Goal: Task Accomplishment & Management: Manage account settings

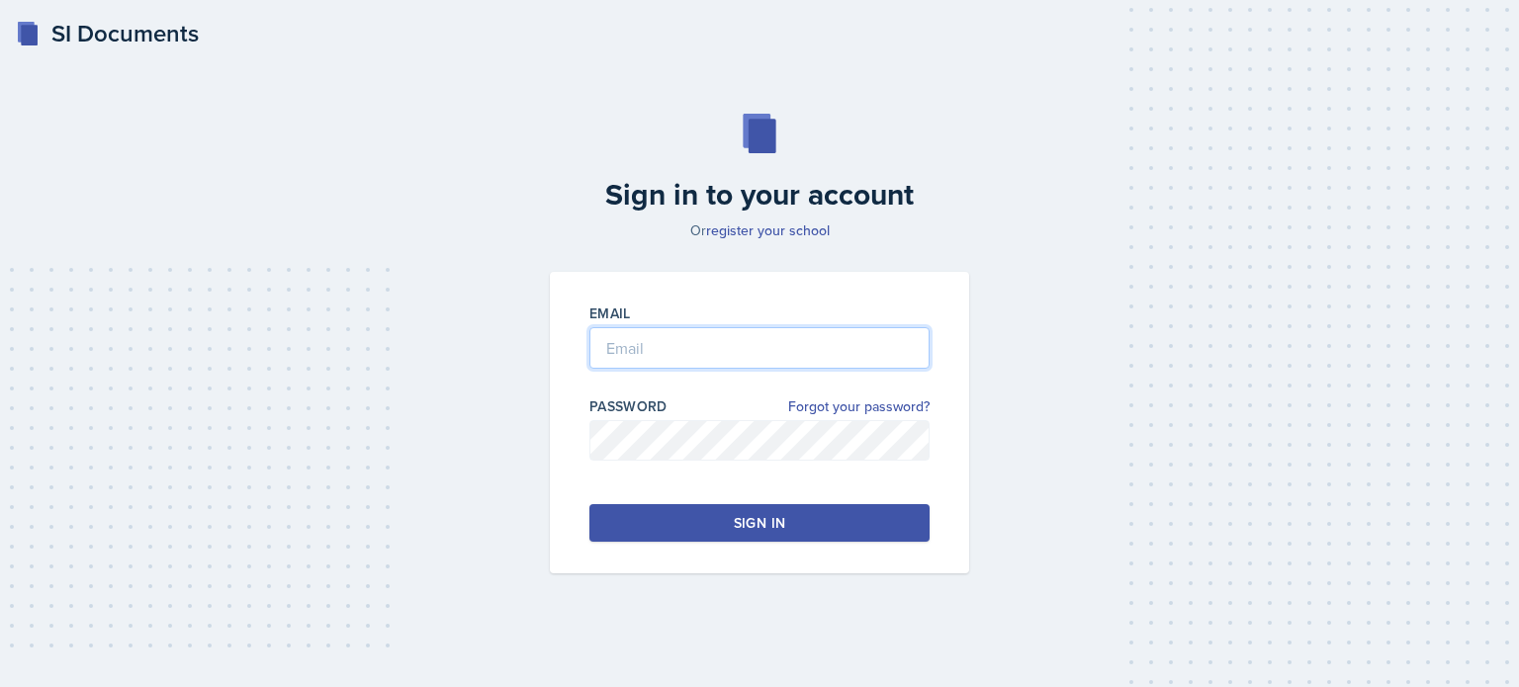
click at [674, 349] on input "email" at bounding box center [759, 348] width 340 height 42
type input "[EMAIL_ADDRESS][DOMAIN_NAME]"
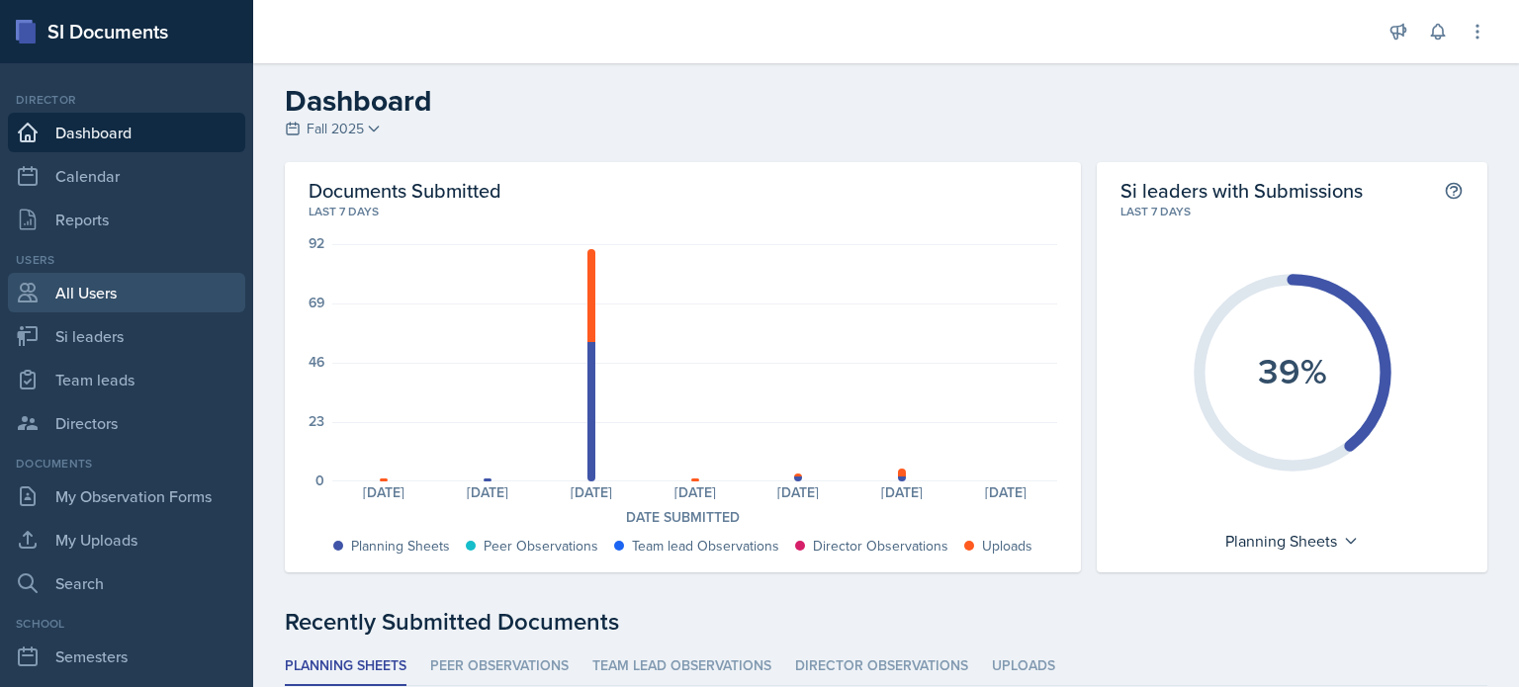
click at [83, 295] on link "All Users" at bounding box center [126, 293] width 237 height 40
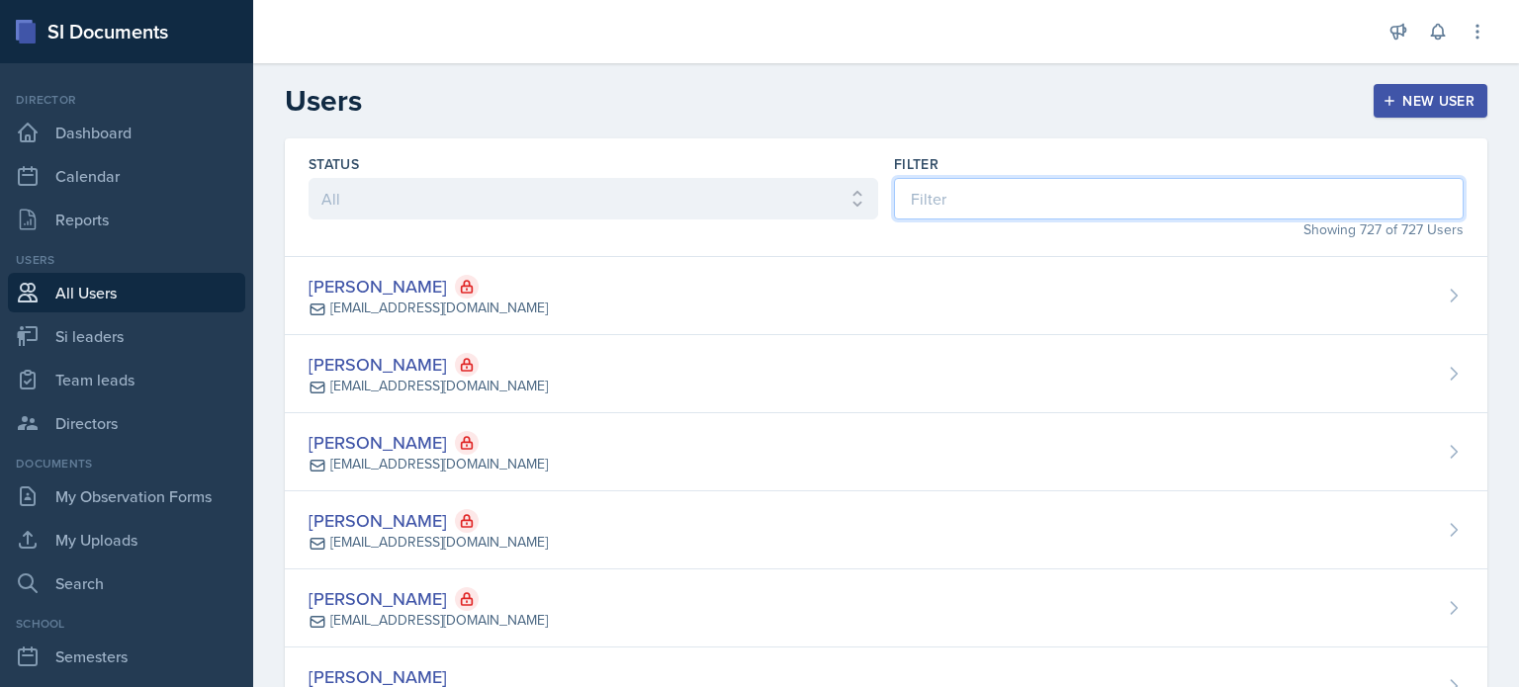
click at [986, 204] on input at bounding box center [1179, 199] width 570 height 42
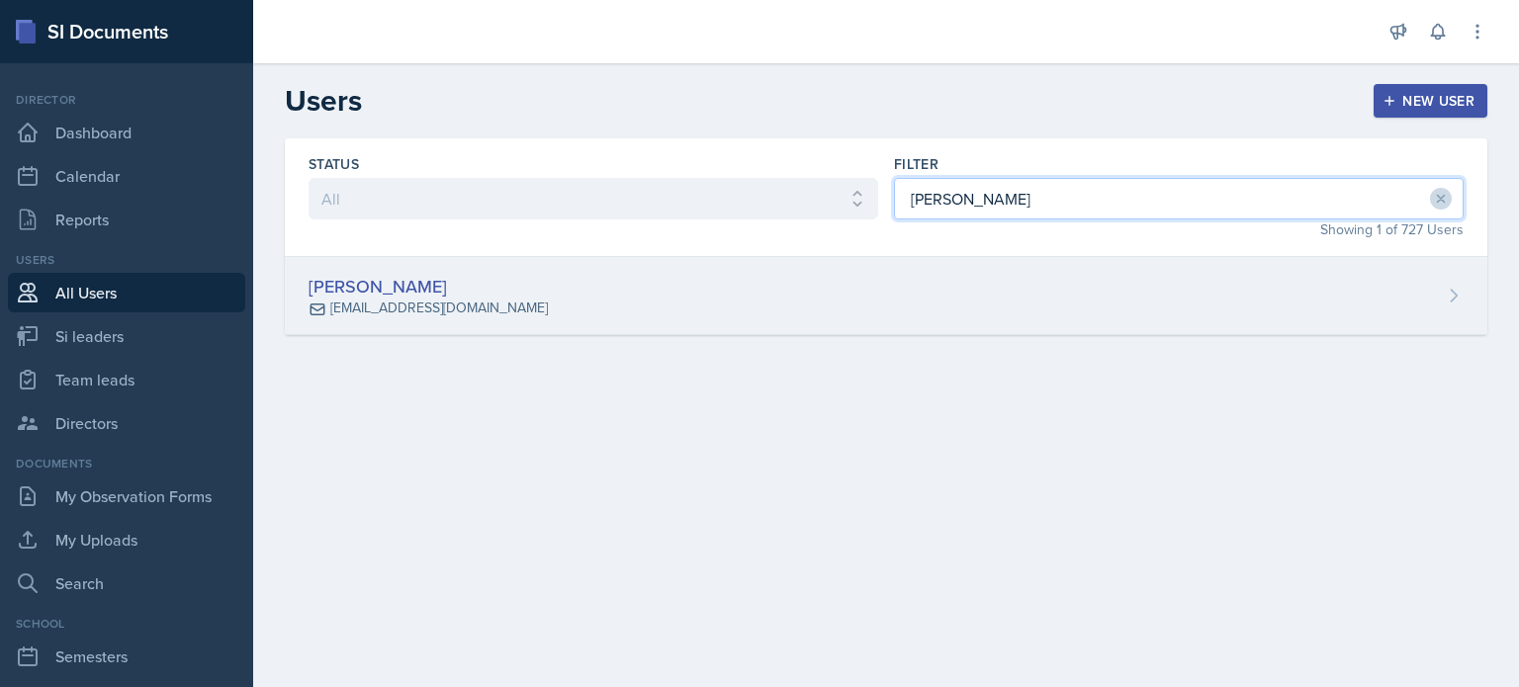
type input "[PERSON_NAME]"
click at [967, 284] on div "[PERSON_NAME] [EMAIL_ADDRESS][DOMAIN_NAME]" at bounding box center [886, 296] width 1203 height 78
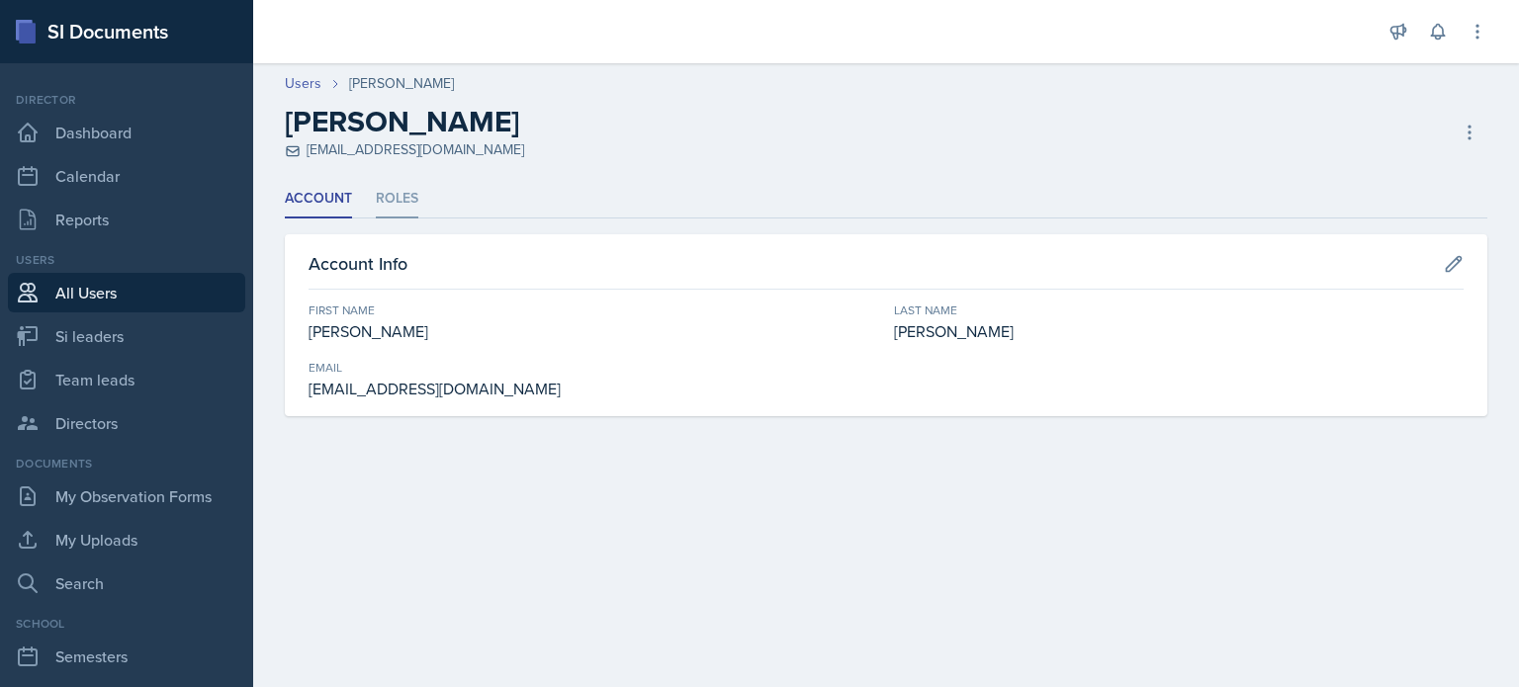
click at [395, 189] on li "Roles" at bounding box center [397, 199] width 43 height 39
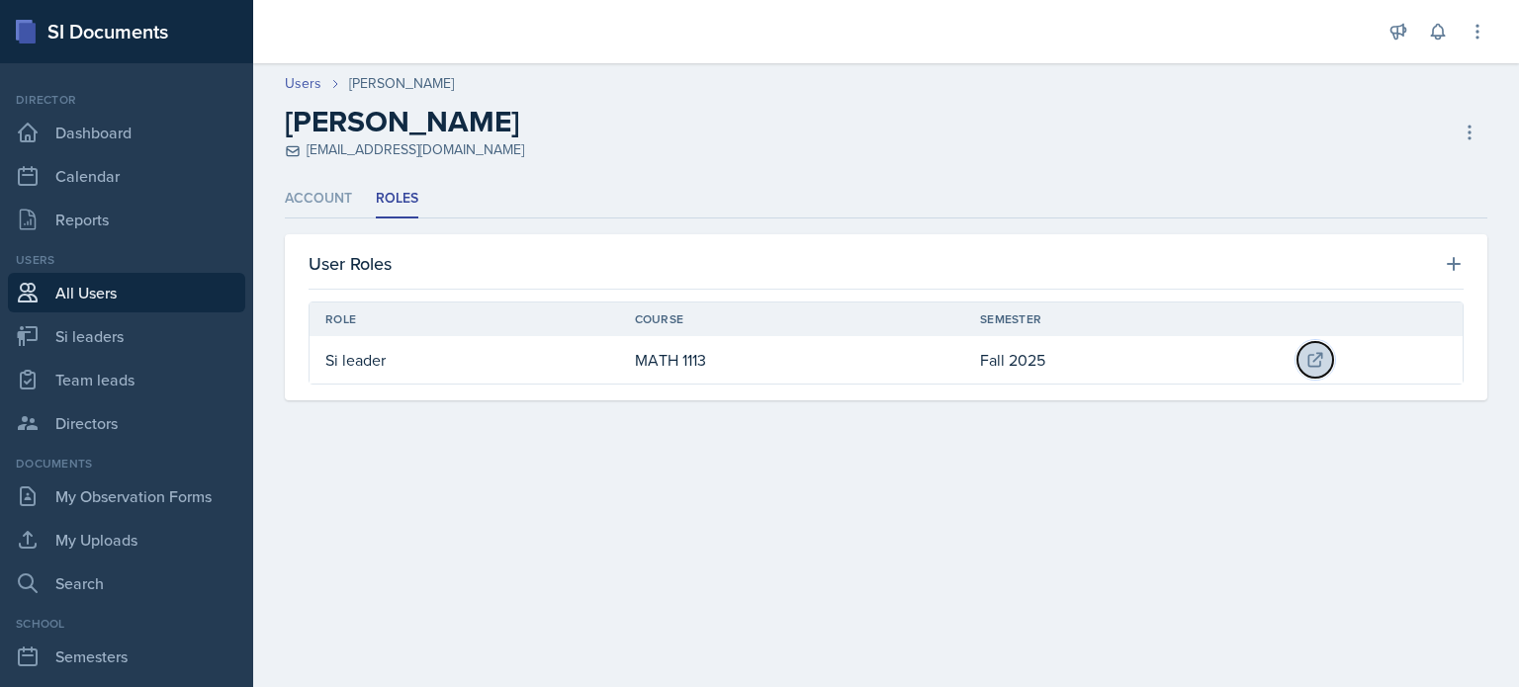
click at [1316, 357] on icon at bounding box center [1316, 360] width 20 height 20
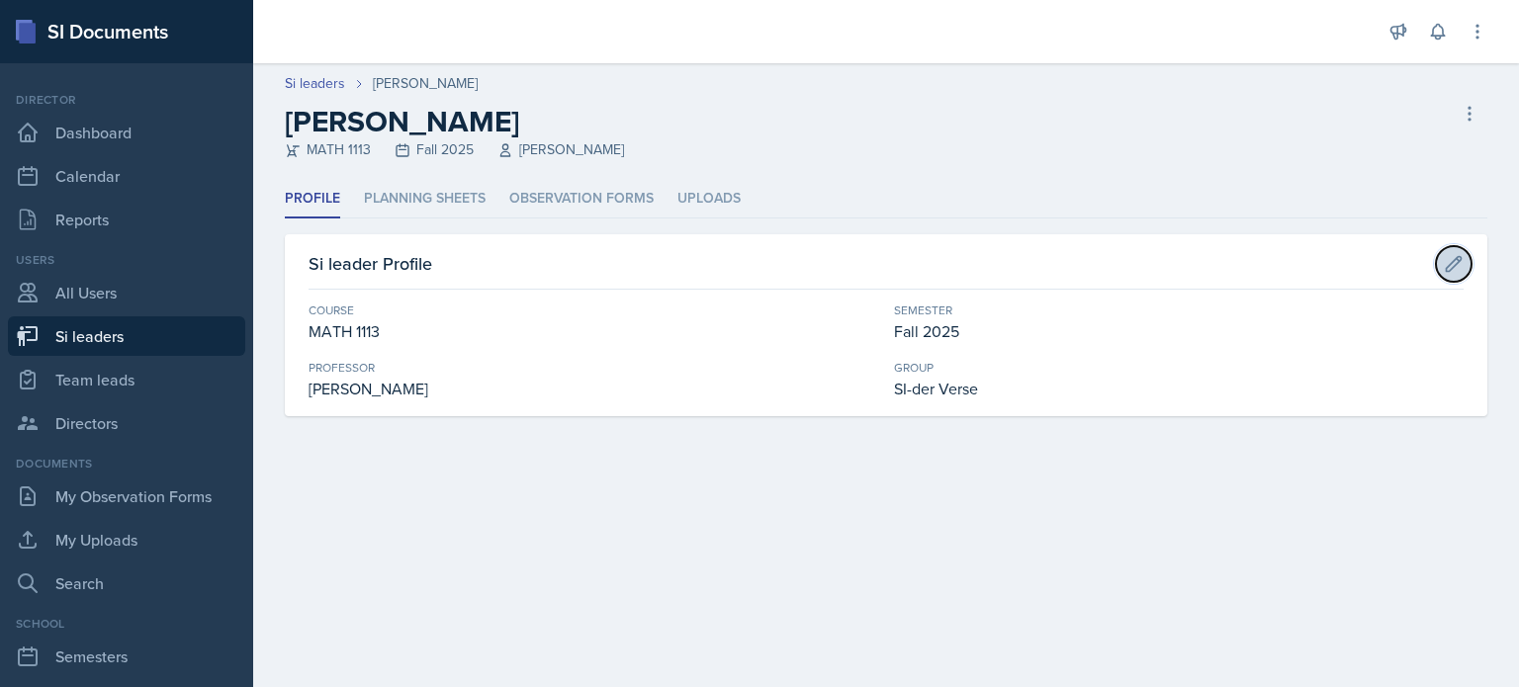
click at [1459, 261] on icon at bounding box center [1454, 263] width 15 height 15
select select "3c4b3565-585b-46e2-bb66-4719410f632f"
select select "2bed604d-1099-4043-b1bc-2365e8740244"
select select "44ab9dba-f3c0-424e-97ee-e672c2edb7ca"
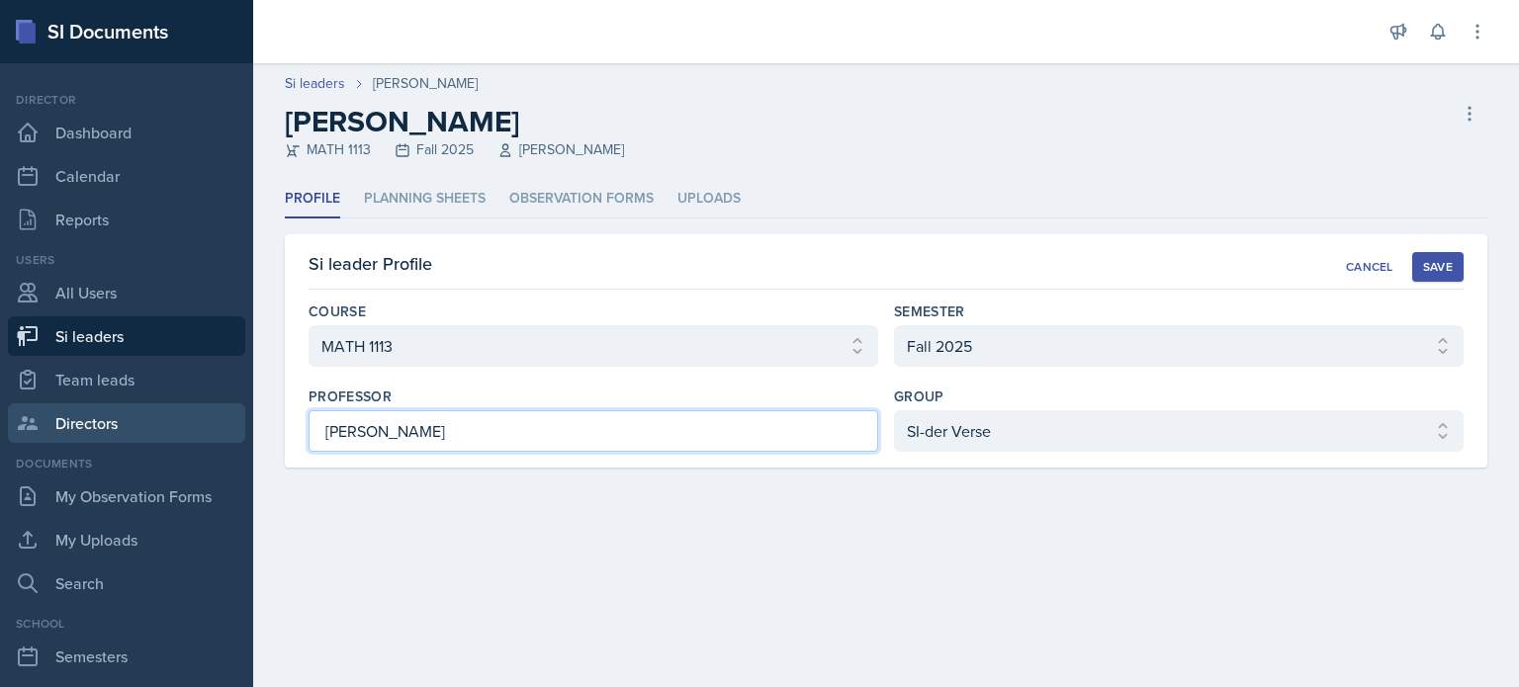
drag, startPoint x: 476, startPoint y: 436, endPoint x: 158, endPoint y: 428, distance: 317.6
click at [158, 428] on div "SI Documents Director Dashboard Calendar Reports Users All Users Si leaders Tea…" at bounding box center [759, 343] width 1519 height 687
type input "[PERSON_NAME]"
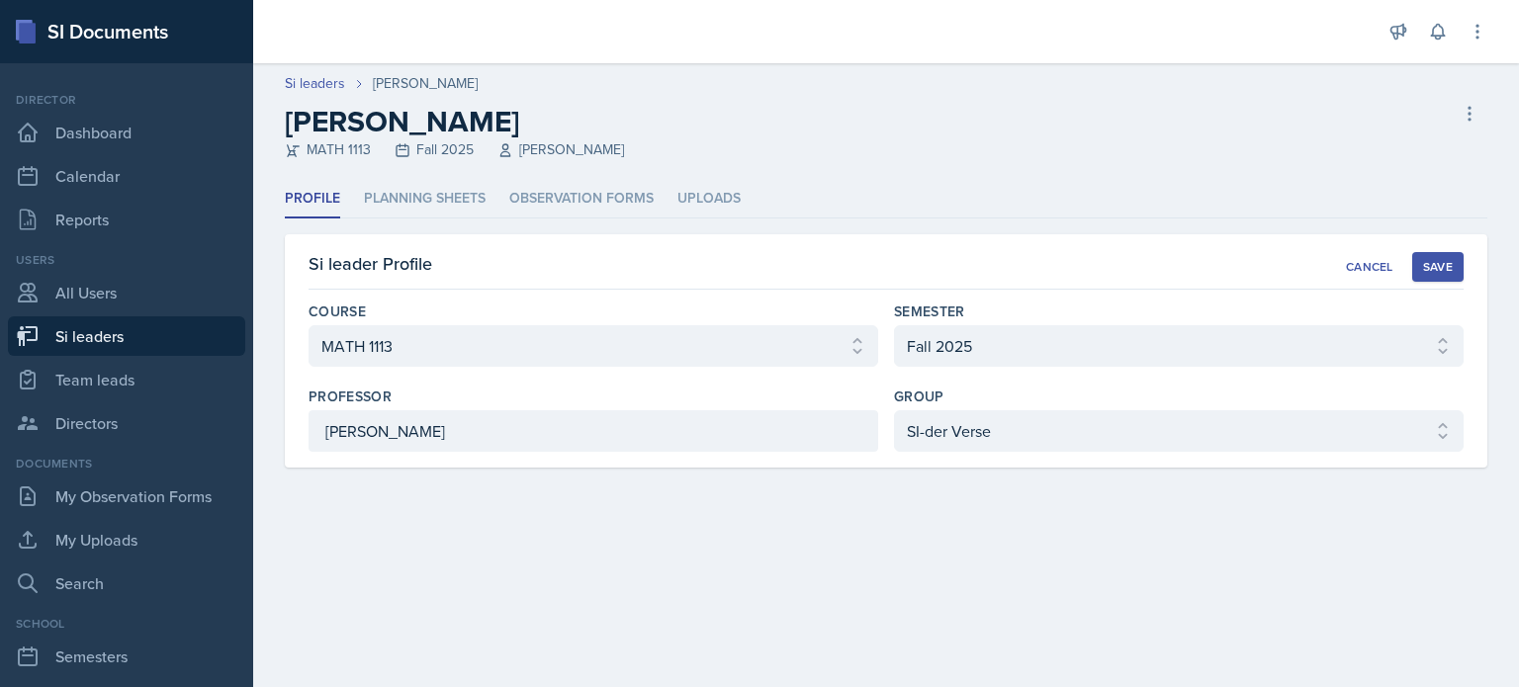
click at [1428, 261] on div "Save" at bounding box center [1438, 267] width 30 height 16
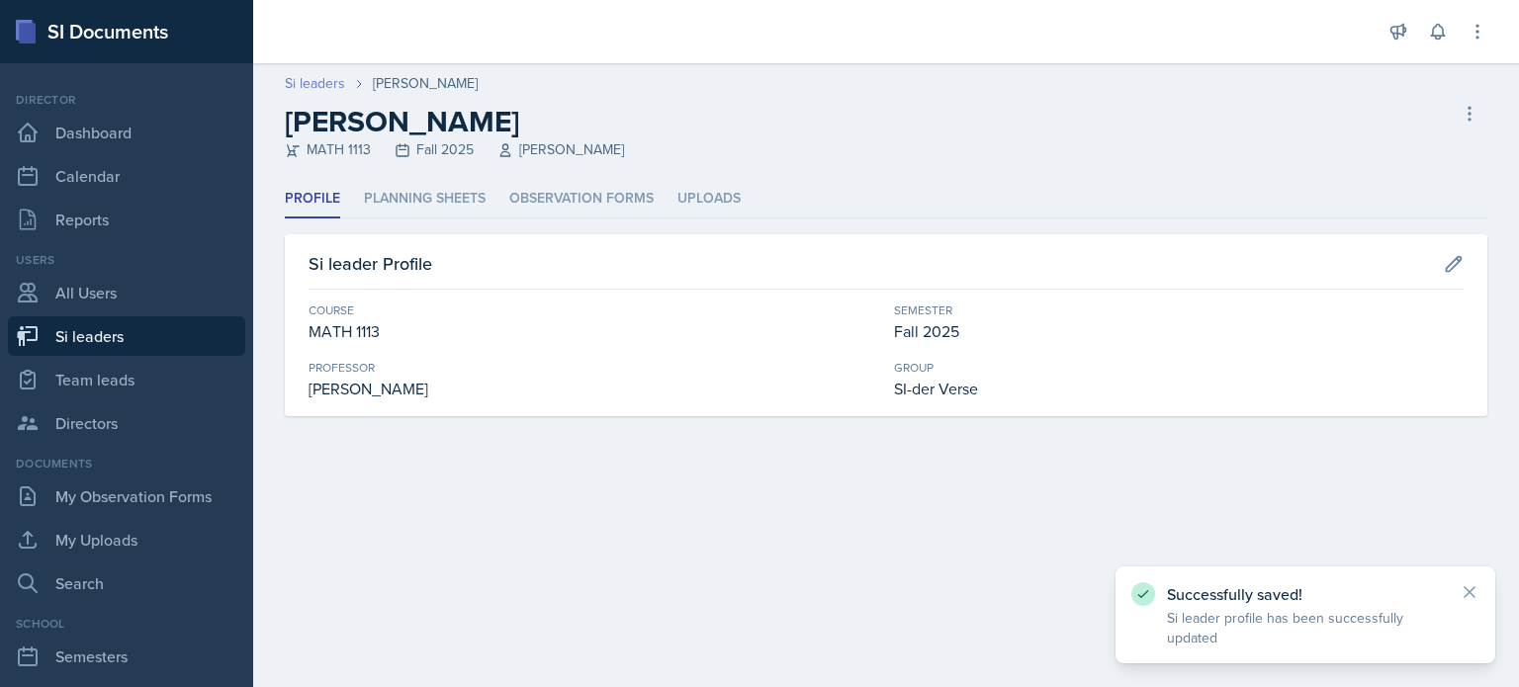
click at [332, 79] on link "Si leaders" at bounding box center [315, 83] width 60 height 21
select select "2bed604d-1099-4043-b1bc-2365e8740244"
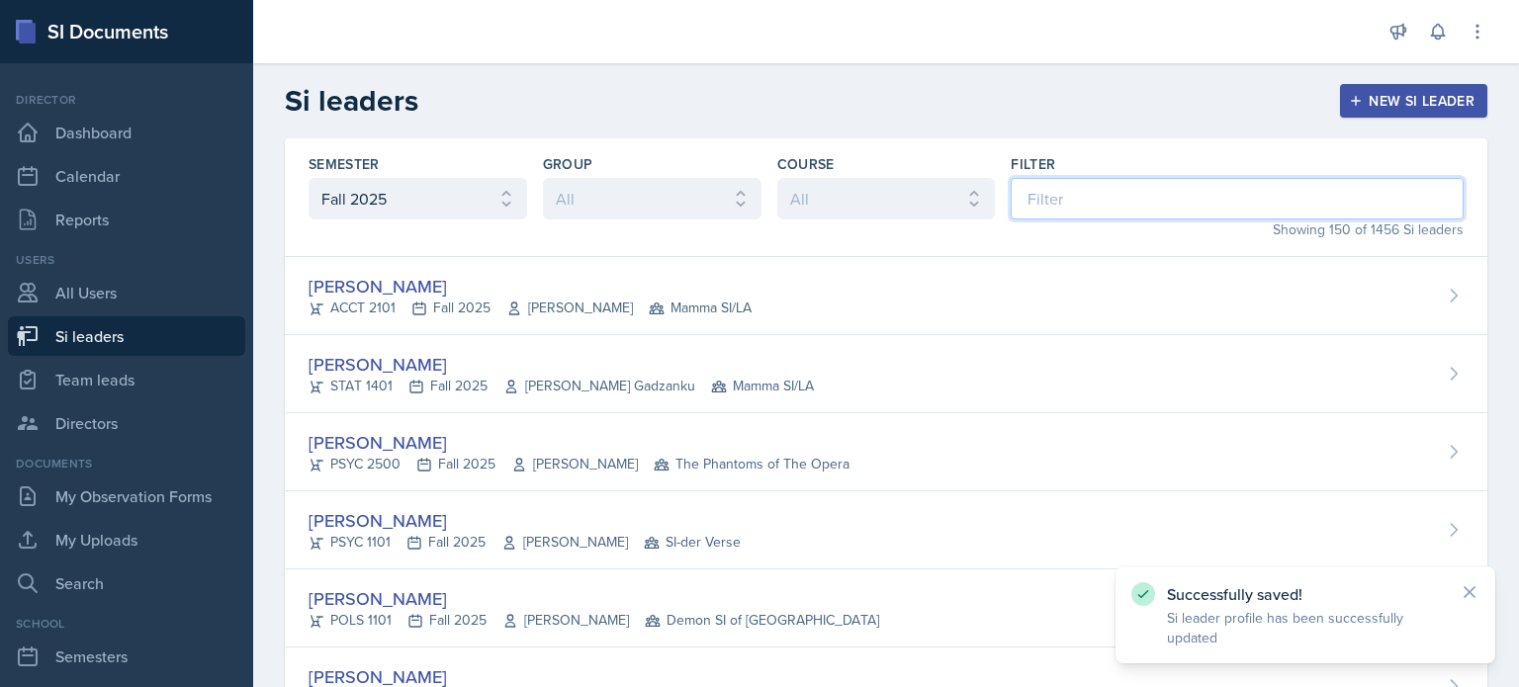
click at [1126, 205] on input at bounding box center [1237, 199] width 453 height 42
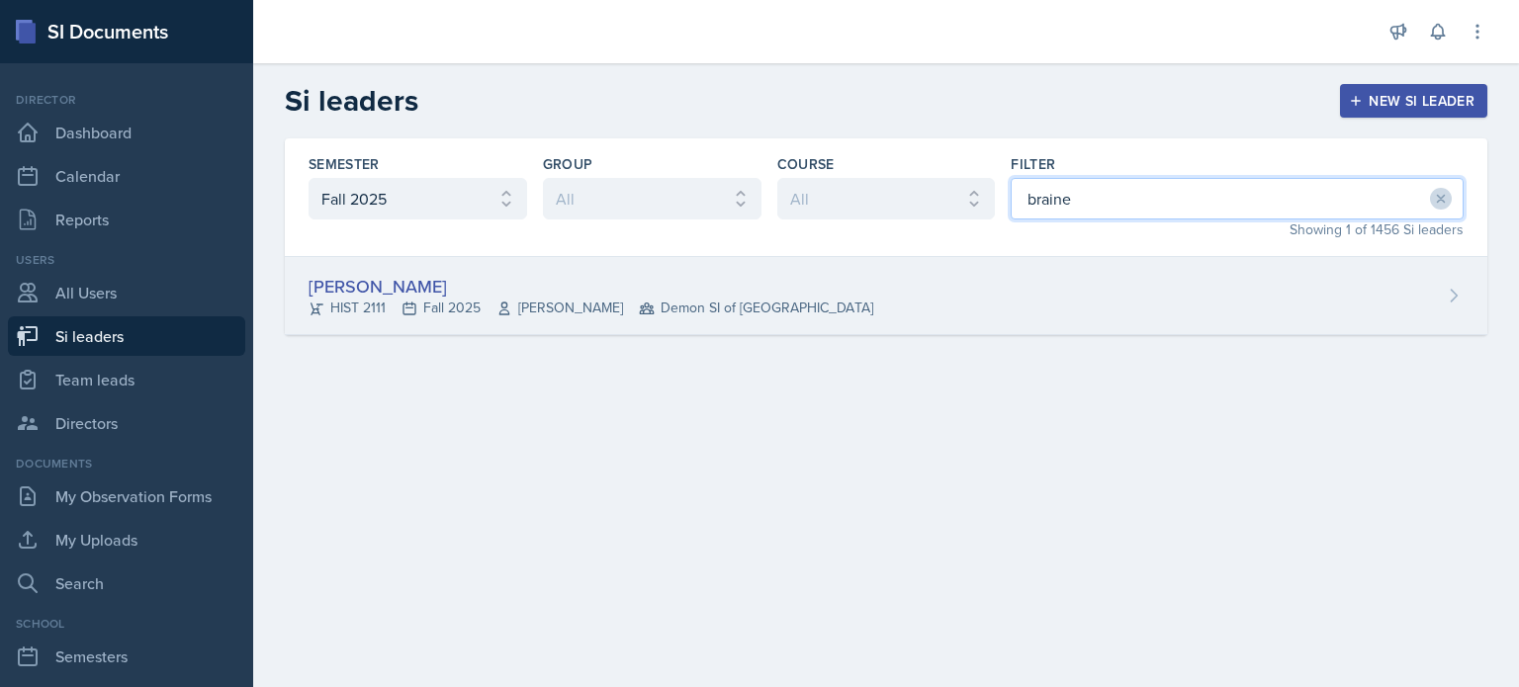
type input "braine"
click at [1119, 312] on div "[PERSON_NAME] HIST 2111 Fall 2025 [PERSON_NAME] Demon SI of [GEOGRAPHIC_DATA]" at bounding box center [886, 296] width 1203 height 78
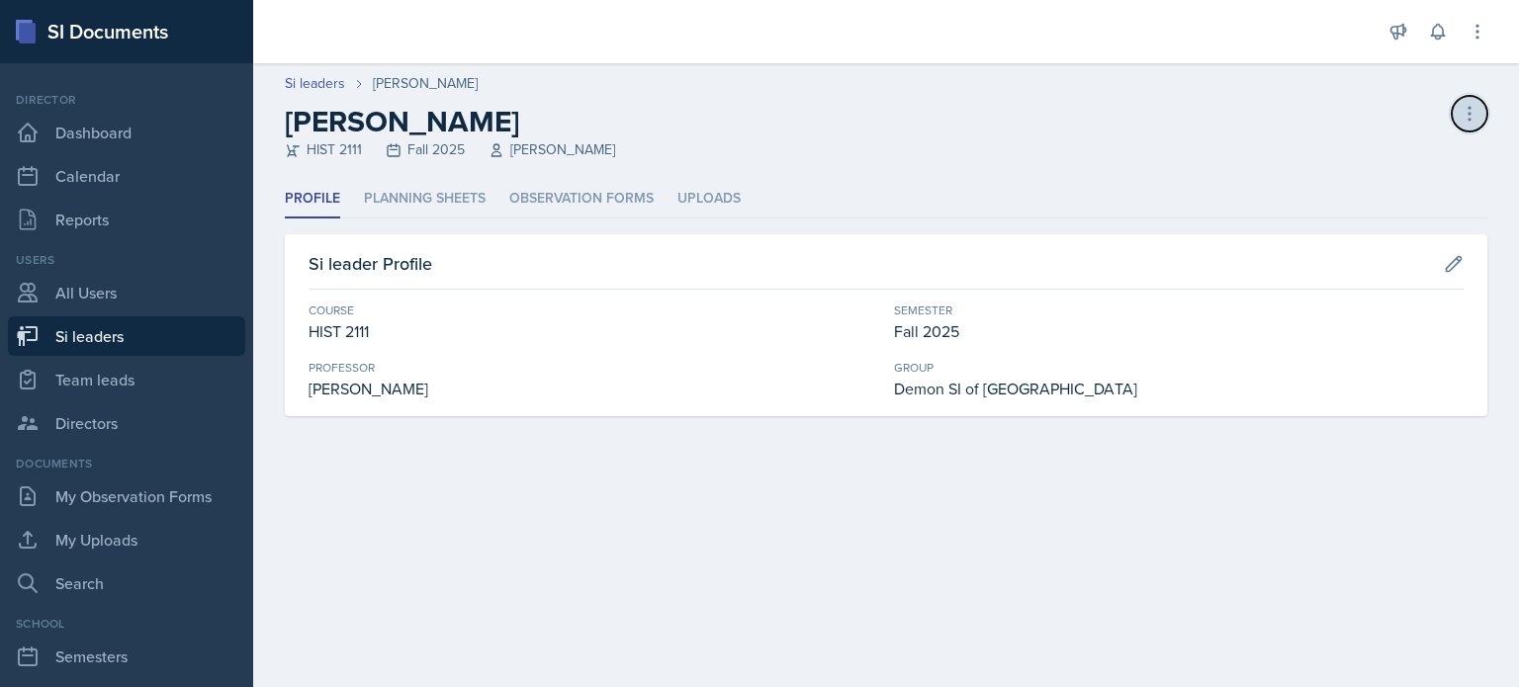
click at [1470, 112] on icon at bounding box center [1470, 113] width 2 height 13
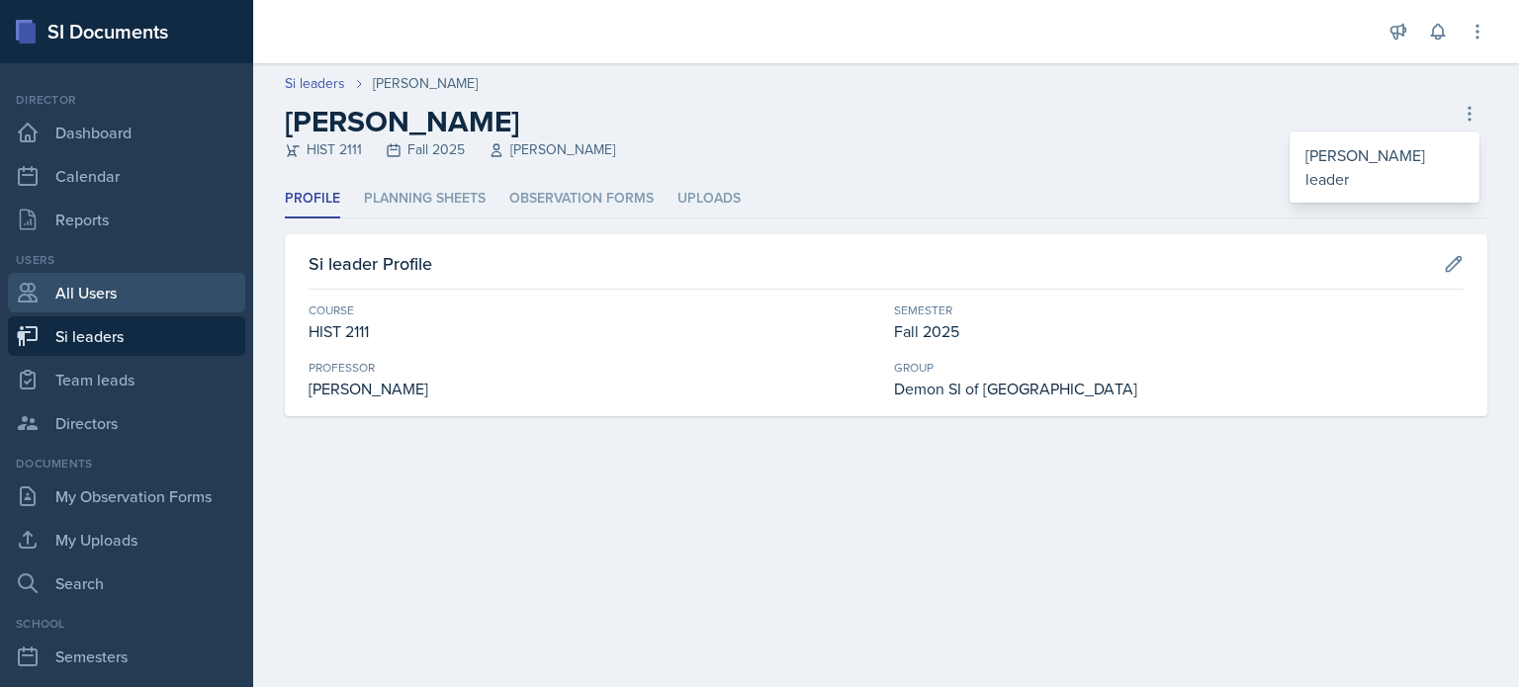
click at [74, 285] on link "All Users" at bounding box center [126, 293] width 237 height 40
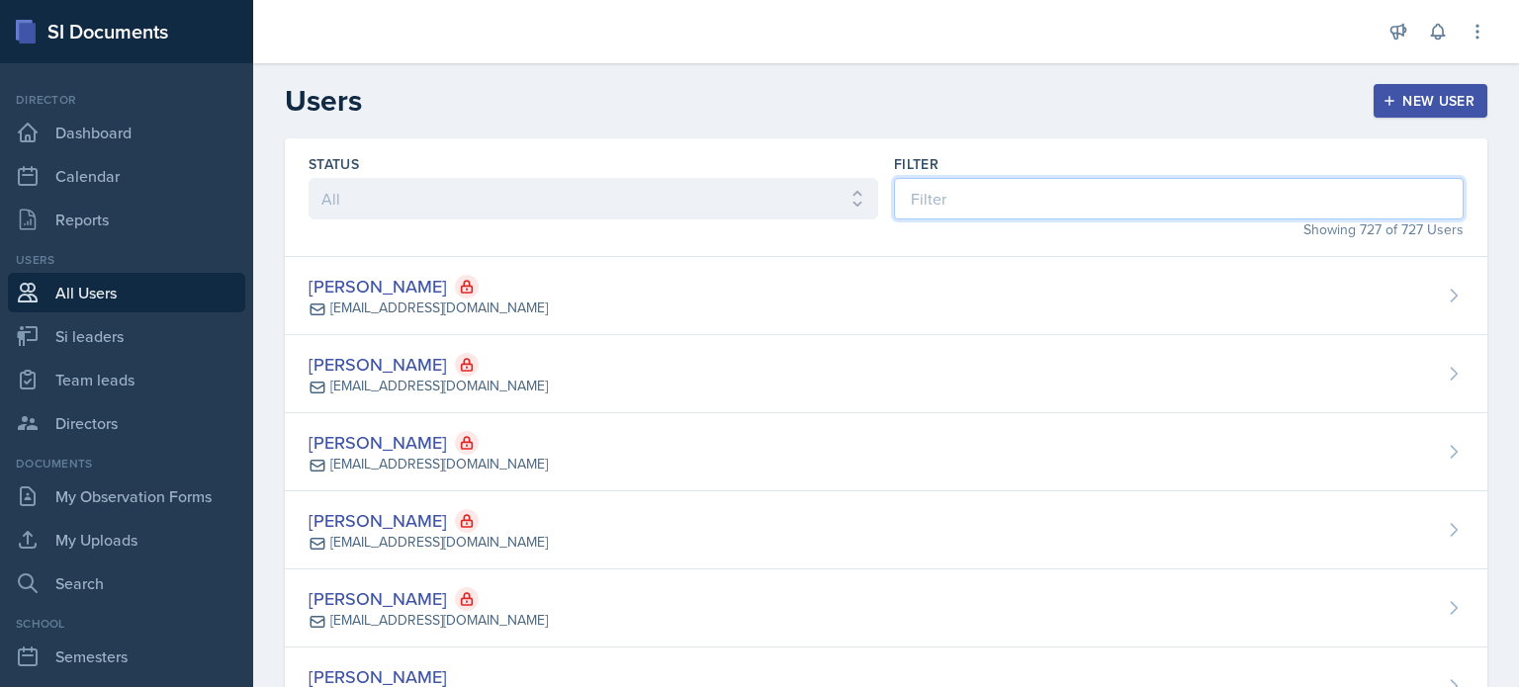
click at [947, 197] on input at bounding box center [1179, 199] width 570 height 42
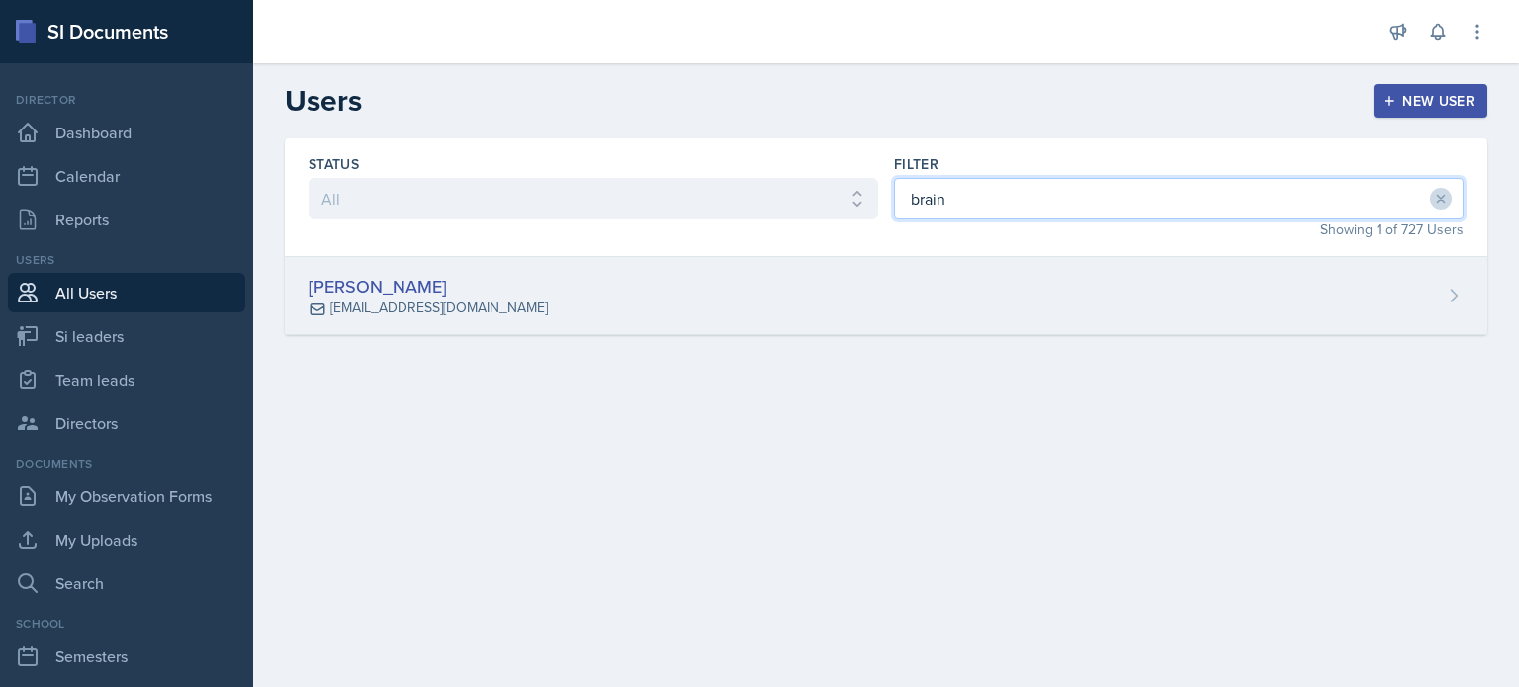
type input "brain"
click at [862, 305] on div "[PERSON_NAME] [EMAIL_ADDRESS][DOMAIN_NAME]" at bounding box center [886, 296] width 1203 height 78
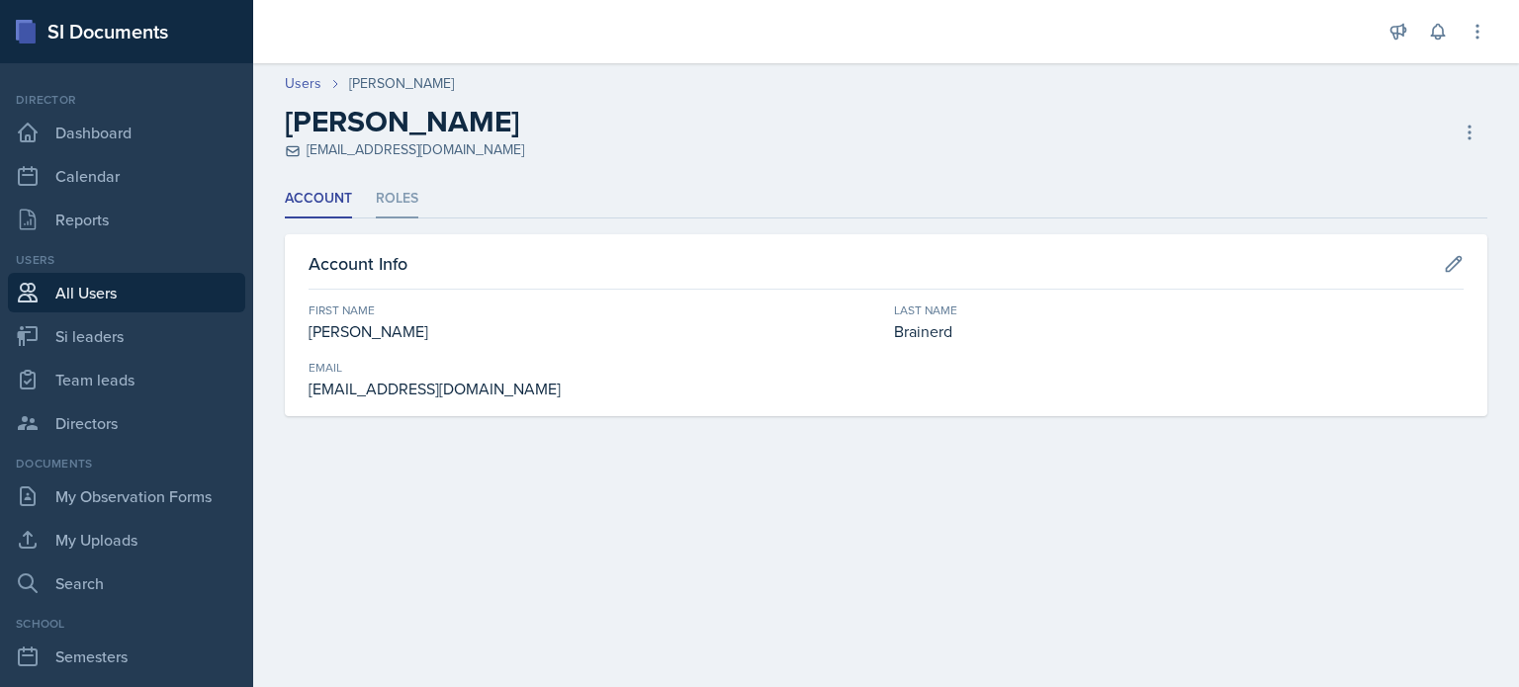
click at [385, 195] on li "Roles" at bounding box center [397, 199] width 43 height 39
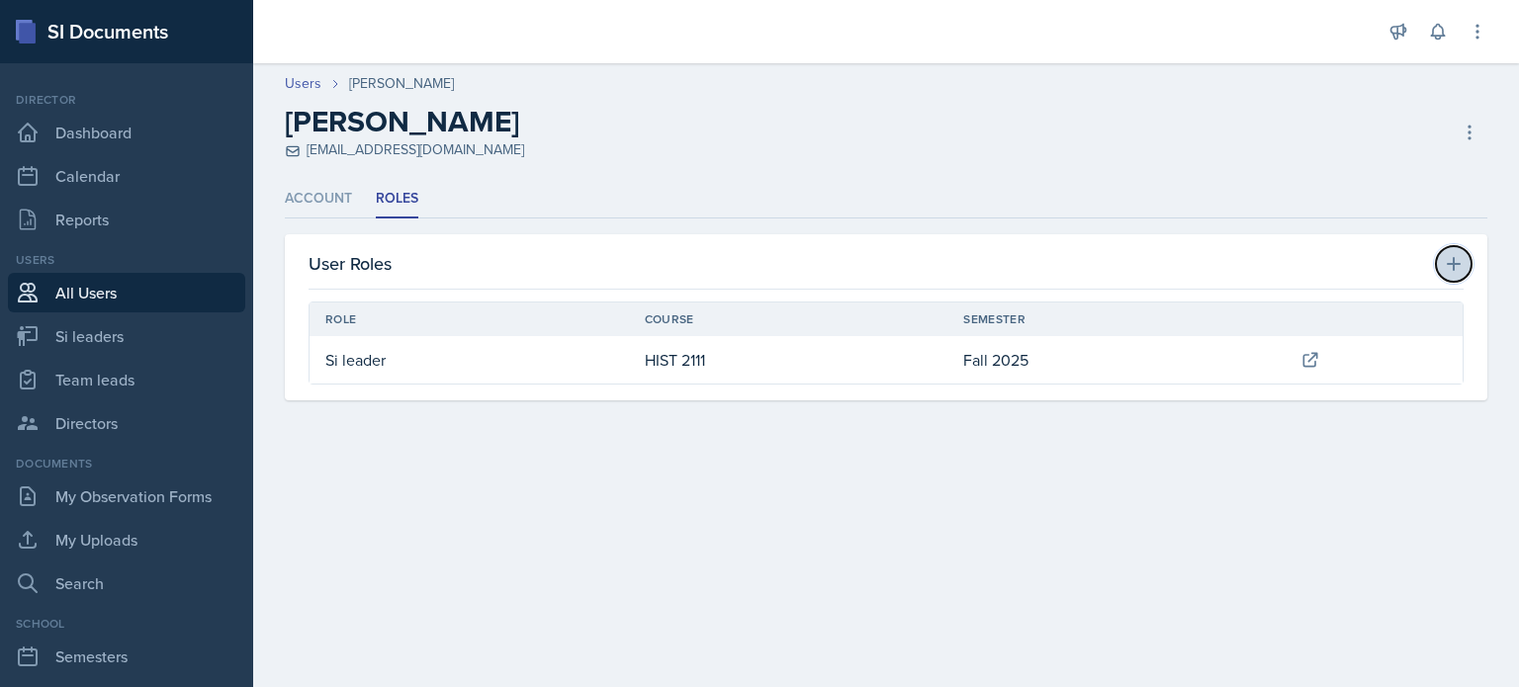
click at [1445, 269] on icon at bounding box center [1454, 264] width 20 height 20
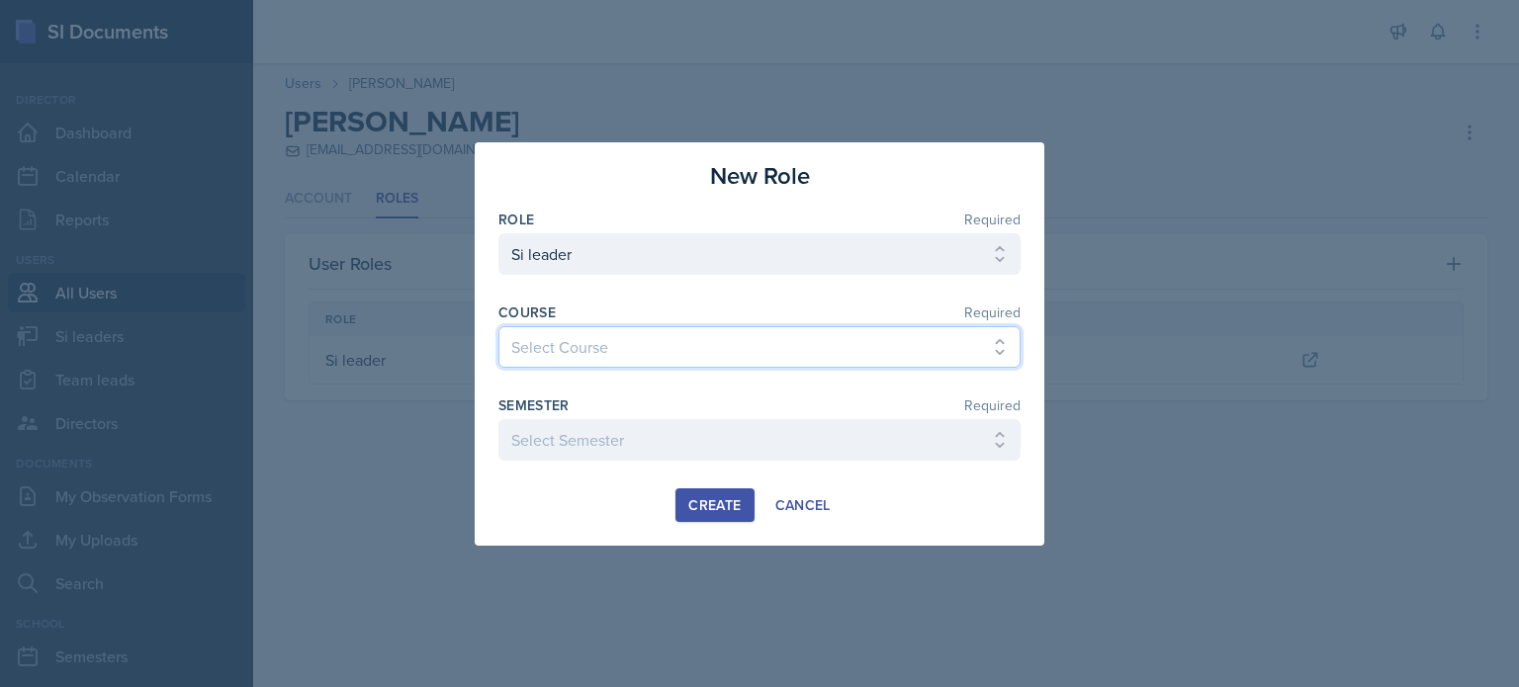
click at [563, 344] on select "Select Course ACCT 2101 ACCT 2102 ACCT 4050 ANTH 1102 ANTH 3301 ARCH 1000 ARCH …" at bounding box center [759, 347] width 522 height 42
click at [1282, 535] on div at bounding box center [759, 343] width 1519 height 687
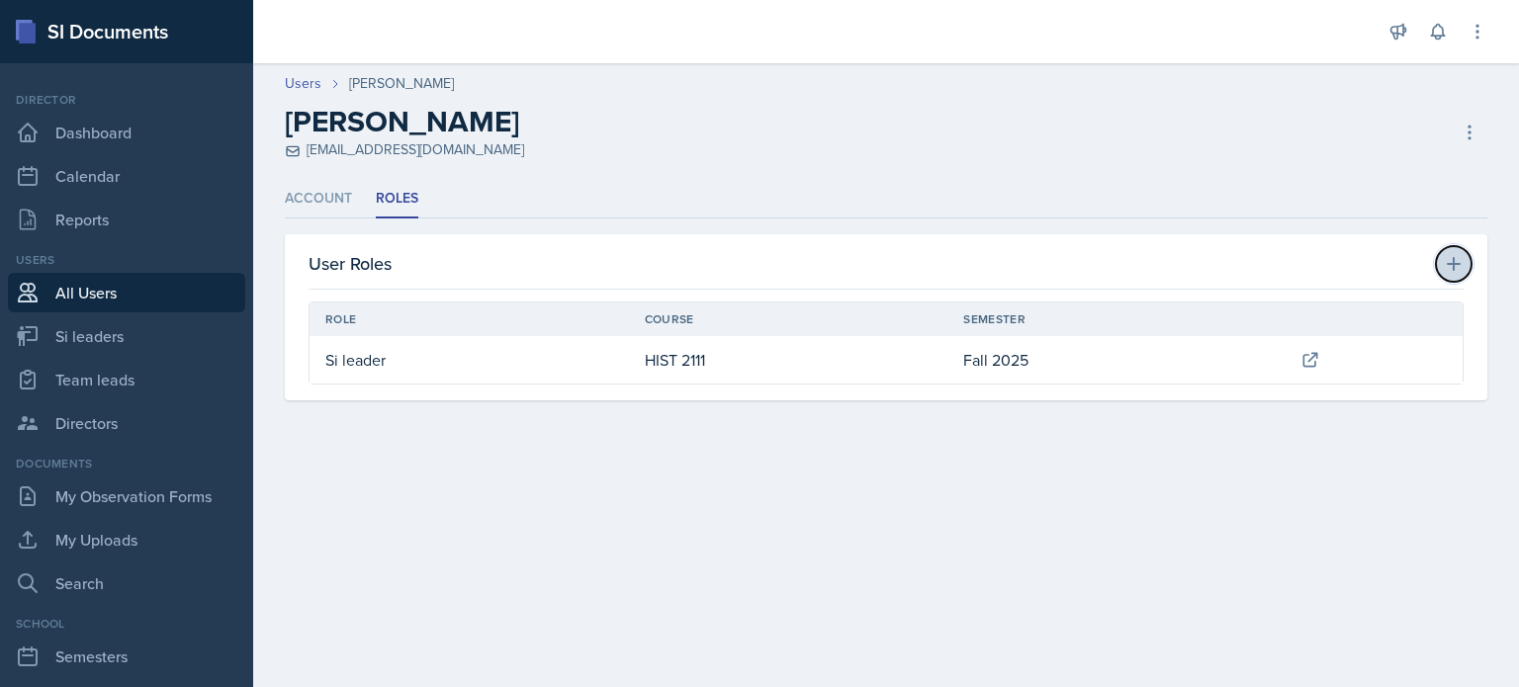
click at [1457, 264] on icon at bounding box center [1454, 264] width 20 height 20
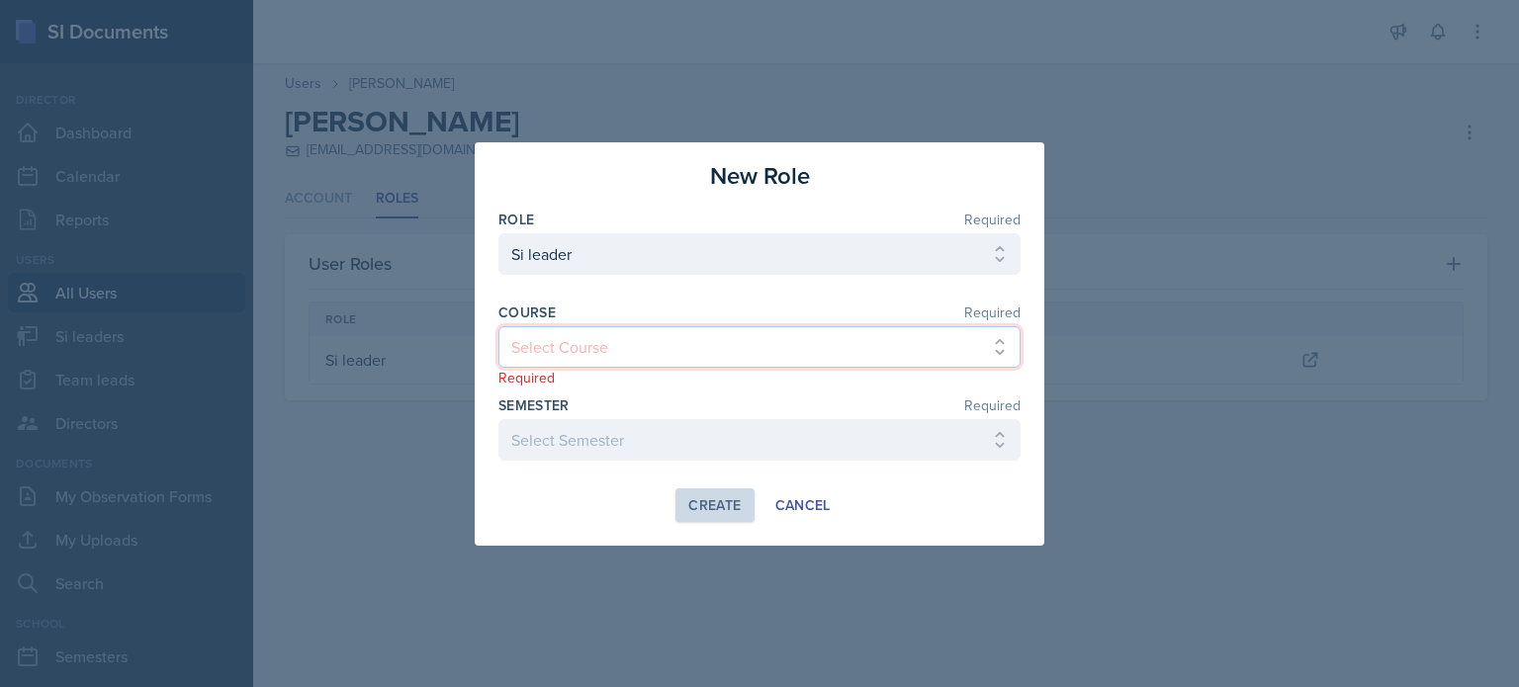
click at [599, 351] on select "Select Course ACCT 2101 ACCT 2102 ACCT 4050 ANTH 1102 ANTH 3301 ARCH 1000 ARCH …" at bounding box center [759, 347] width 522 height 42
select select "4b35a4de-7cc5-41bb-ac1b-ec0866e1a687"
click at [498, 326] on select "Select Course ACCT 2101 ACCT 2102 ACCT 4050 ANTH 1102 ANTH 3301 ARCH 1000 ARCH …" at bounding box center [759, 347] width 522 height 42
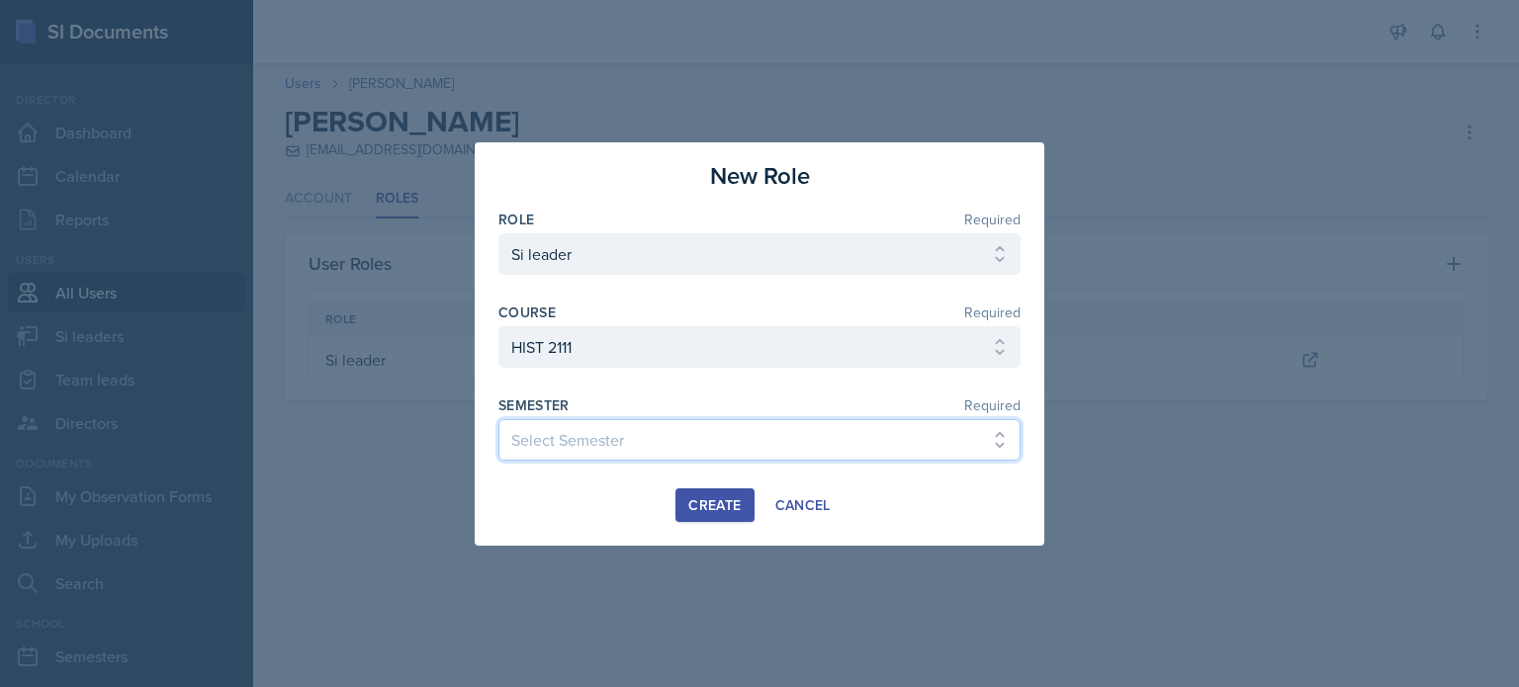
click at [597, 446] on select "Select Semester Fall 2025 Summer 2025 Spring 2025 Fall 2024 Summer 2024 Spring …" at bounding box center [759, 440] width 522 height 42
select select "2bed604d-1099-4043-b1bc-2365e8740244"
click at [498, 419] on select "Select Semester Fall 2025 Summer 2025 Spring 2025 Fall 2024 Summer 2024 Spring …" at bounding box center [759, 440] width 522 height 42
click at [720, 498] on div "Create" at bounding box center [714, 506] width 52 height 16
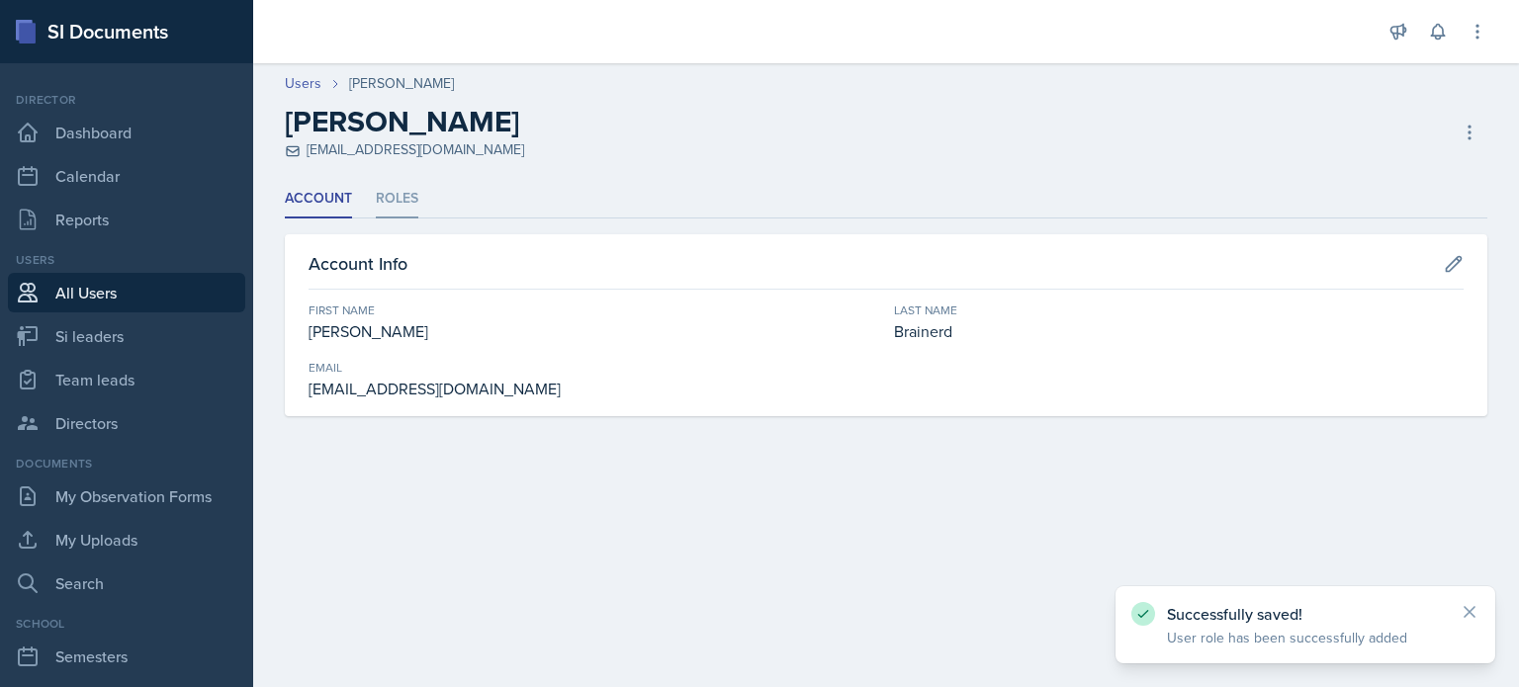
click at [402, 196] on li "Roles" at bounding box center [397, 199] width 43 height 39
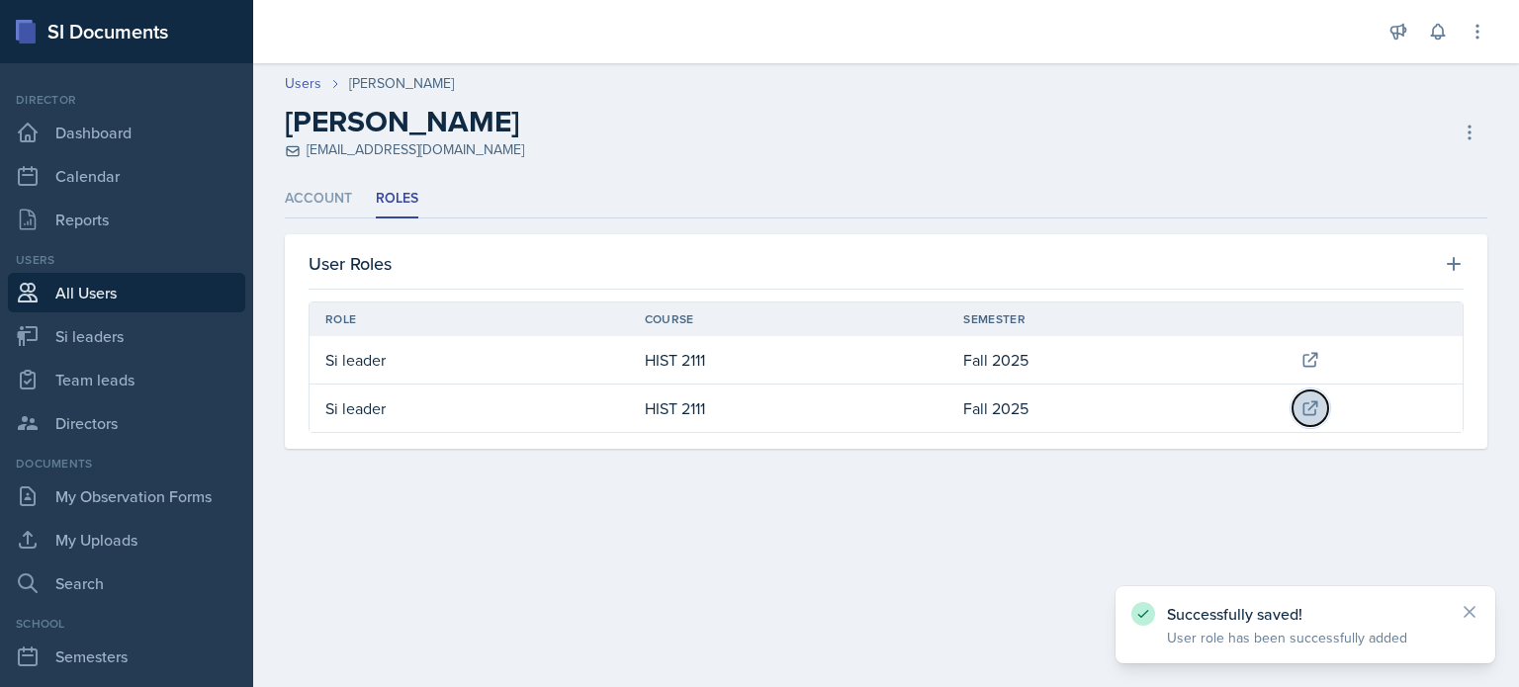
click at [1316, 402] on icon at bounding box center [1310, 408] width 13 height 13
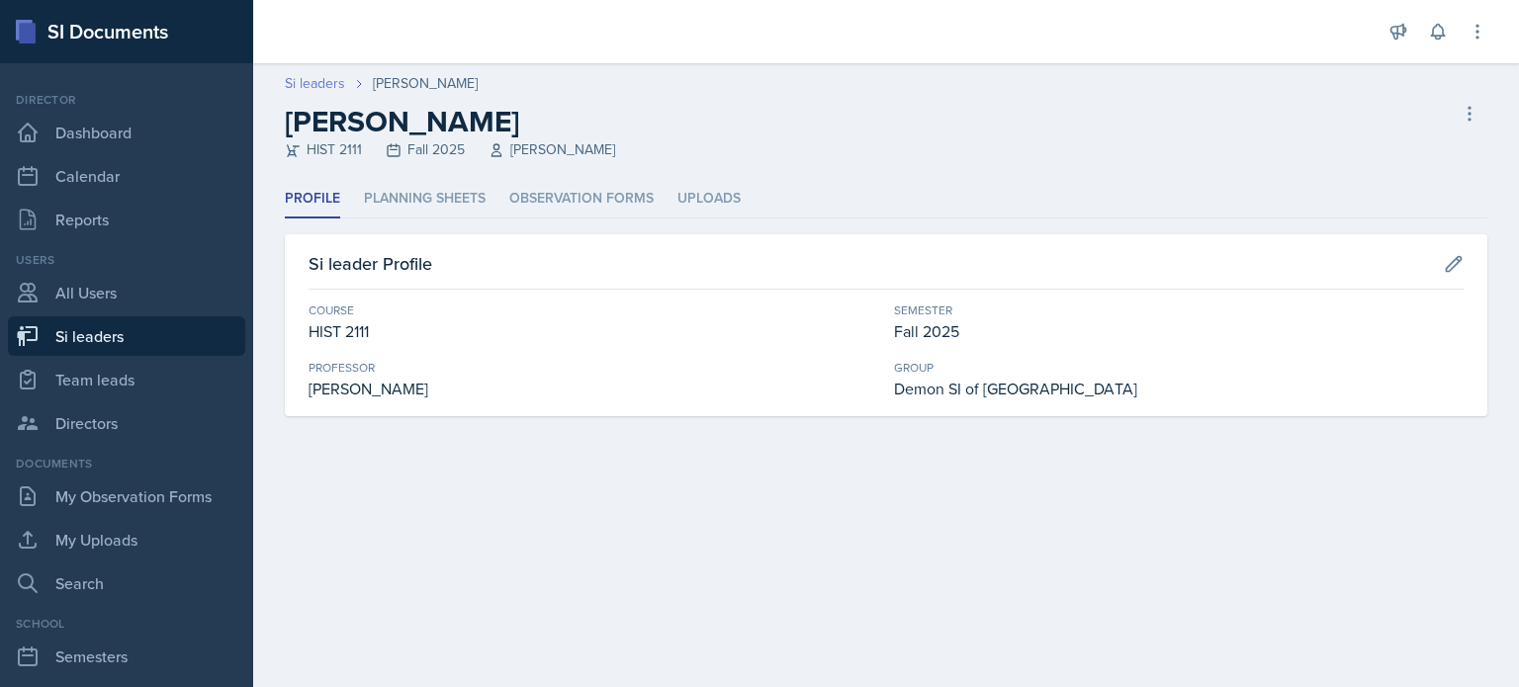
click at [318, 78] on link "Si leaders" at bounding box center [315, 83] width 60 height 21
select select "2bed604d-1099-4043-b1bc-2365e8740244"
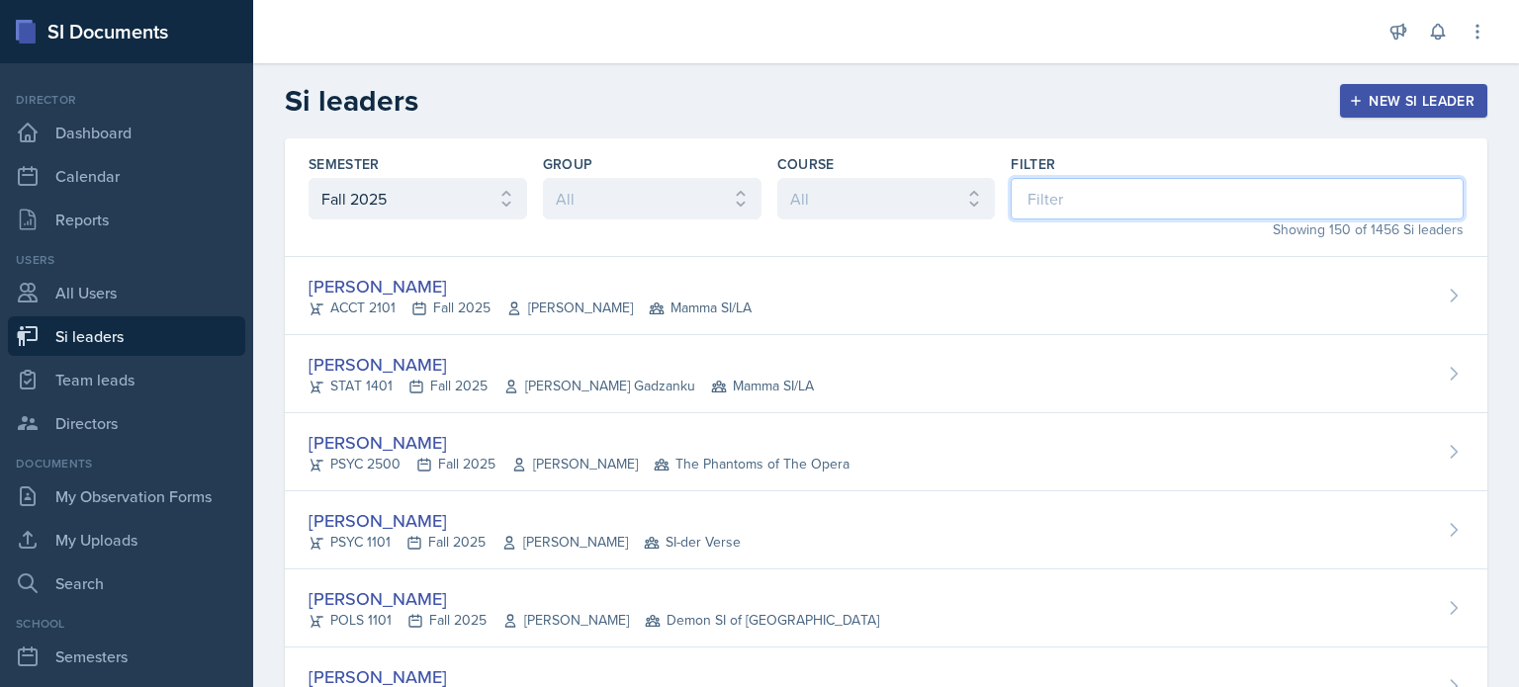
click at [1174, 181] on input at bounding box center [1237, 199] width 453 height 42
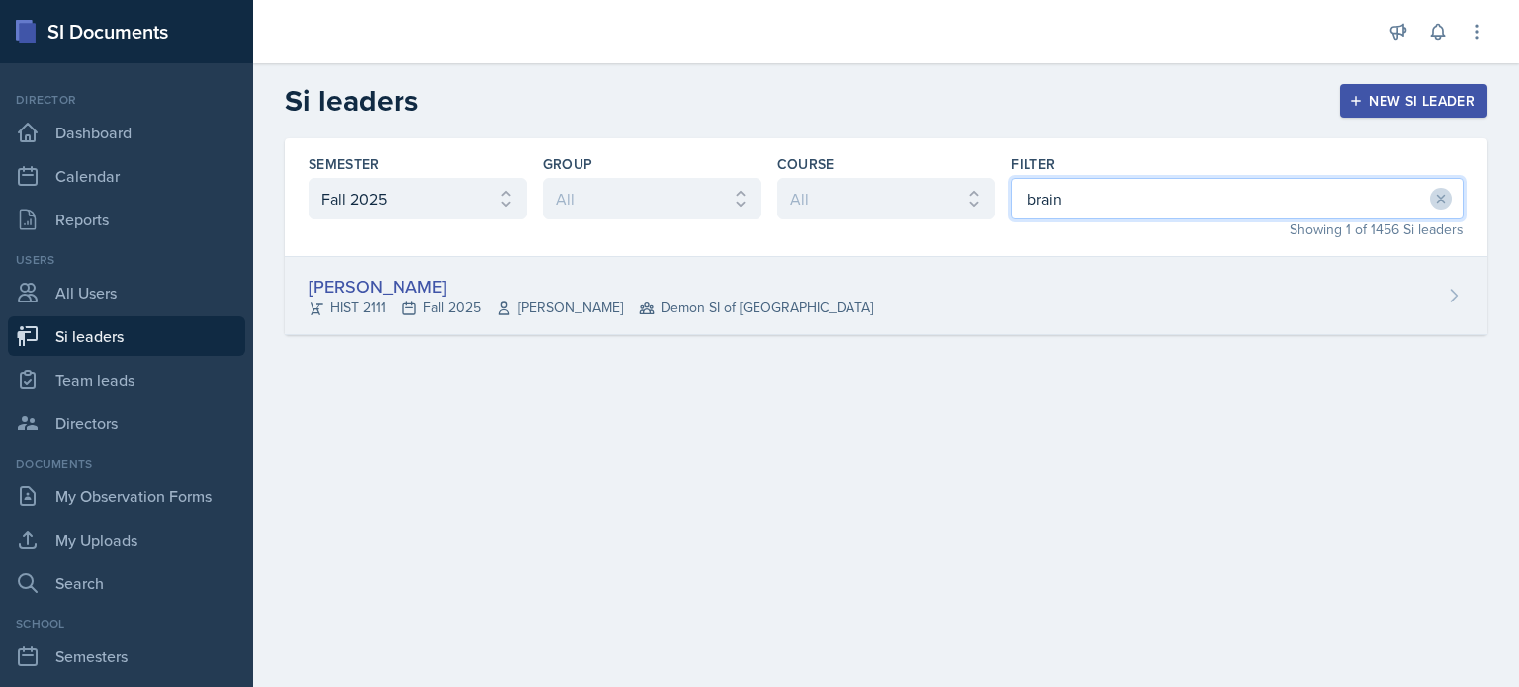
type input "brain"
click at [859, 308] on div "[PERSON_NAME] HIST 2111 Fall 2025 [PERSON_NAME] Demon SI of [GEOGRAPHIC_DATA]" at bounding box center [886, 296] width 1203 height 78
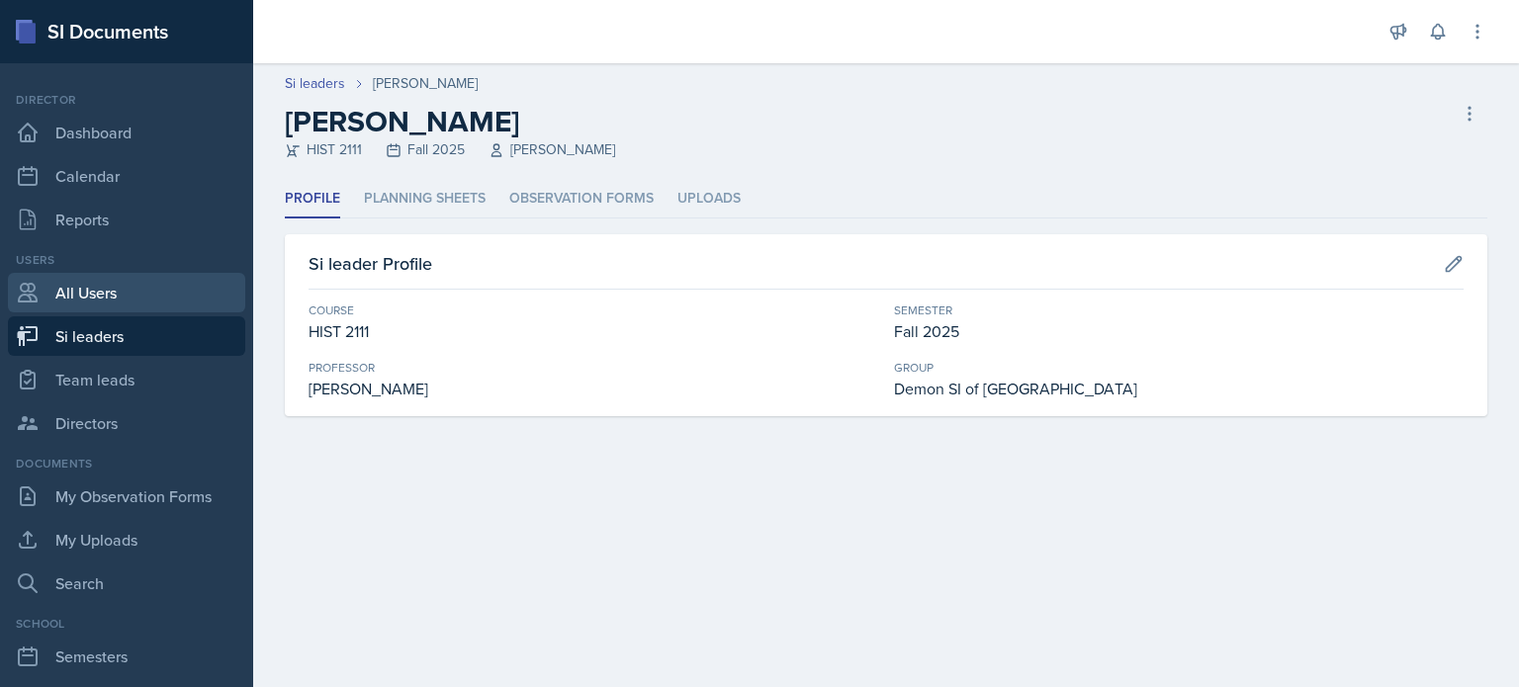
click at [111, 290] on link "All Users" at bounding box center [126, 293] width 237 height 40
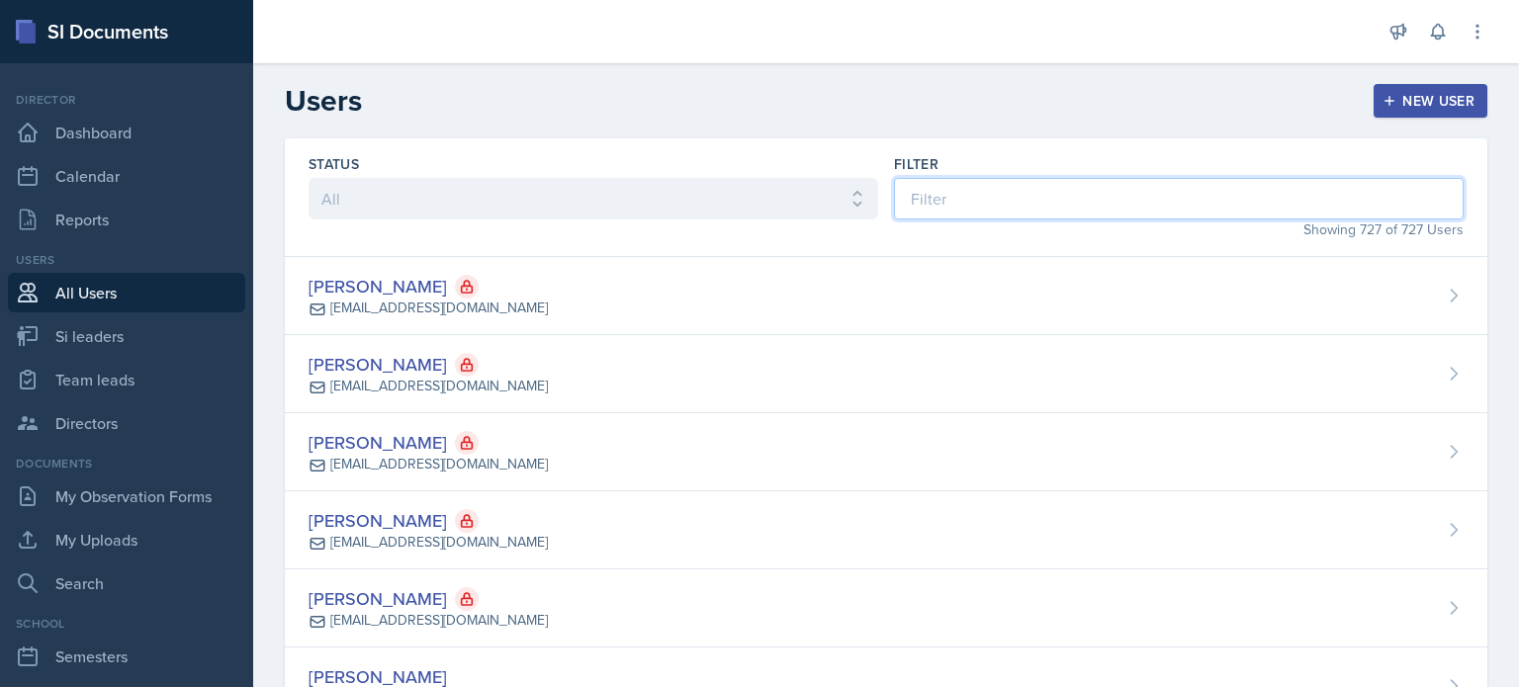
click at [1027, 219] on input at bounding box center [1179, 199] width 570 height 42
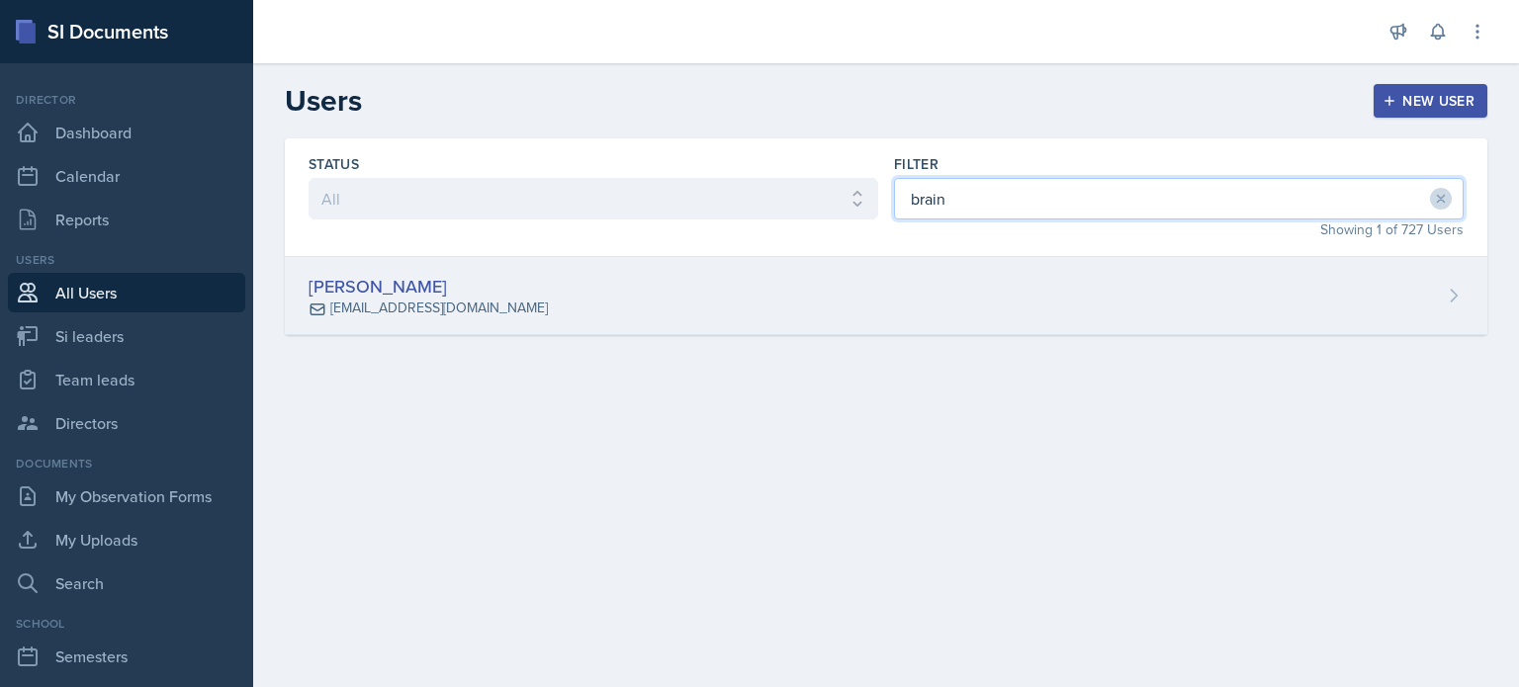
type input "brain"
click at [1012, 288] on div "[PERSON_NAME] [EMAIL_ADDRESS][DOMAIN_NAME]" at bounding box center [886, 296] width 1203 height 78
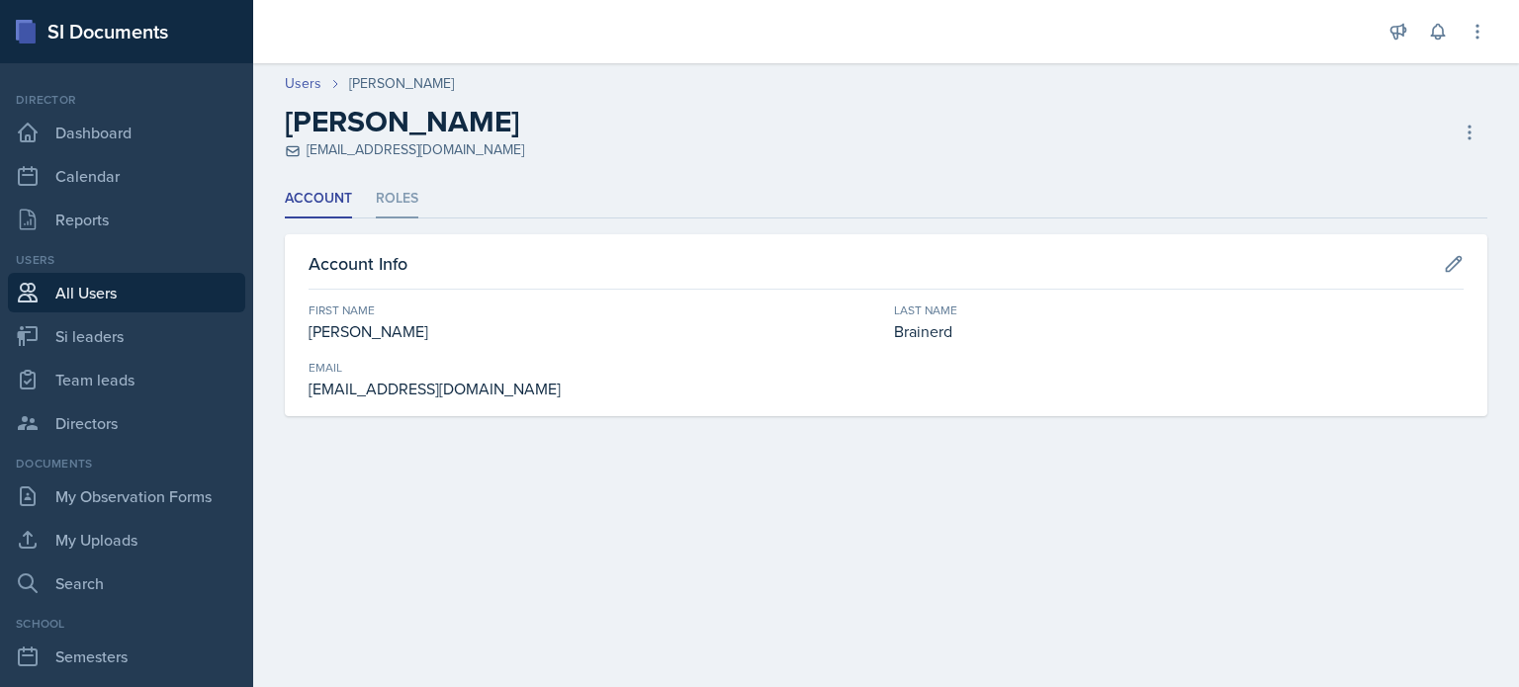
click at [402, 198] on li "Roles" at bounding box center [397, 199] width 43 height 39
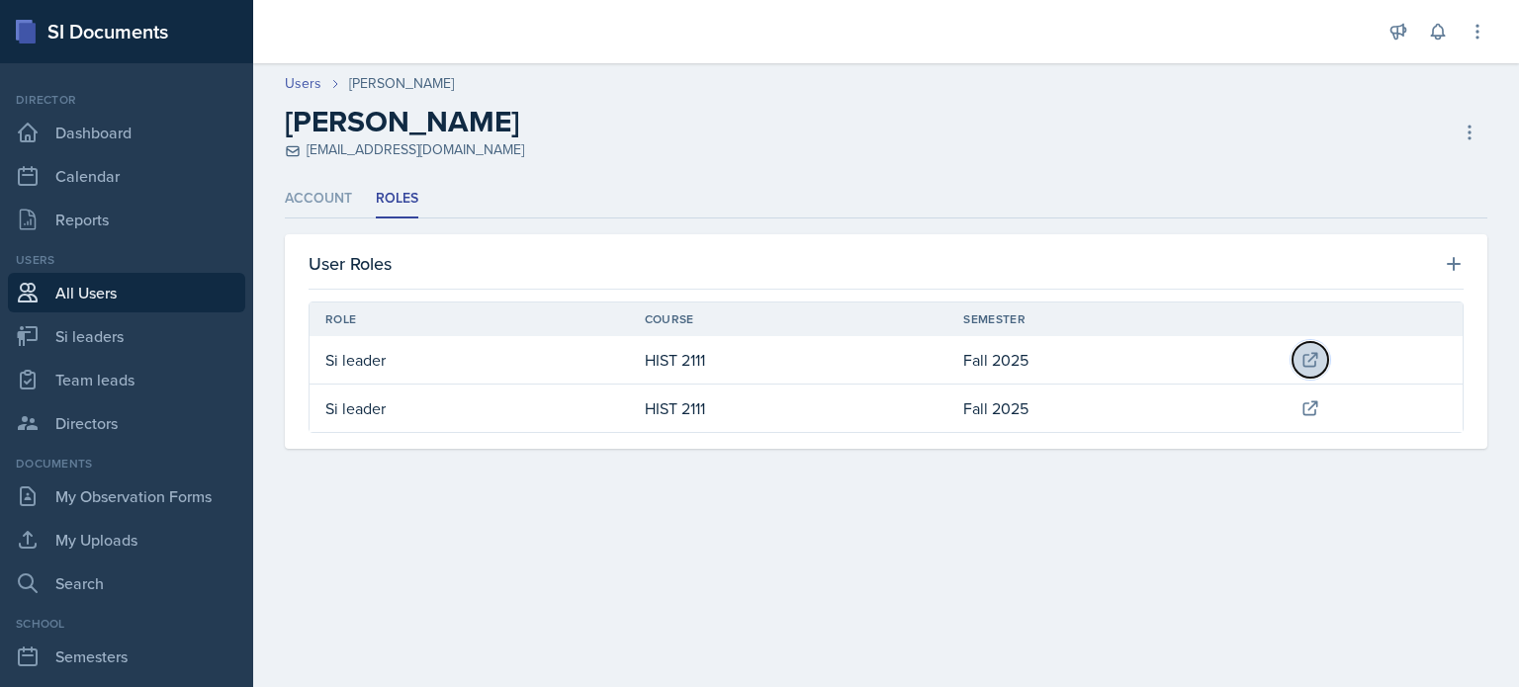
click at [1302, 352] on icon at bounding box center [1311, 360] width 20 height 20
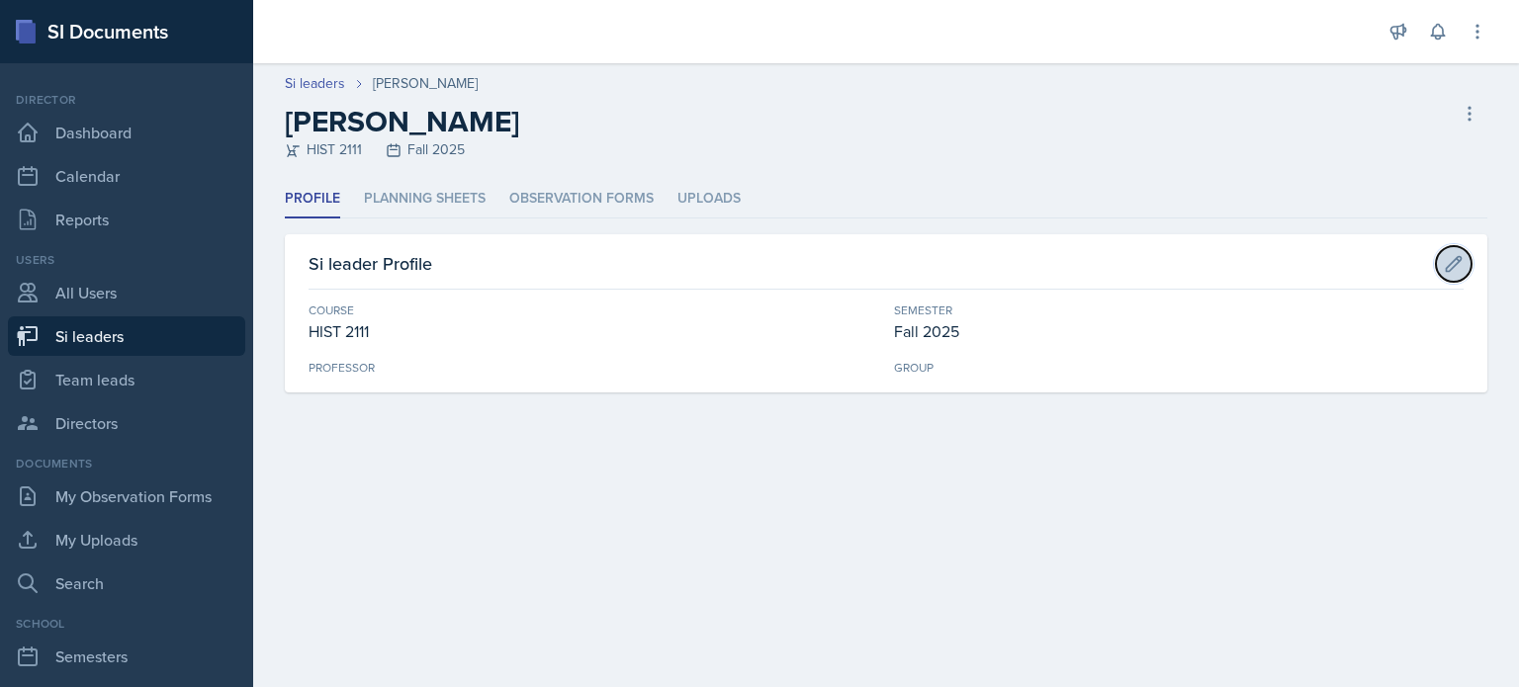
click at [1455, 259] on icon at bounding box center [1454, 263] width 15 height 15
select select "4b35a4de-7cc5-41bb-ac1b-ec0866e1a687"
select select "2bed604d-1099-4043-b1bc-2365e8740244"
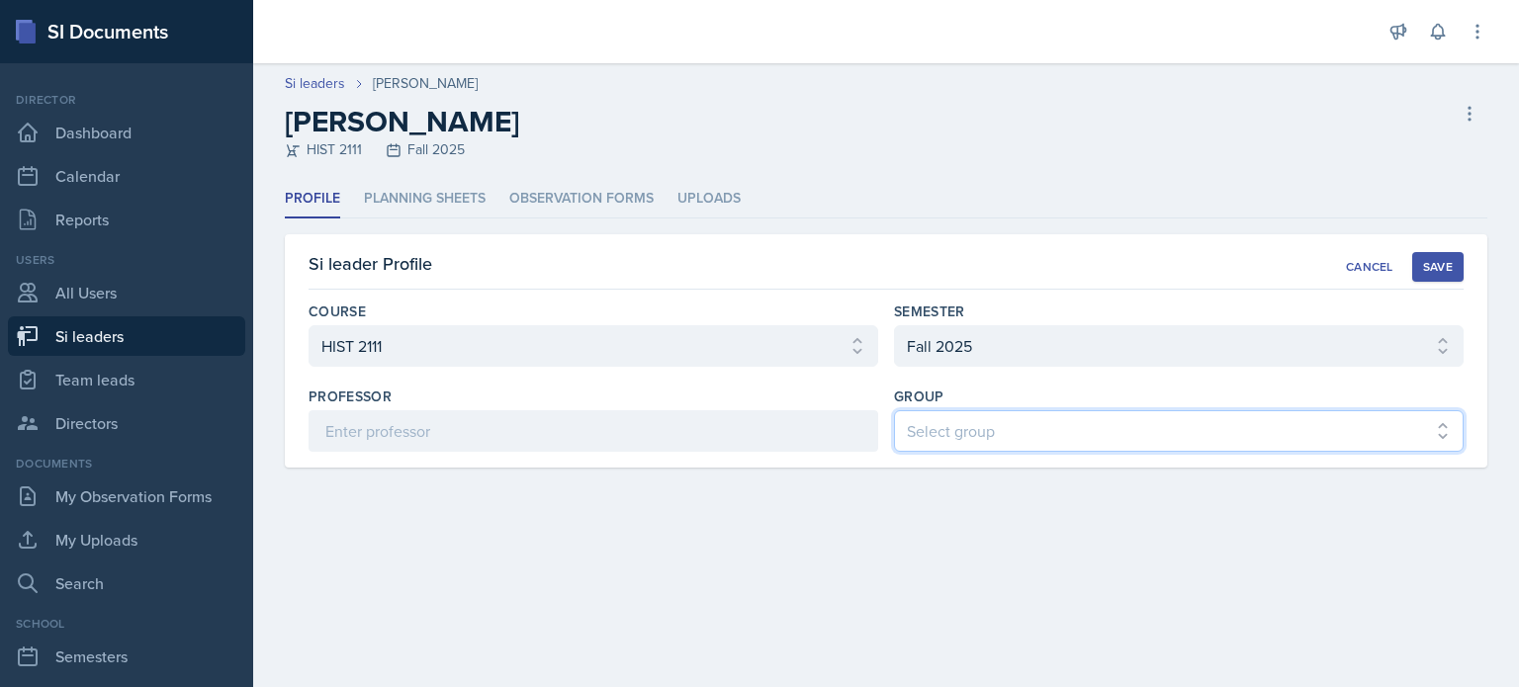
click at [1045, 432] on select "Select group Demon SI of [GEOGRAPHIC_DATA] Les Mariettables Lion King Mamma SI/…" at bounding box center [1179, 431] width 570 height 42
select select "e892a4c8-123a-40ec-8aa5-ee50854cd130"
click at [894, 410] on select "Select group Demon SI of [GEOGRAPHIC_DATA] Les Mariettables Lion King Mamma SI/…" at bounding box center [1179, 431] width 570 height 42
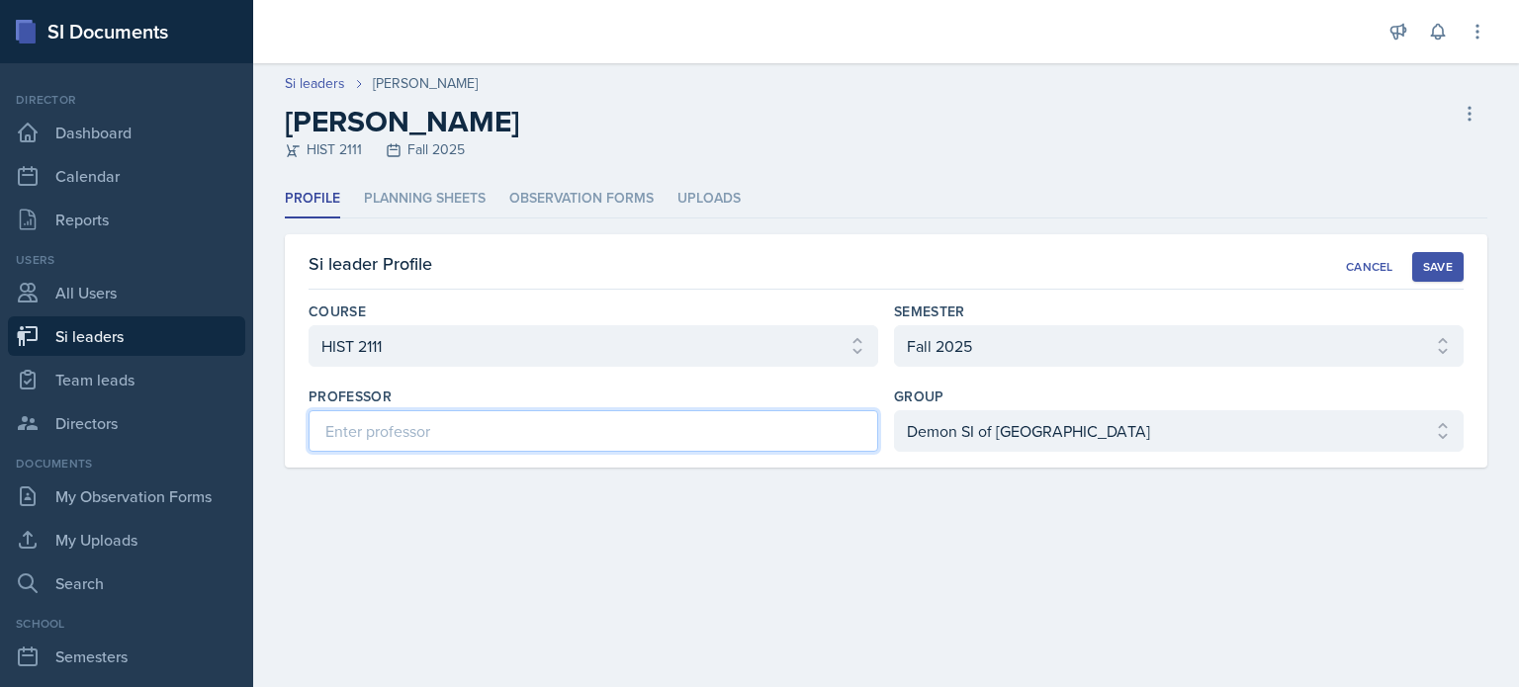
click at [364, 430] on input at bounding box center [594, 431] width 570 height 42
type input "[PERSON_NAME]"
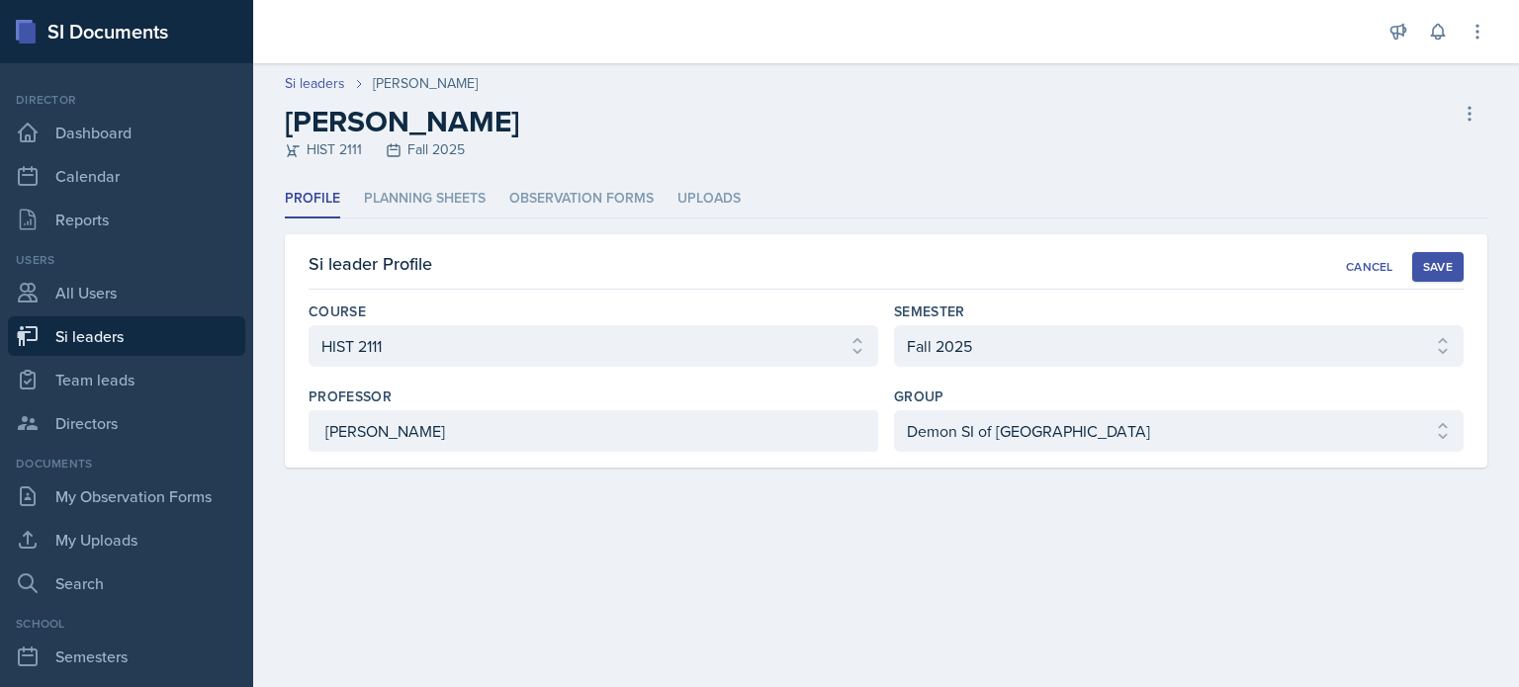
click at [1431, 261] on div "Save" at bounding box center [1438, 267] width 30 height 16
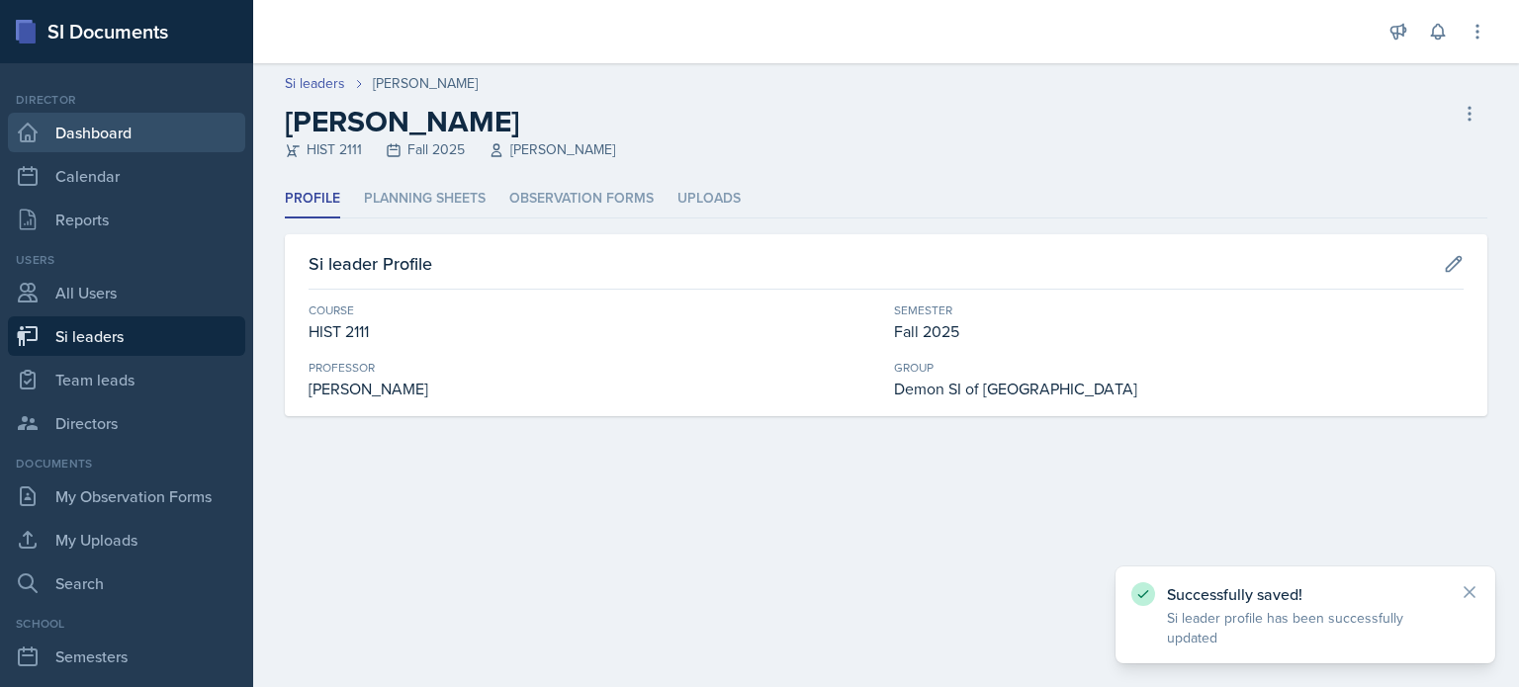
drag, startPoint x: 320, startPoint y: 84, endPoint x: 33, endPoint y: 150, distance: 295.4
click at [320, 84] on link "Si leaders" at bounding box center [315, 83] width 60 height 21
select select "2bed604d-1099-4043-b1bc-2365e8740244"
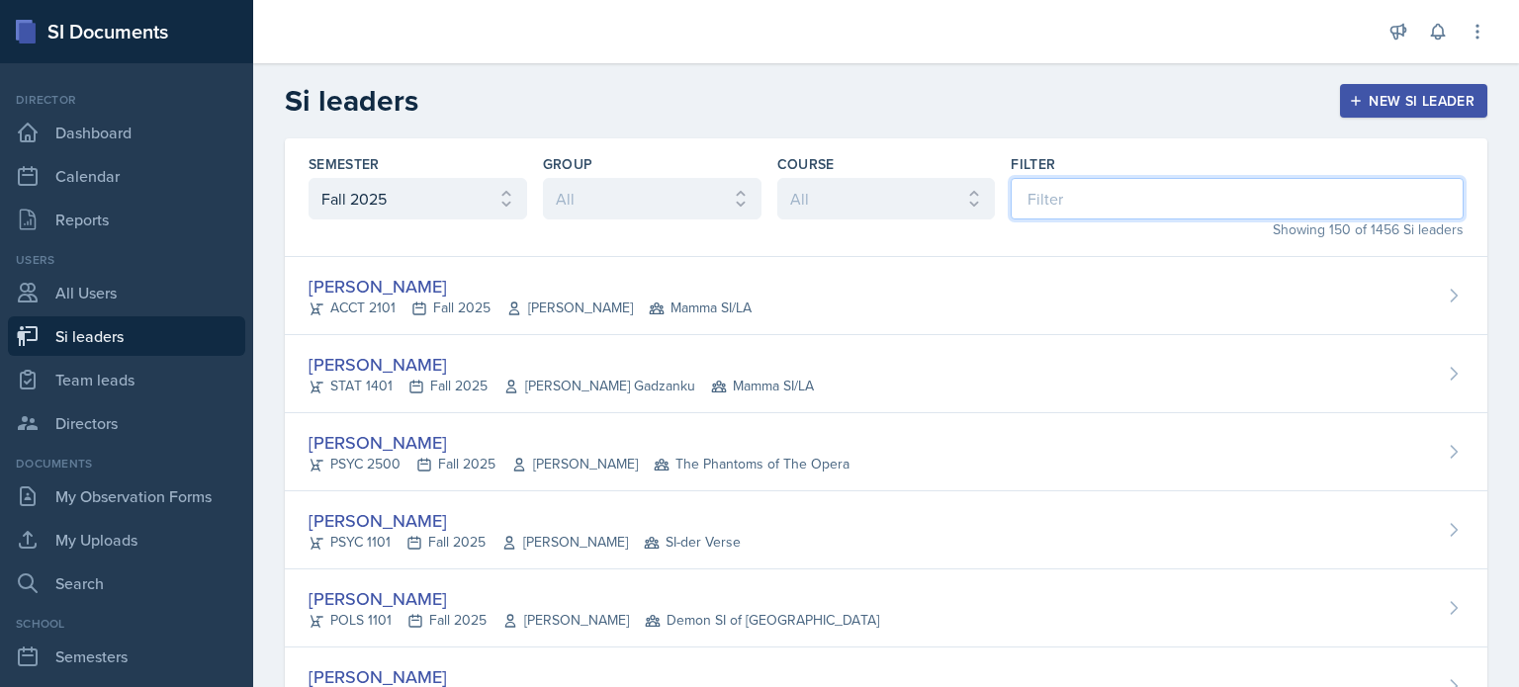
click at [1080, 195] on input at bounding box center [1237, 199] width 453 height 42
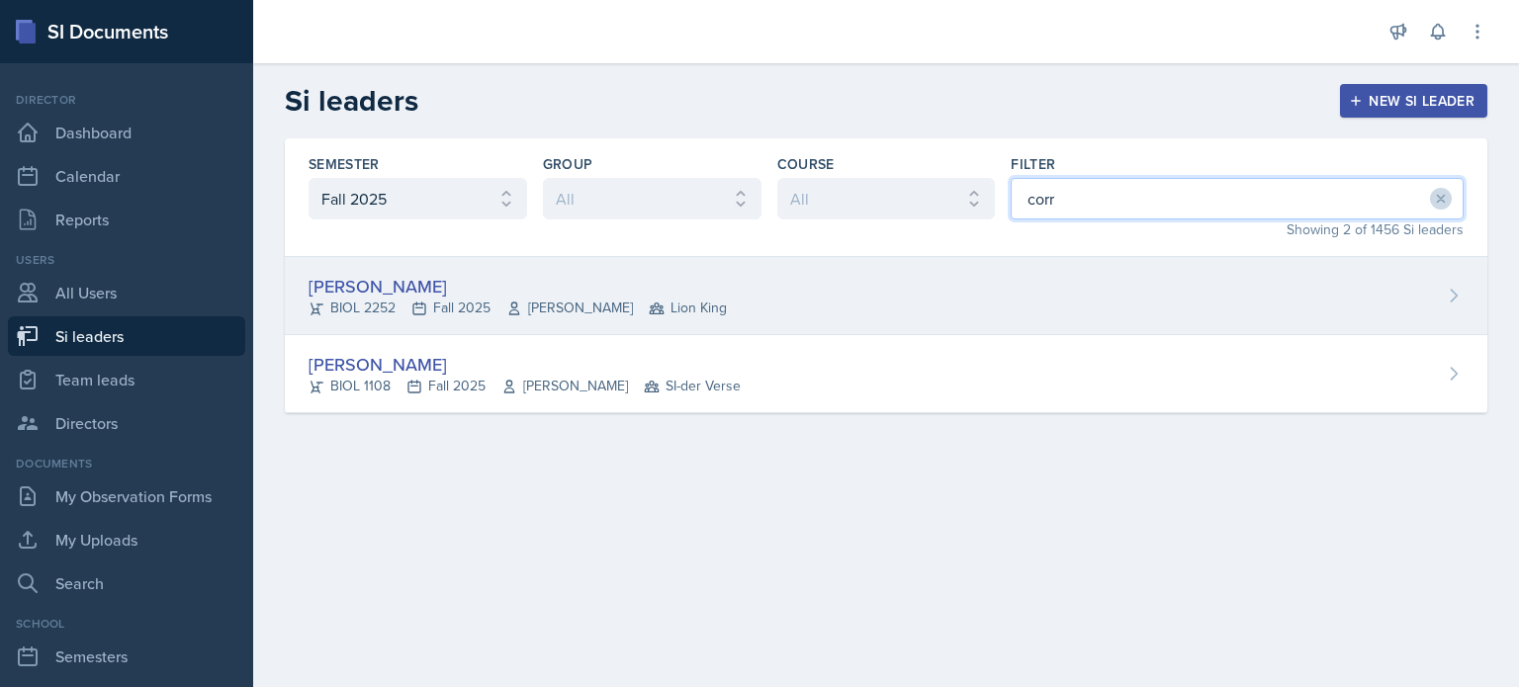
type input "corr"
click at [861, 306] on div "[PERSON_NAME] BIOL 2252 Fall 2025 [PERSON_NAME] Lion King" at bounding box center [886, 296] width 1203 height 78
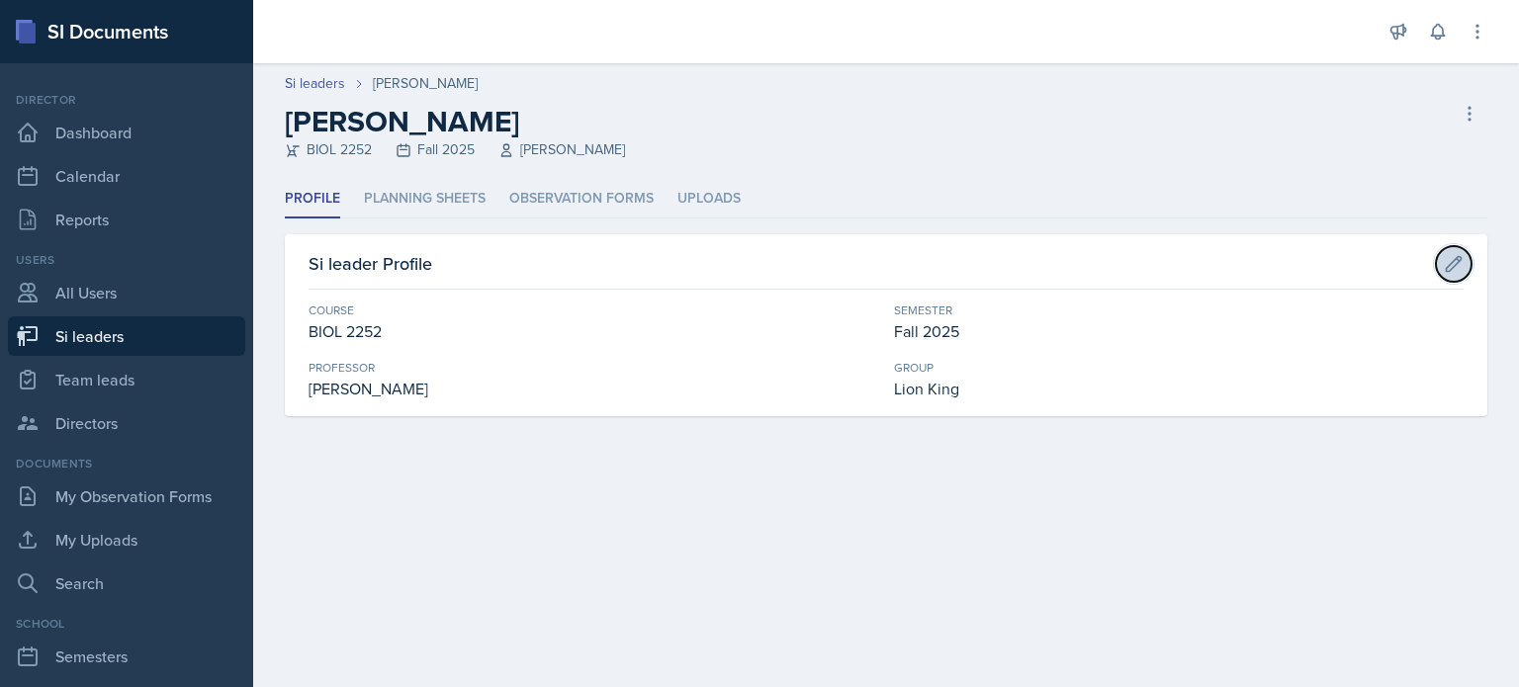
click at [1460, 264] on icon at bounding box center [1454, 264] width 20 height 20
select select "da9ed670-e0a2-421b-8f9e-99cd10859a1d"
select select "2bed604d-1099-4043-b1bc-2365e8740244"
select select "03df2469-1098-498a-a2e2-8023a988d861"
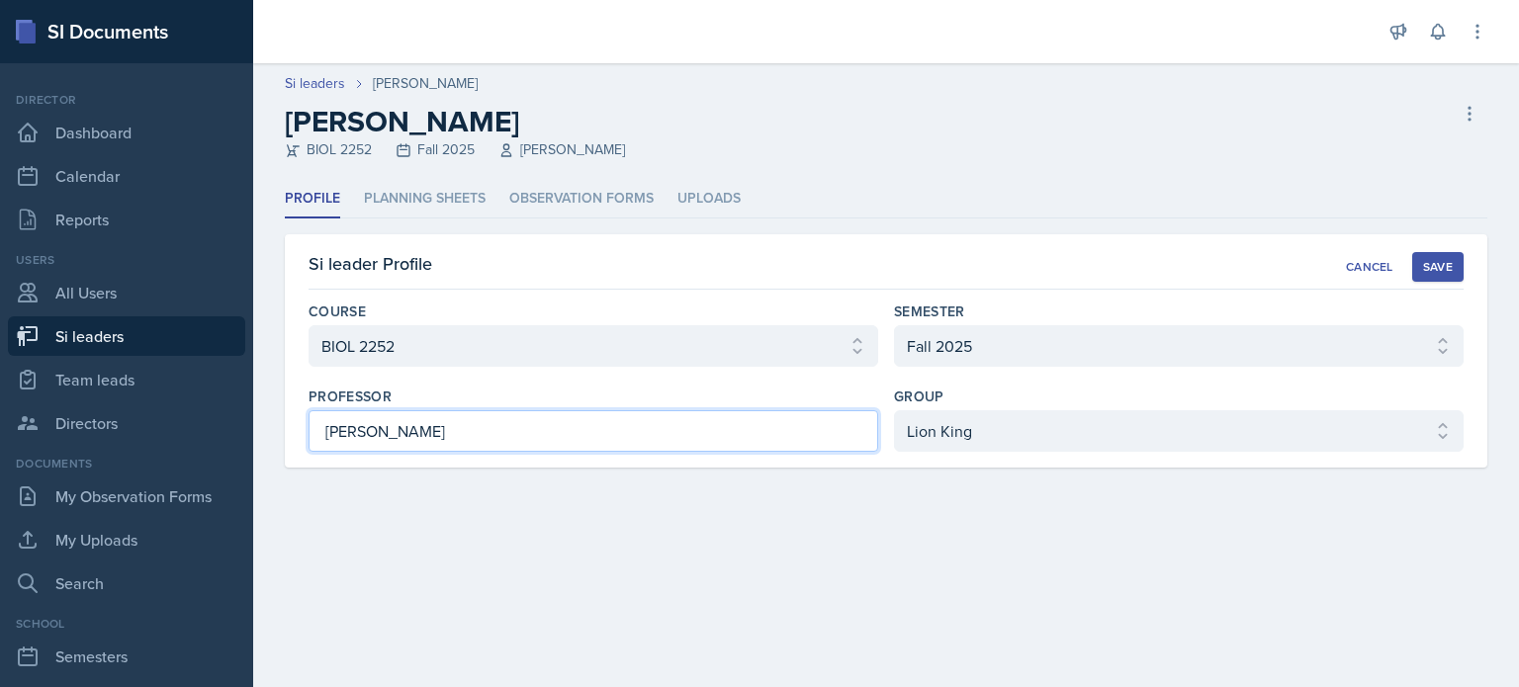
drag, startPoint x: 517, startPoint y: 430, endPoint x: -63, endPoint y: 426, distance: 580.6
click at [0, 426] on html "SI Documents Director Dashboard Calendar Reports Users All Users Si leaders Tea…" at bounding box center [759, 343] width 1519 height 687
type input "[PERSON_NAME]"
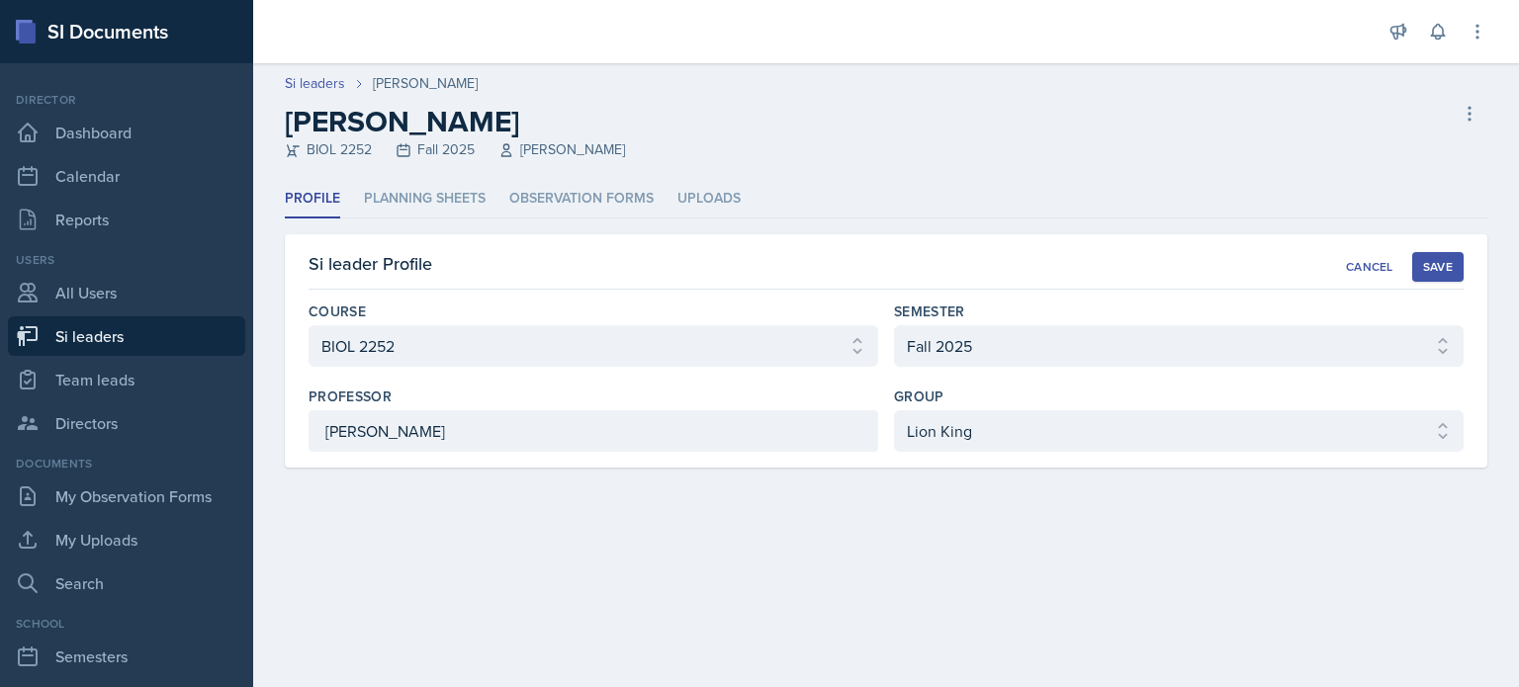
click at [1440, 268] on div "Save" at bounding box center [1438, 267] width 30 height 16
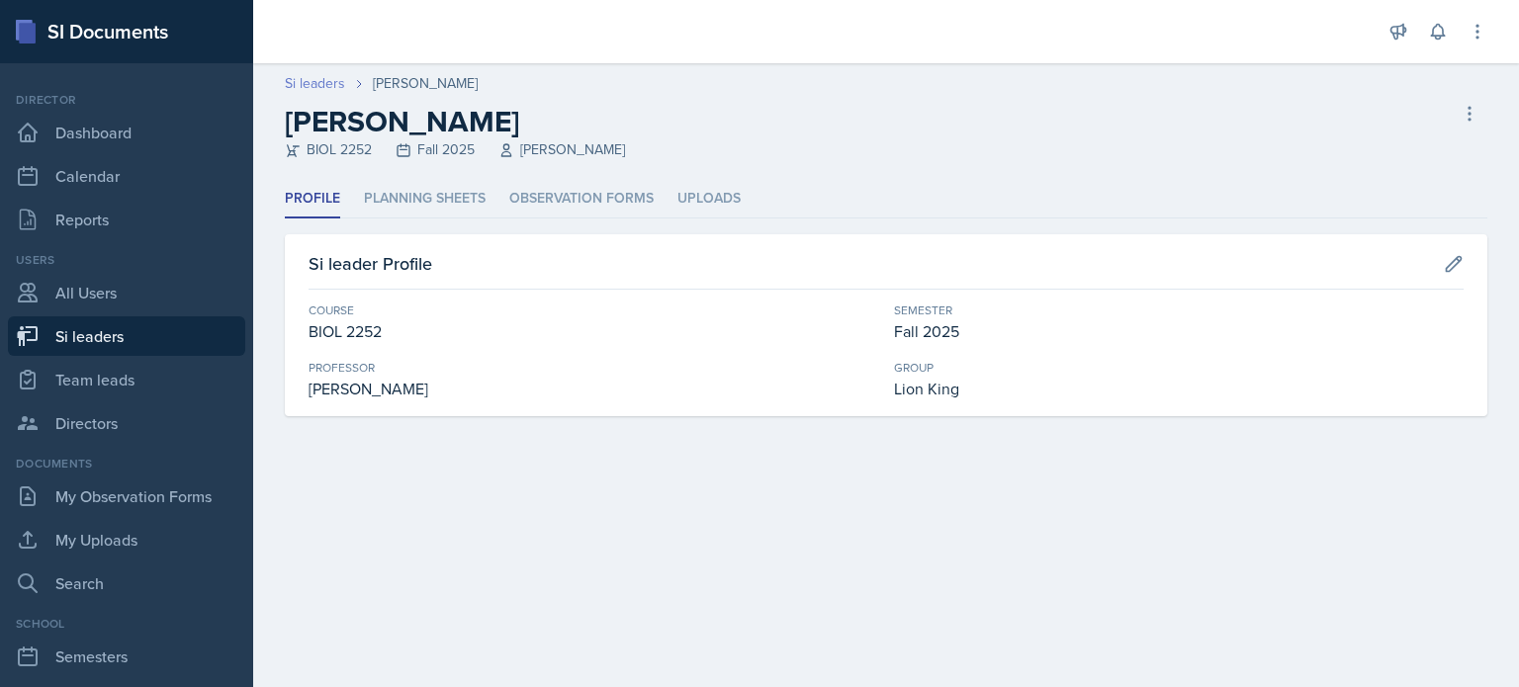
click at [322, 90] on link "Si leaders" at bounding box center [315, 83] width 60 height 21
select select "2bed604d-1099-4043-b1bc-2365e8740244"
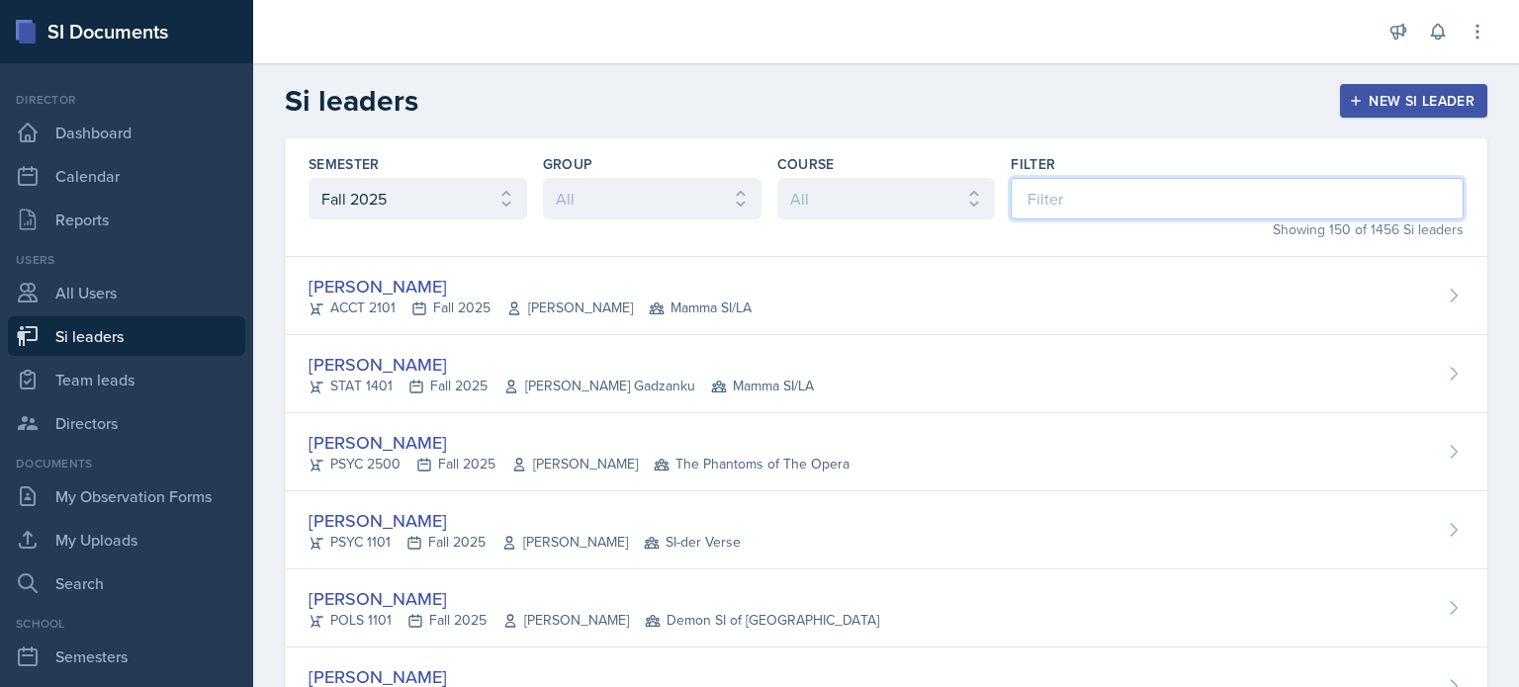
click at [1191, 186] on input at bounding box center [1237, 199] width 453 height 42
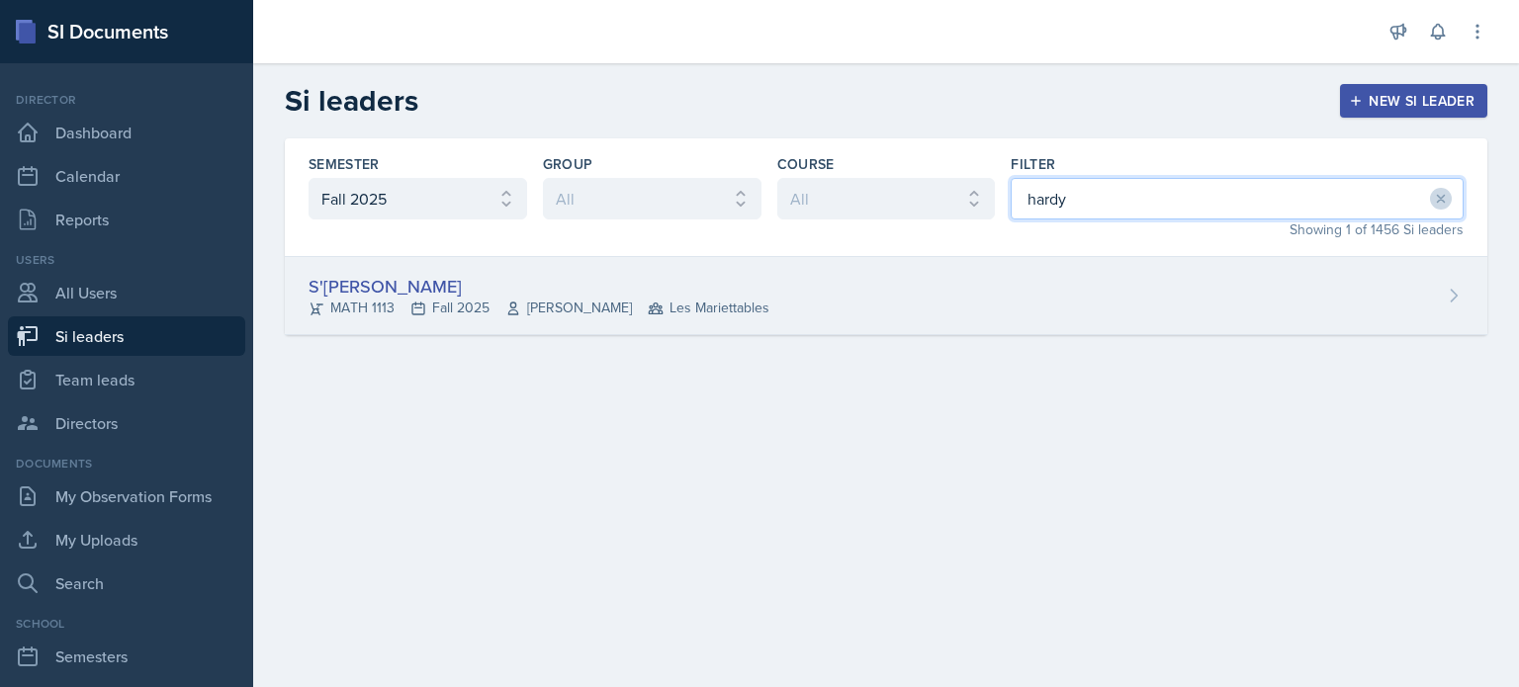
type input "hardy"
click at [1081, 312] on div "S'[PERSON_NAME] MATH 1113 Fall 2025 [PERSON_NAME] Les Mariettables" at bounding box center [886, 296] width 1203 height 78
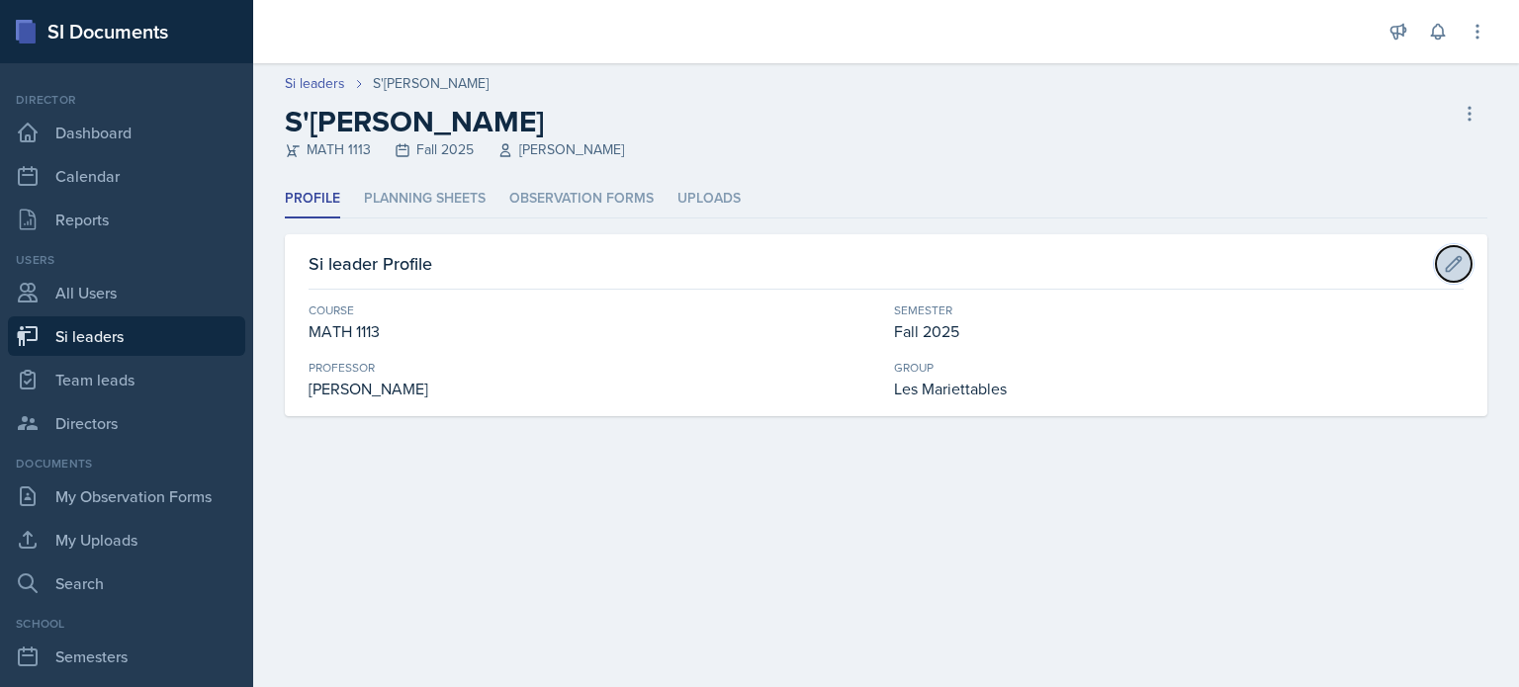
click at [1456, 260] on icon at bounding box center [1454, 264] width 20 height 20
select select "3c4b3565-585b-46e2-bb66-4719410f632f"
select select "2bed604d-1099-4043-b1bc-2365e8740244"
select select "06a1a81c-2636-47b9-86df-4ce809ccfa8f"
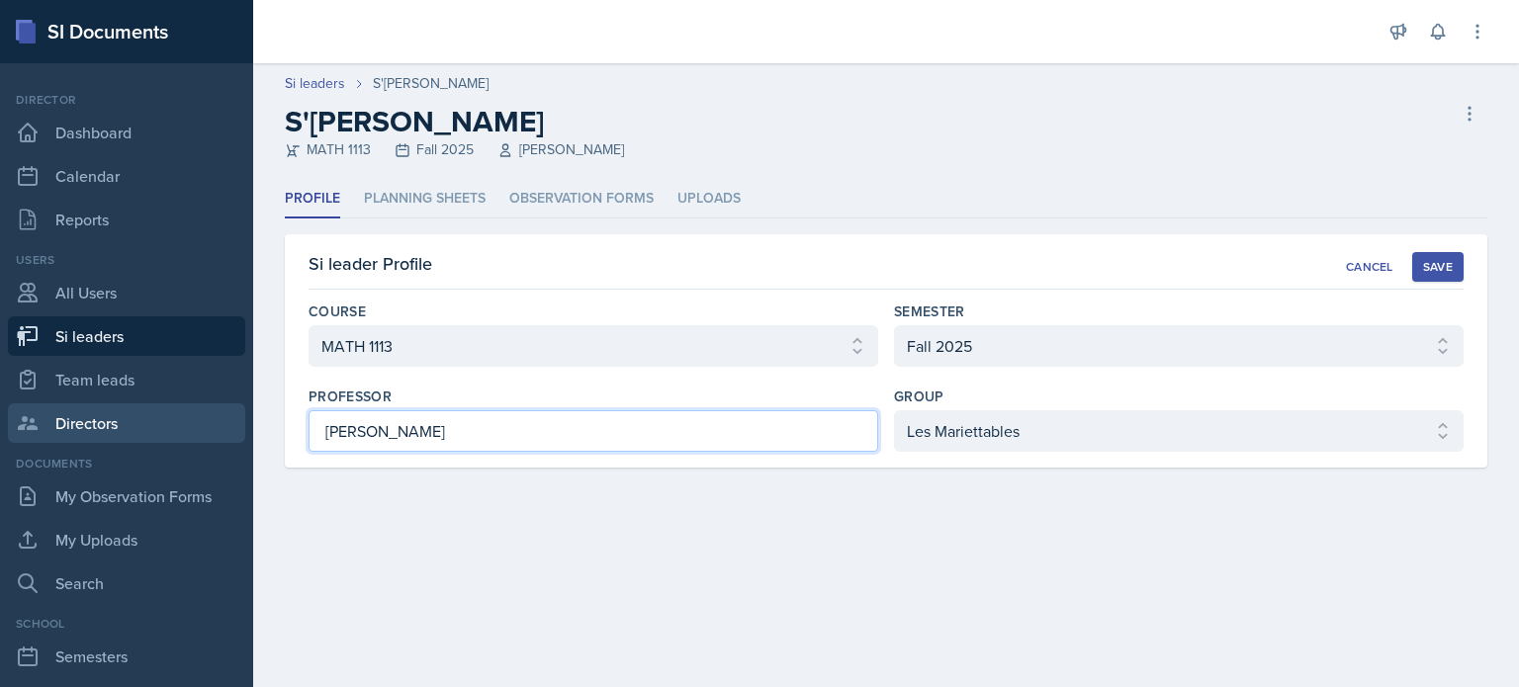
drag, startPoint x: 460, startPoint y: 442, endPoint x: 95, endPoint y: 404, distance: 367.0
click at [95, 404] on div "SI Documents Director Dashboard Calendar Reports Users All Users Si leaders Tea…" at bounding box center [759, 343] width 1519 height 687
click at [474, 427] on input "[PERSON_NAME]" at bounding box center [594, 431] width 570 height 42
drag, startPoint x: 474, startPoint y: 427, endPoint x: 67, endPoint y: 428, distance: 406.5
click at [67, 428] on div "SI Documents Director Dashboard Calendar Reports Users All Users Si leaders Tea…" at bounding box center [759, 343] width 1519 height 687
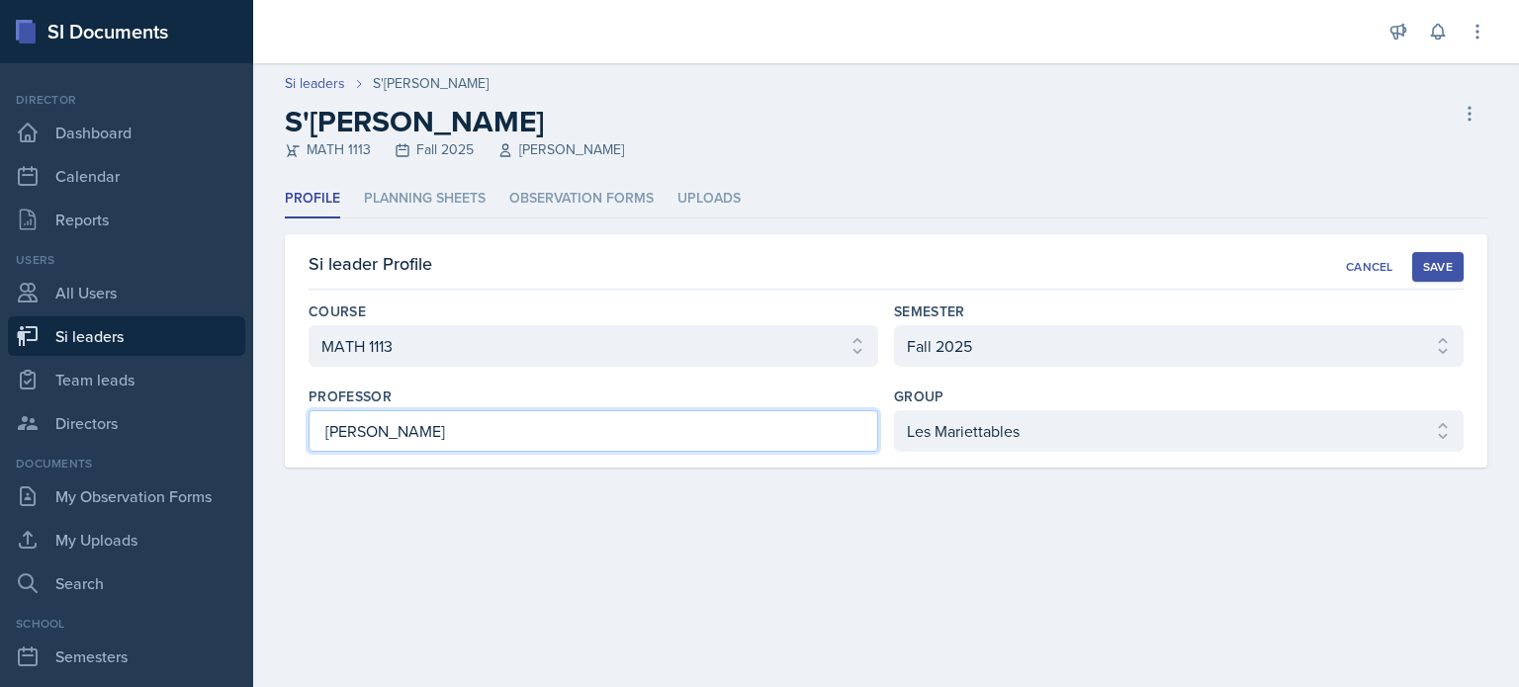
paste input "[PERSON_NAME]"
type input "[PERSON_NAME]"
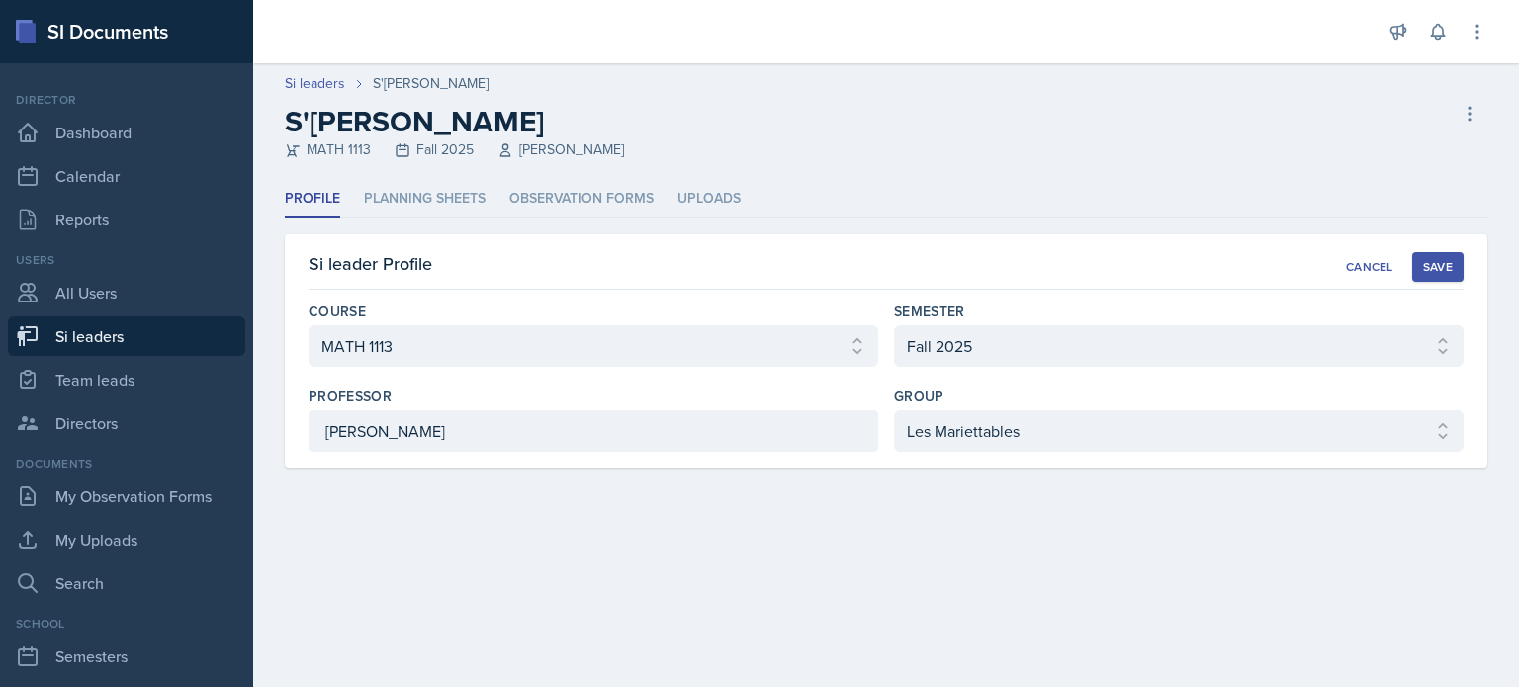
click at [1436, 259] on div "Save" at bounding box center [1438, 267] width 30 height 16
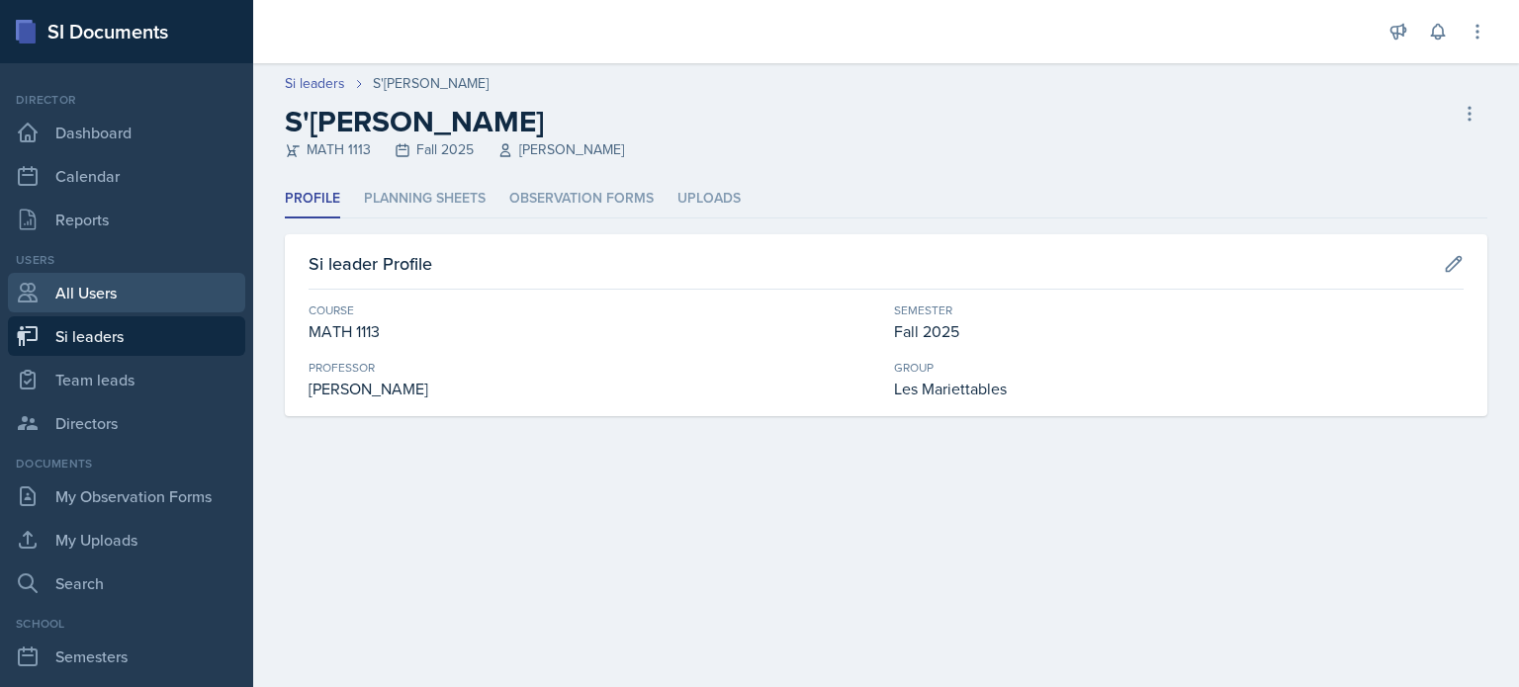
click at [117, 298] on link "All Users" at bounding box center [126, 293] width 237 height 40
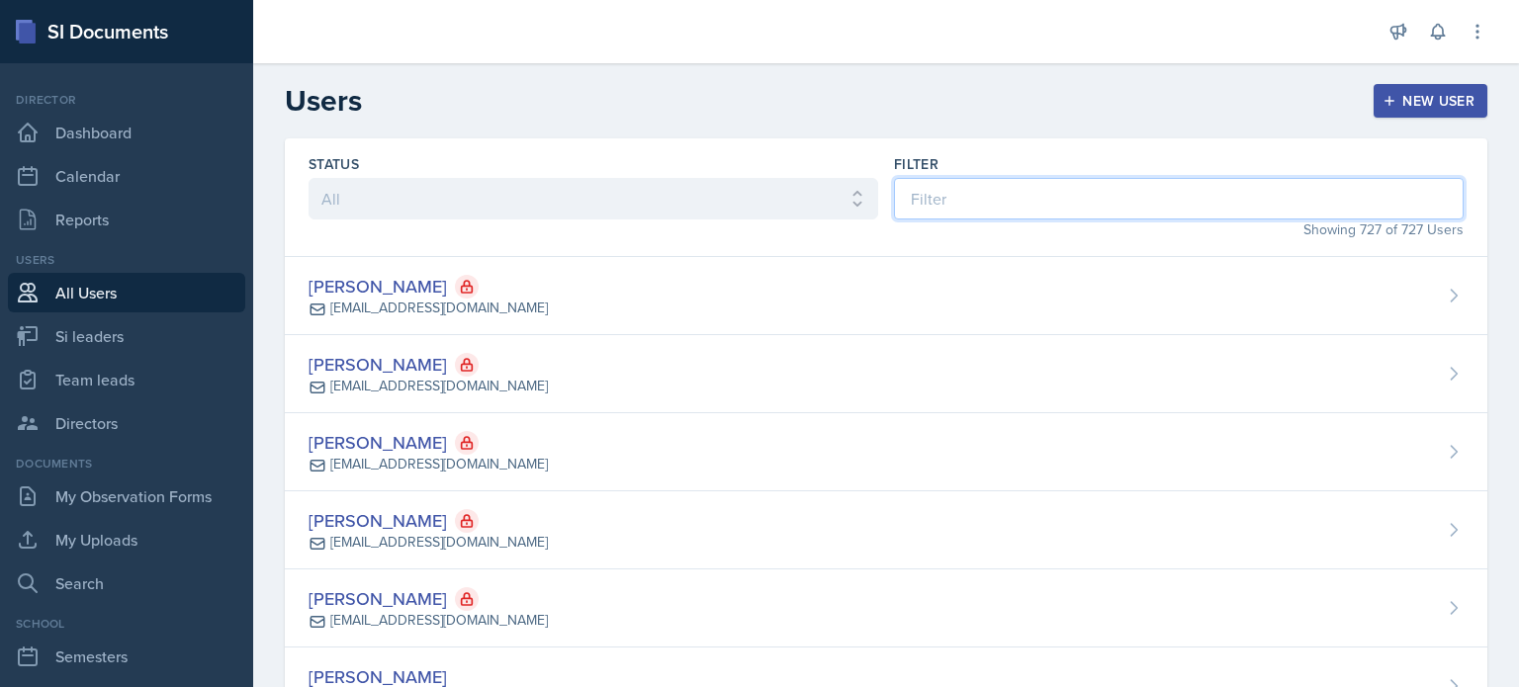
click at [1128, 210] on input at bounding box center [1179, 199] width 570 height 42
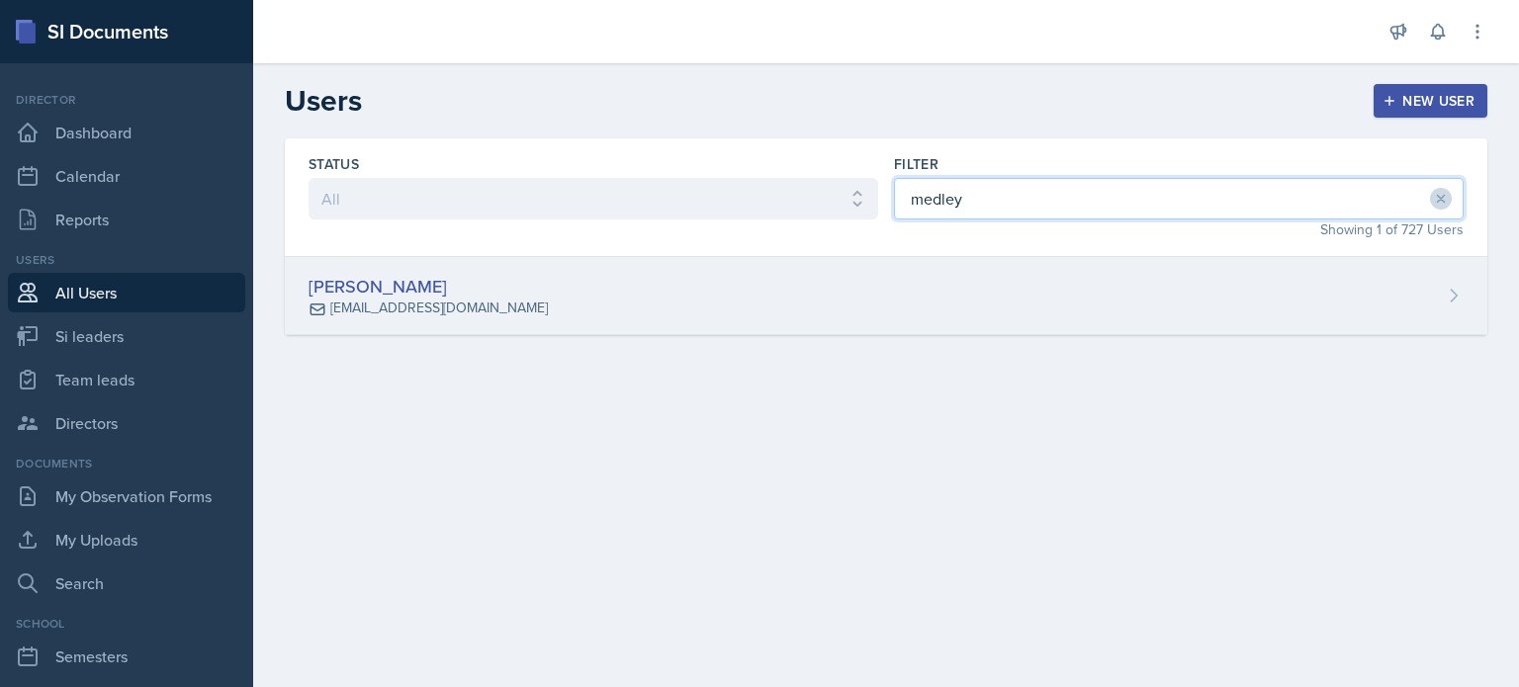
type input "medley"
click at [1044, 289] on div "[PERSON_NAME] [EMAIL_ADDRESS][DOMAIN_NAME]" at bounding box center [886, 296] width 1203 height 78
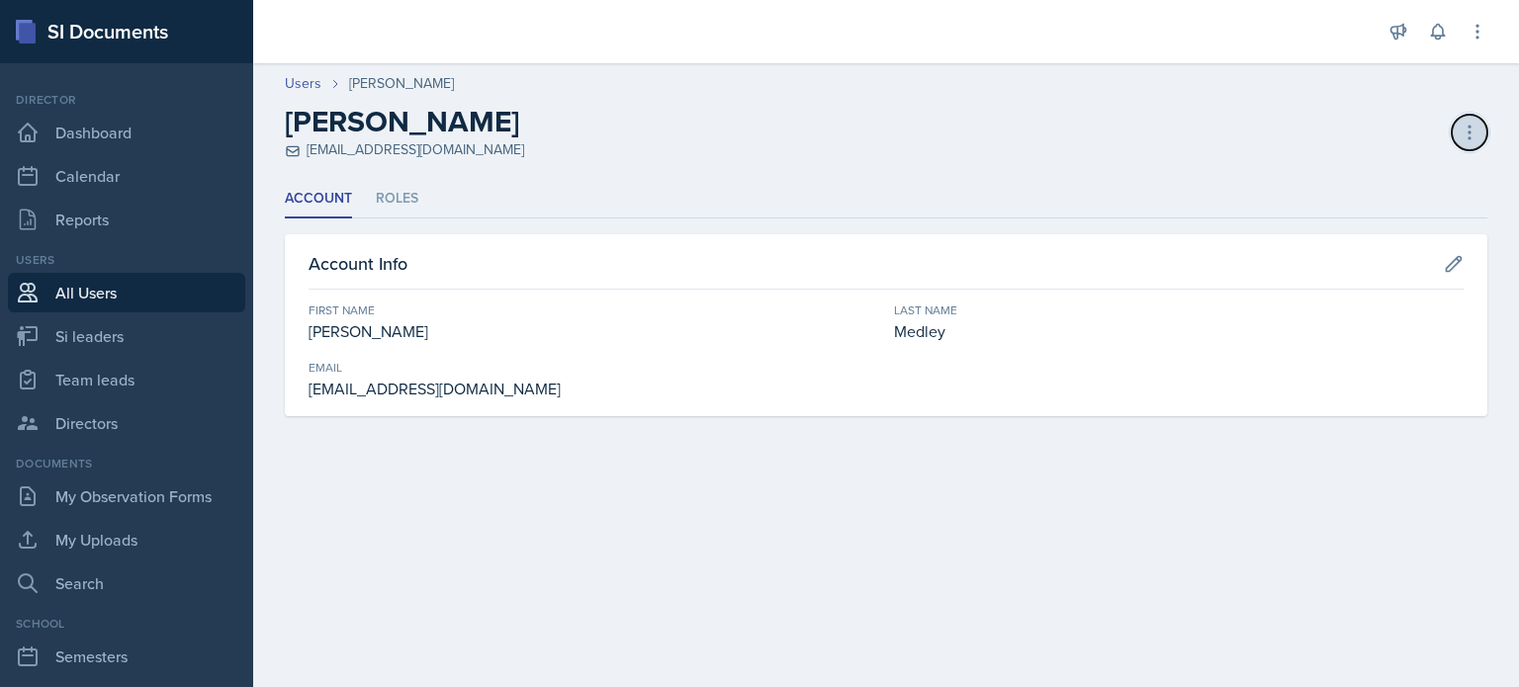
click at [1464, 127] on icon at bounding box center [1470, 133] width 20 height 20
click at [399, 195] on li "Roles" at bounding box center [397, 199] width 43 height 39
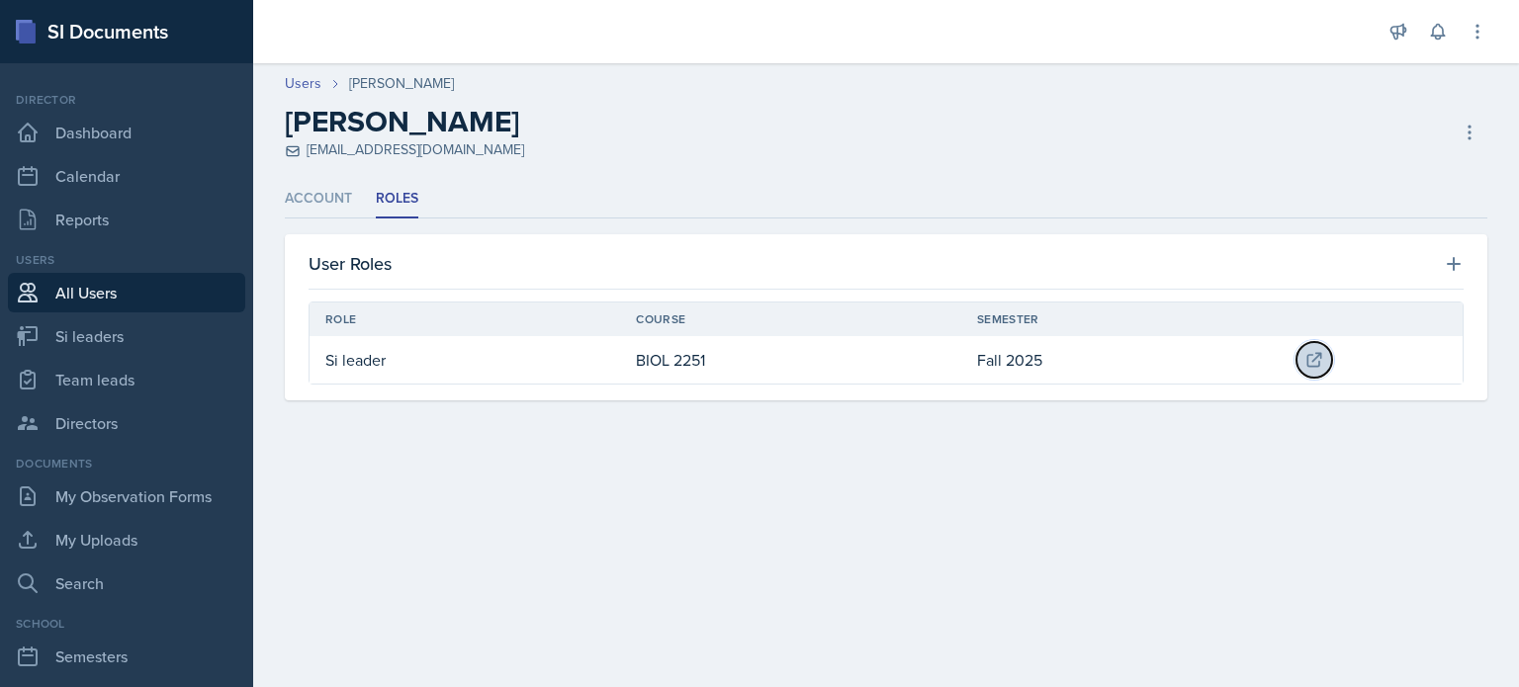
click at [1314, 357] on icon at bounding box center [1315, 360] width 20 height 20
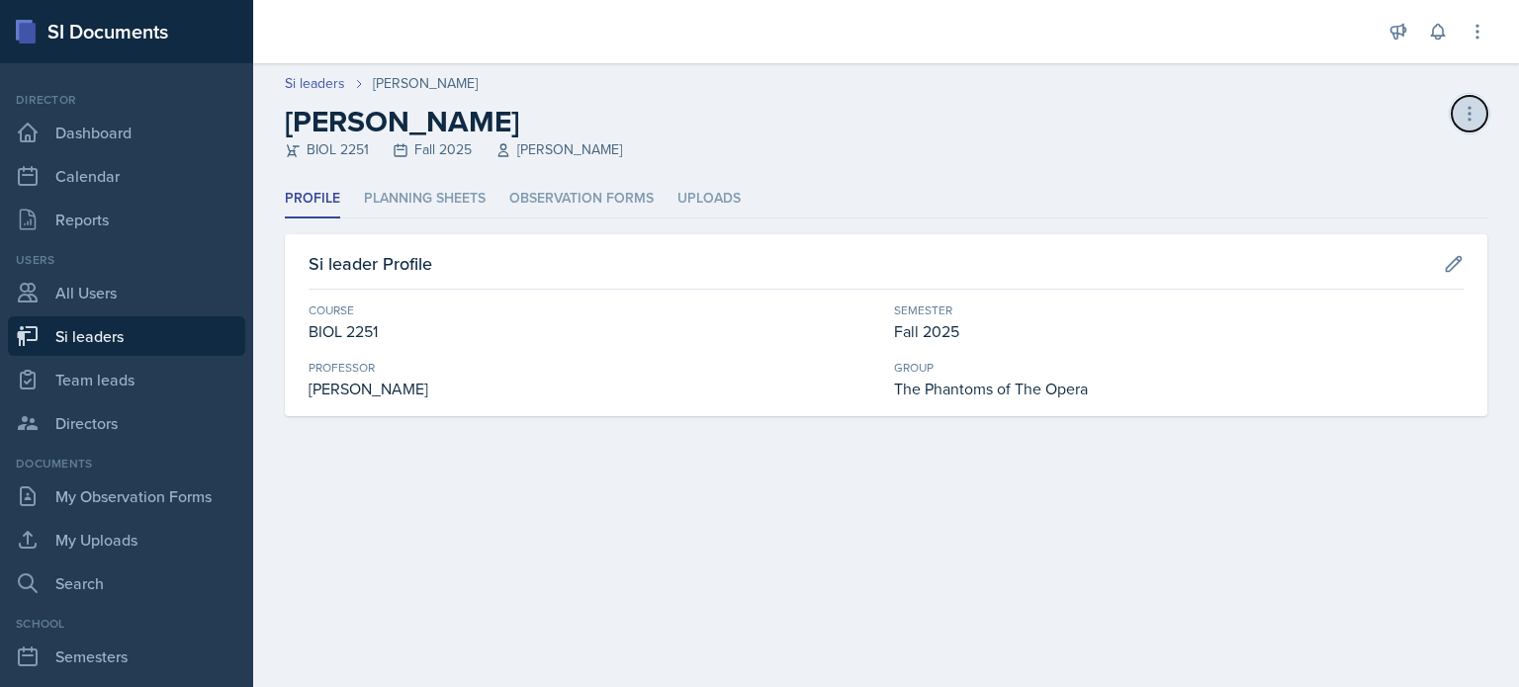
click at [1468, 105] on icon at bounding box center [1470, 114] width 20 height 20
click at [1342, 155] on div "[PERSON_NAME] leader" at bounding box center [1385, 167] width 190 height 63
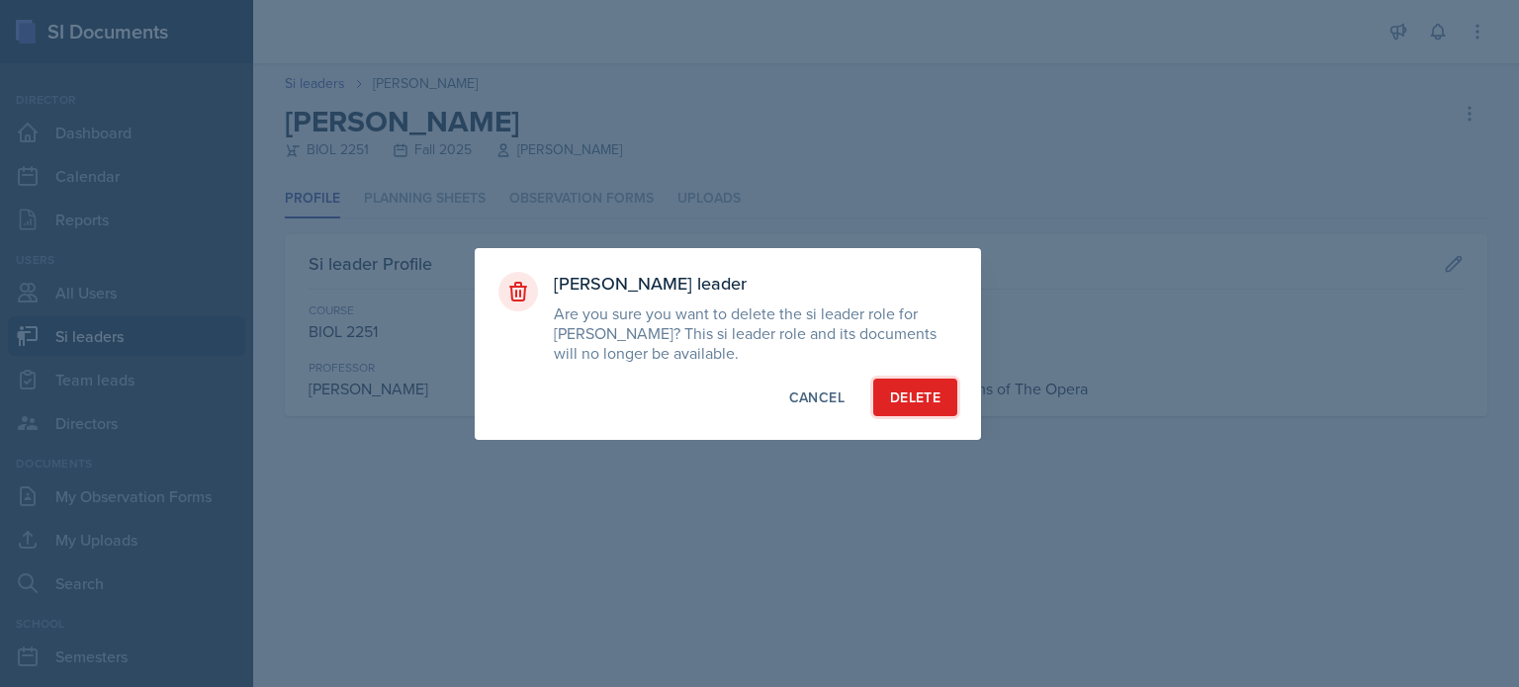
click at [919, 406] on div "Delete" at bounding box center [915, 398] width 50 height 20
select select "2bed604d-1099-4043-b1bc-2365e8740244"
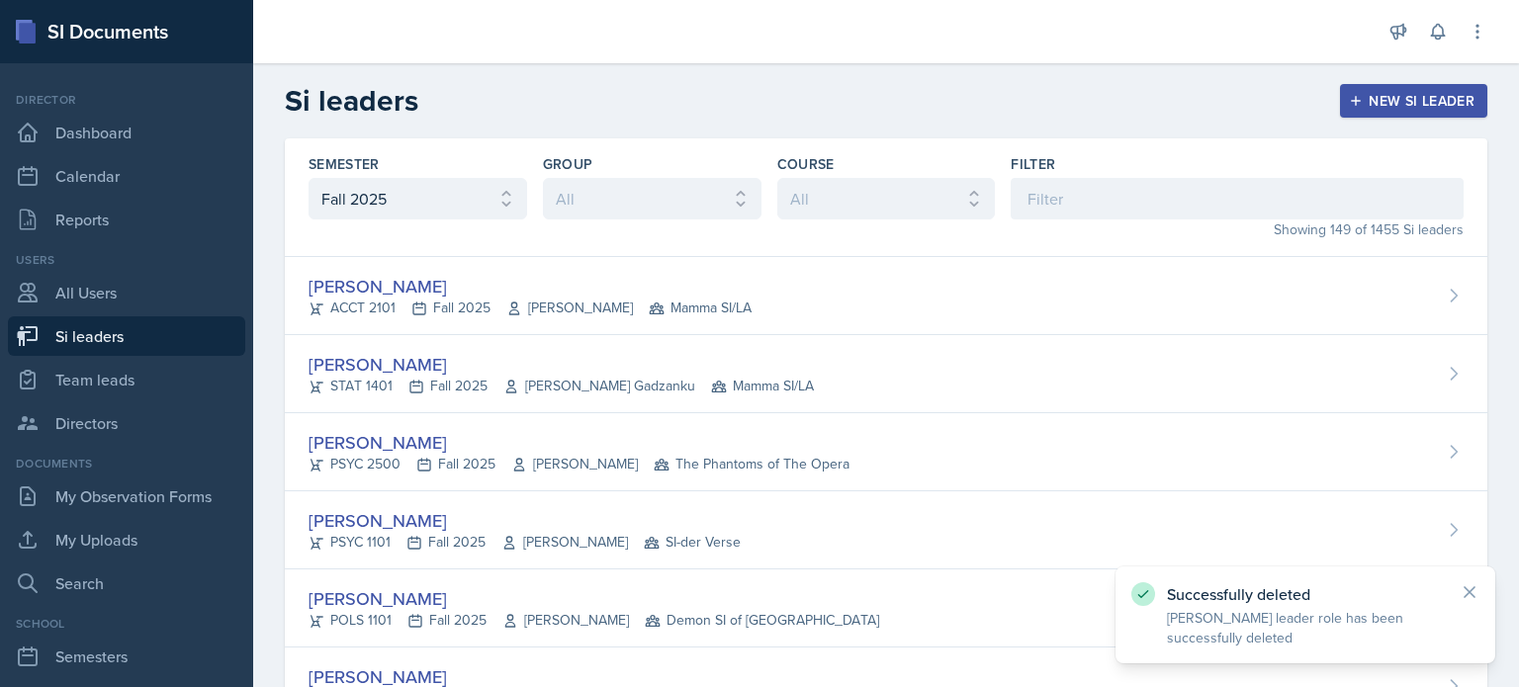
click at [1374, 90] on button "New Si leader" at bounding box center [1413, 101] width 147 height 34
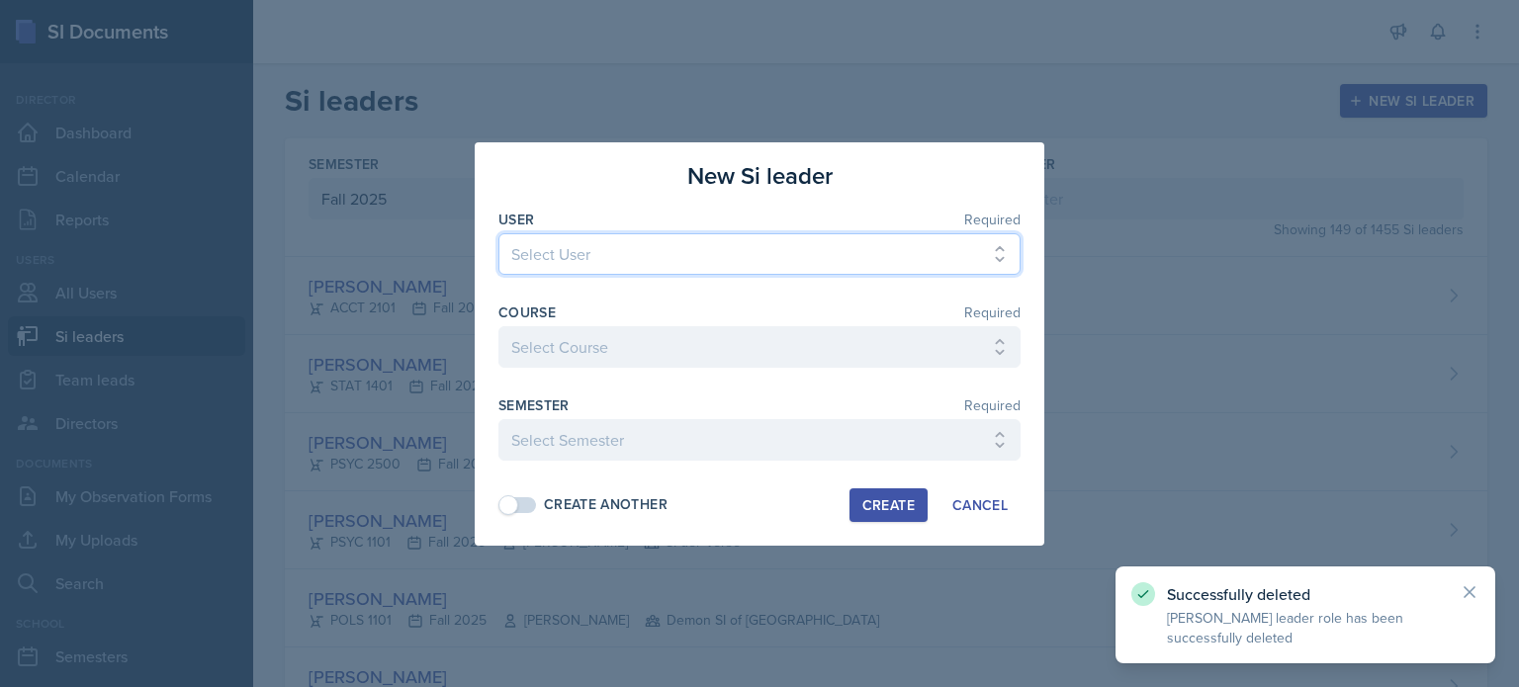
click at [599, 254] on select "Select User [PERSON_NAME] [PERSON_NAME] [PERSON_NAME] [PERSON_NAME] [PERSON_NAM…" at bounding box center [759, 254] width 522 height 42
click at [599, 253] on select "Select User [PERSON_NAME] [PERSON_NAME] [PERSON_NAME] [PERSON_NAME] [PERSON_NAM…" at bounding box center [759, 254] width 522 height 42
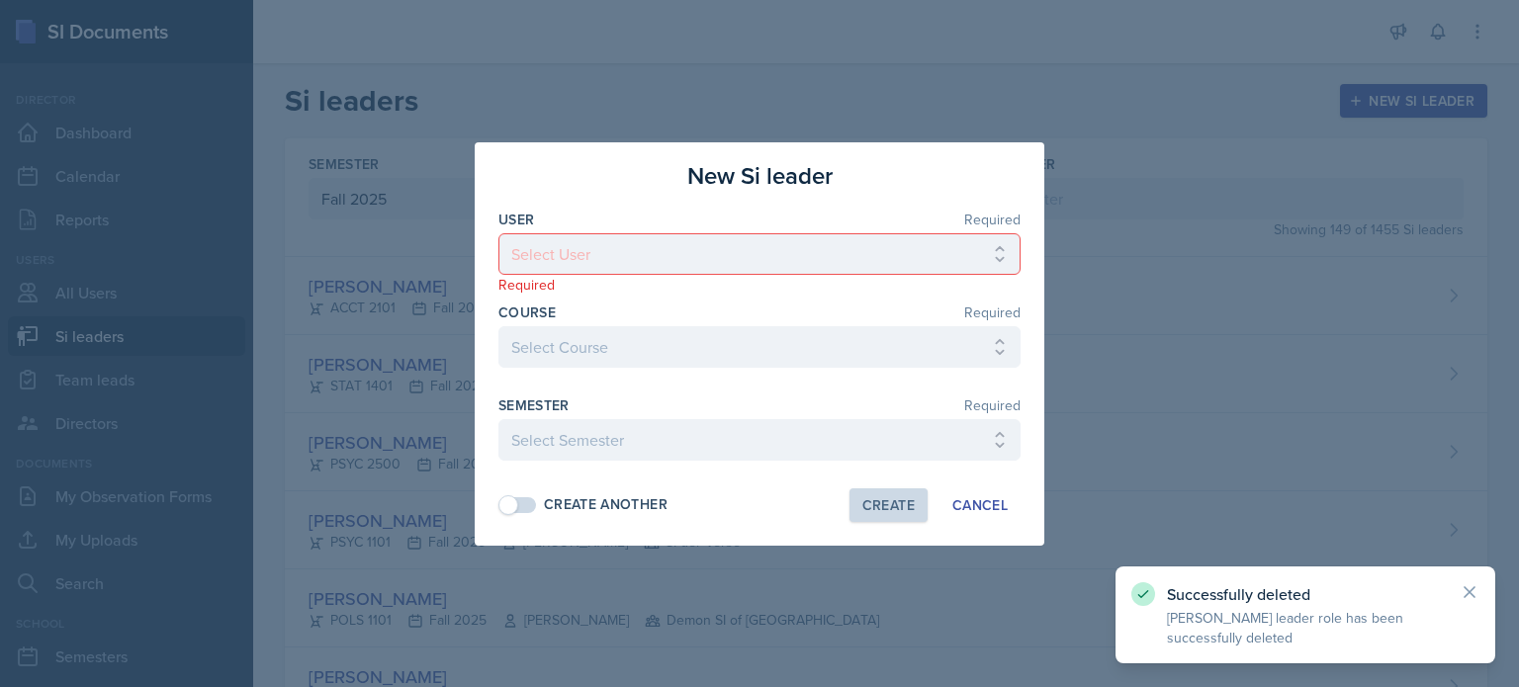
click at [1274, 93] on div at bounding box center [759, 343] width 1519 height 687
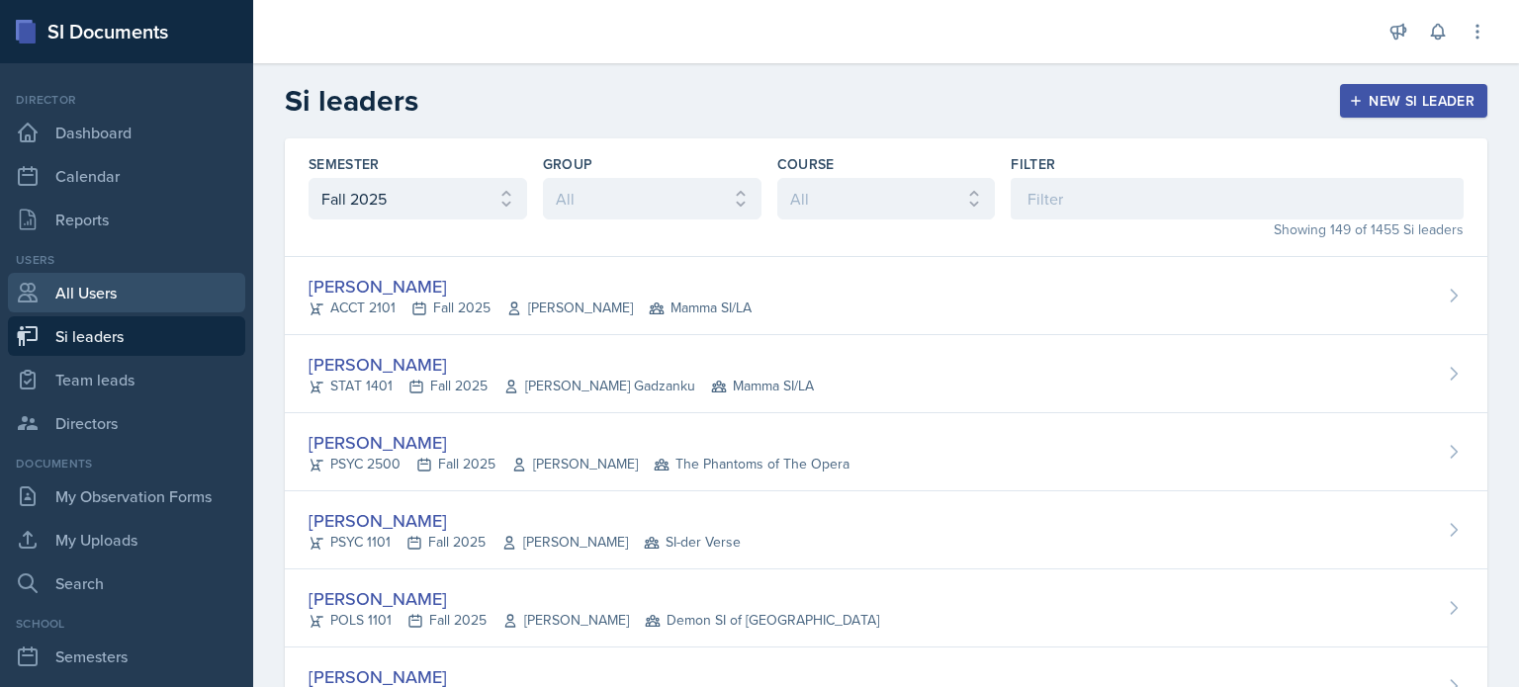
click at [73, 296] on link "All Users" at bounding box center [126, 293] width 237 height 40
select select "1"
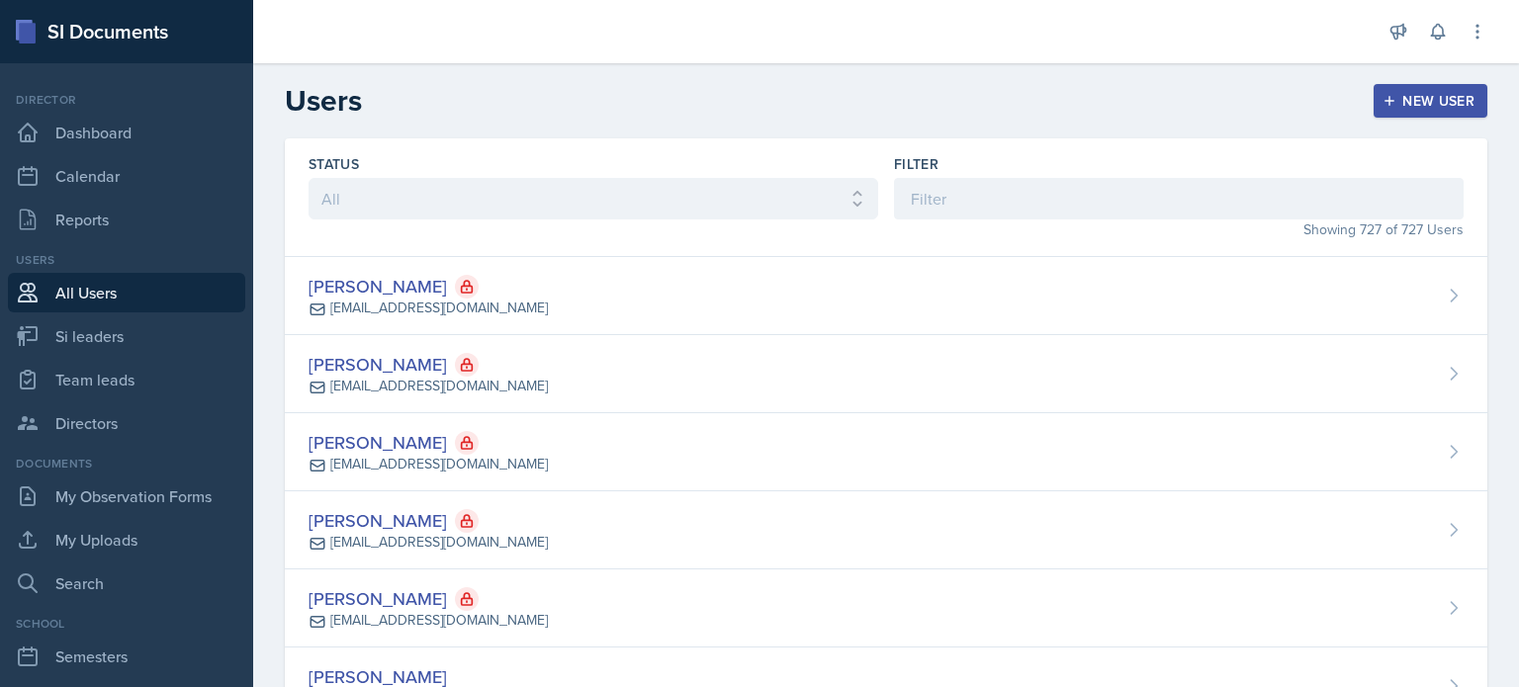
click at [1403, 98] on div "New User" at bounding box center [1431, 101] width 88 height 16
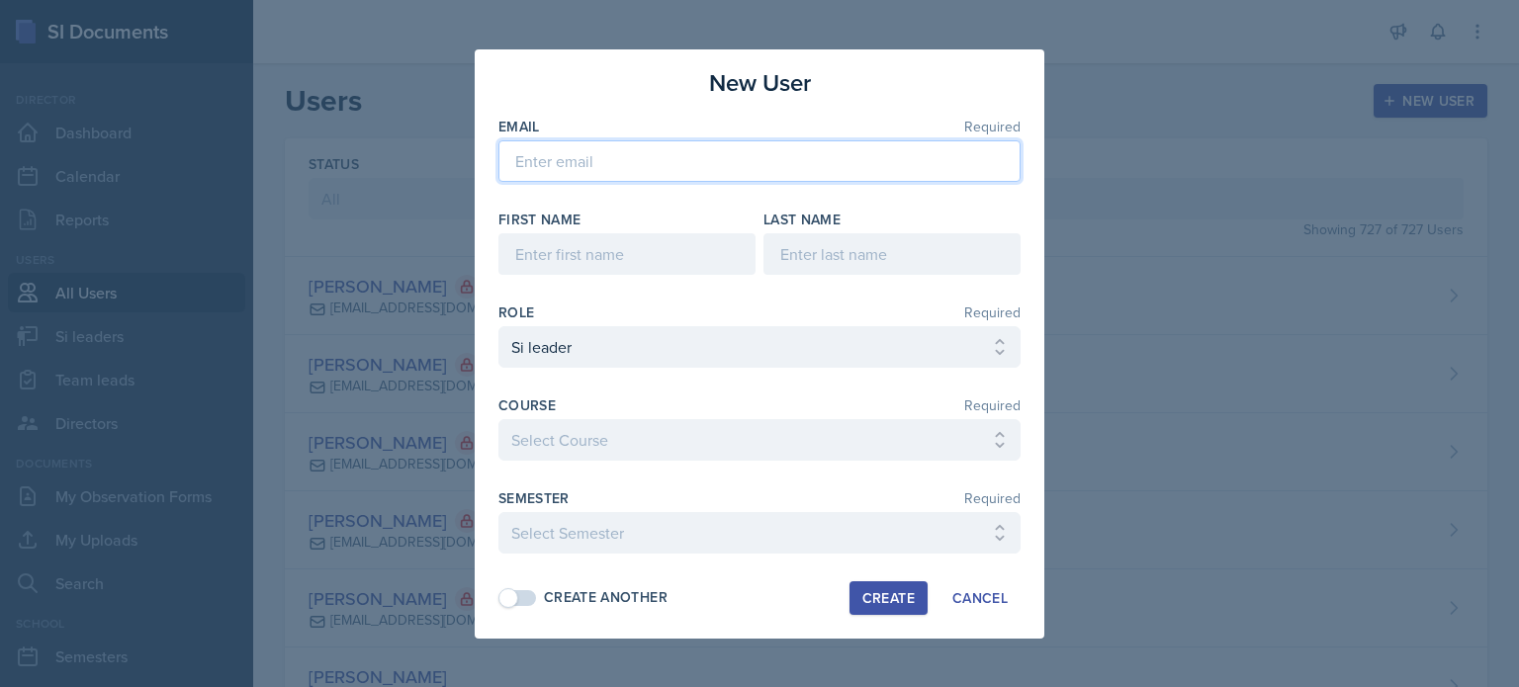
click at [681, 177] on input "email" at bounding box center [759, 161] width 522 height 42
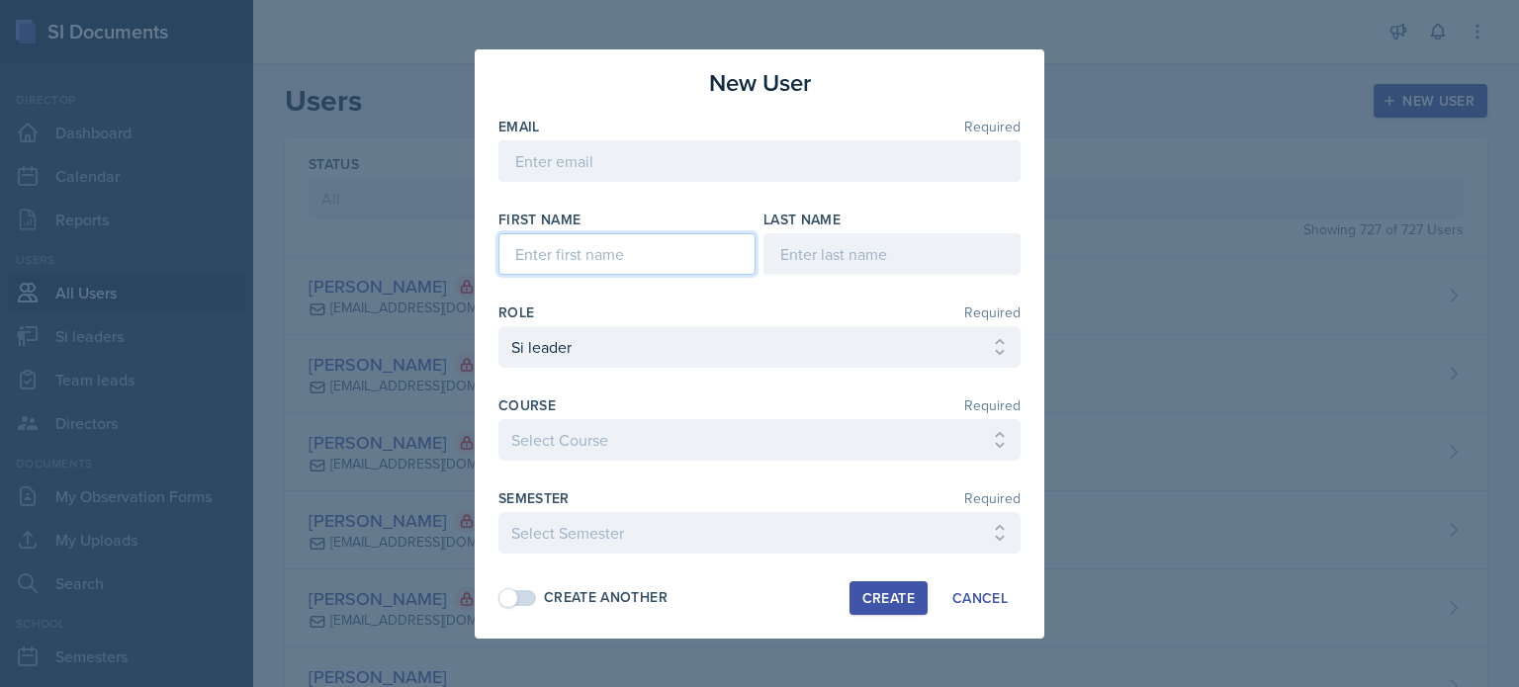
click at [603, 251] on input at bounding box center [626, 254] width 257 height 42
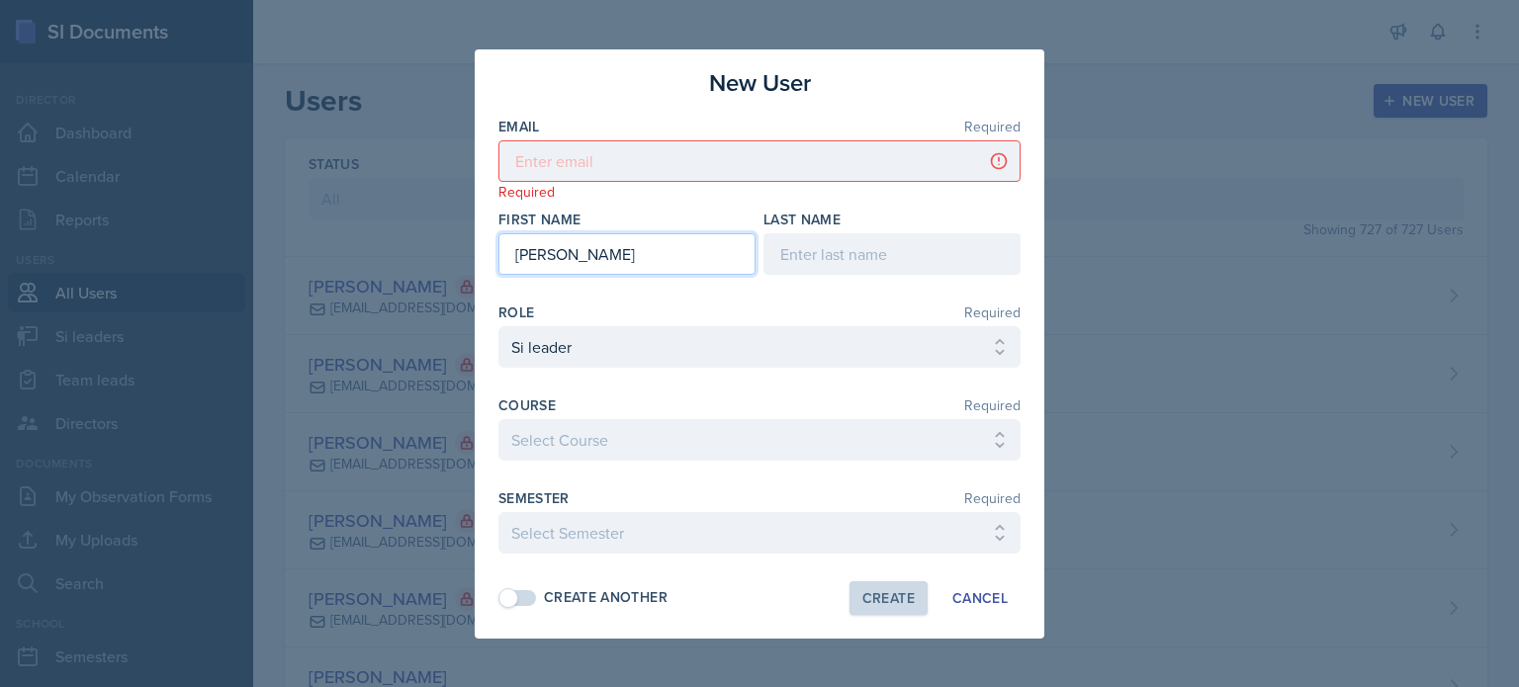
type input "[PERSON_NAME]"
type input "e"
type input "Medley"
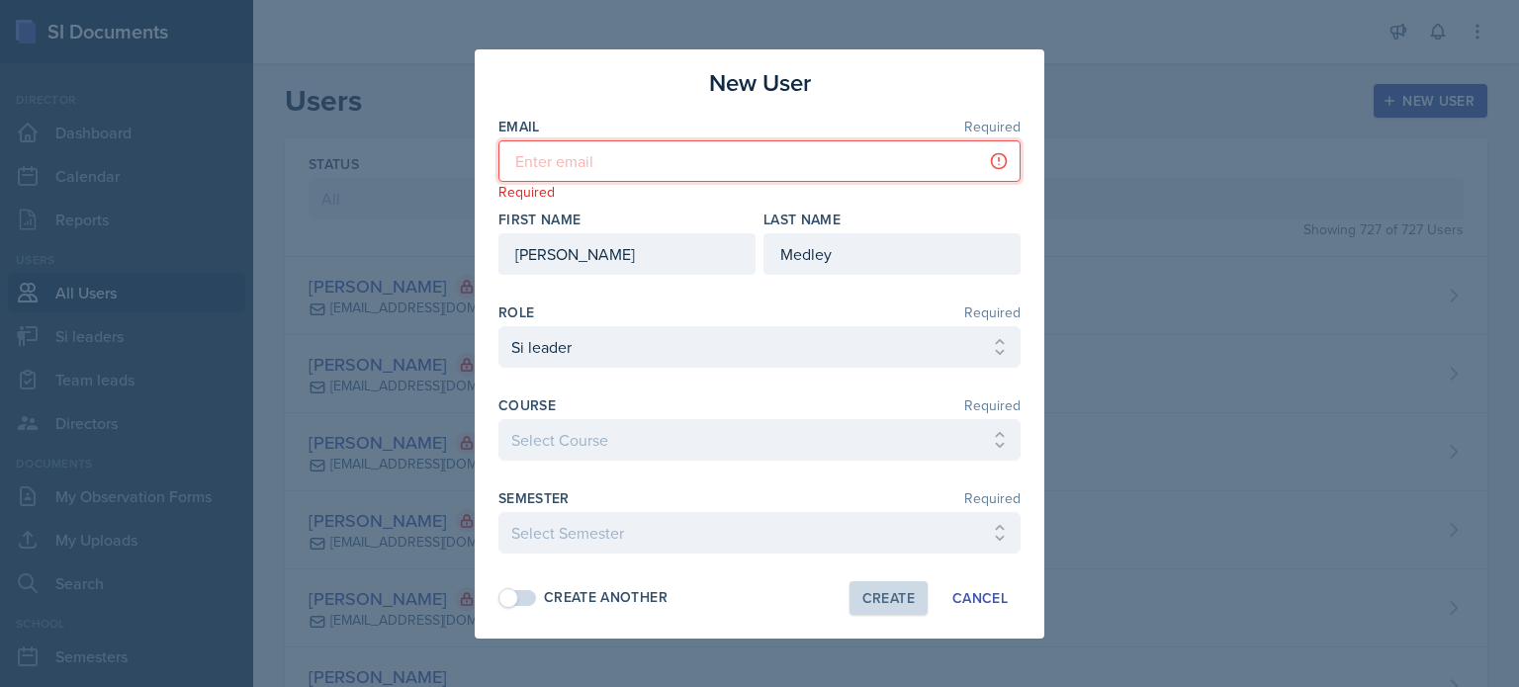
click at [541, 168] on input "email" at bounding box center [759, 161] width 522 height 42
paste input "[EMAIL_ADDRESS][DOMAIN_NAME]"
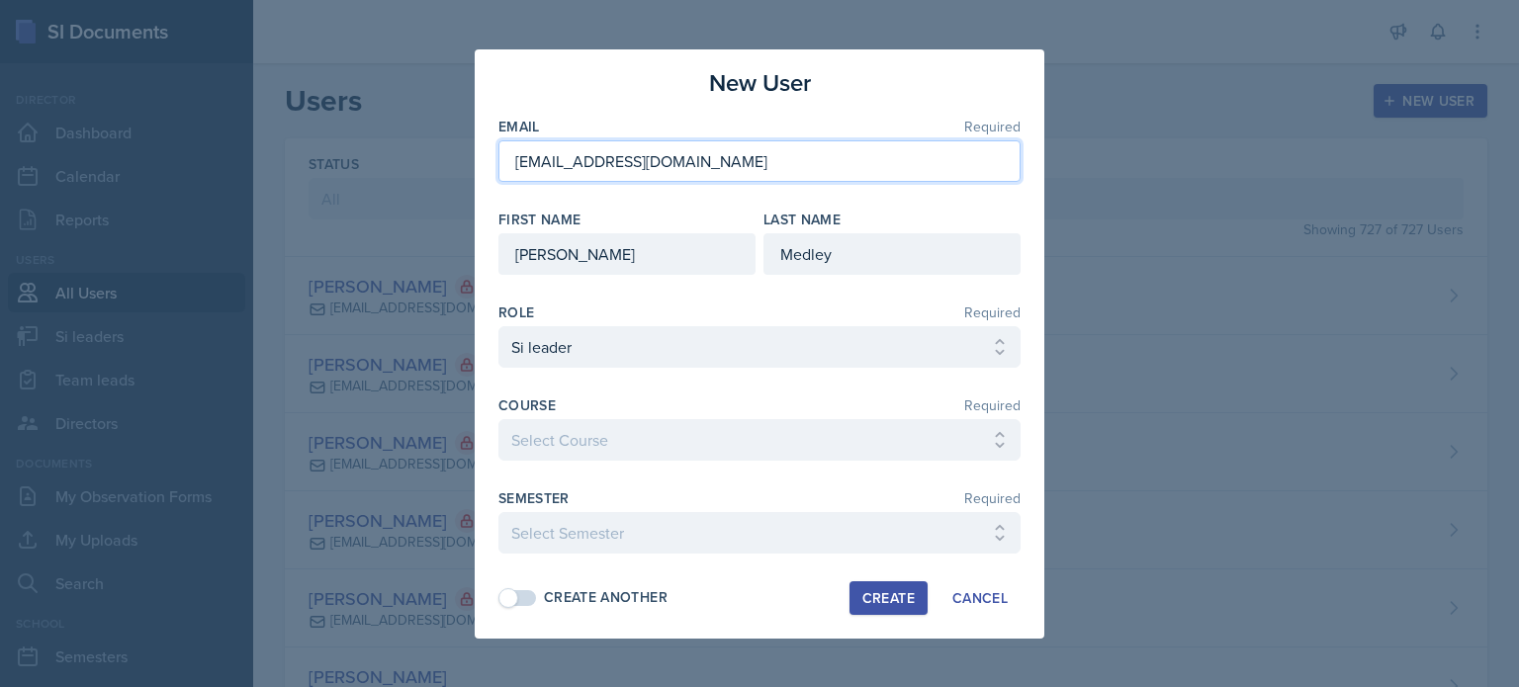
type input "[EMAIL_ADDRESS][DOMAIN_NAME]"
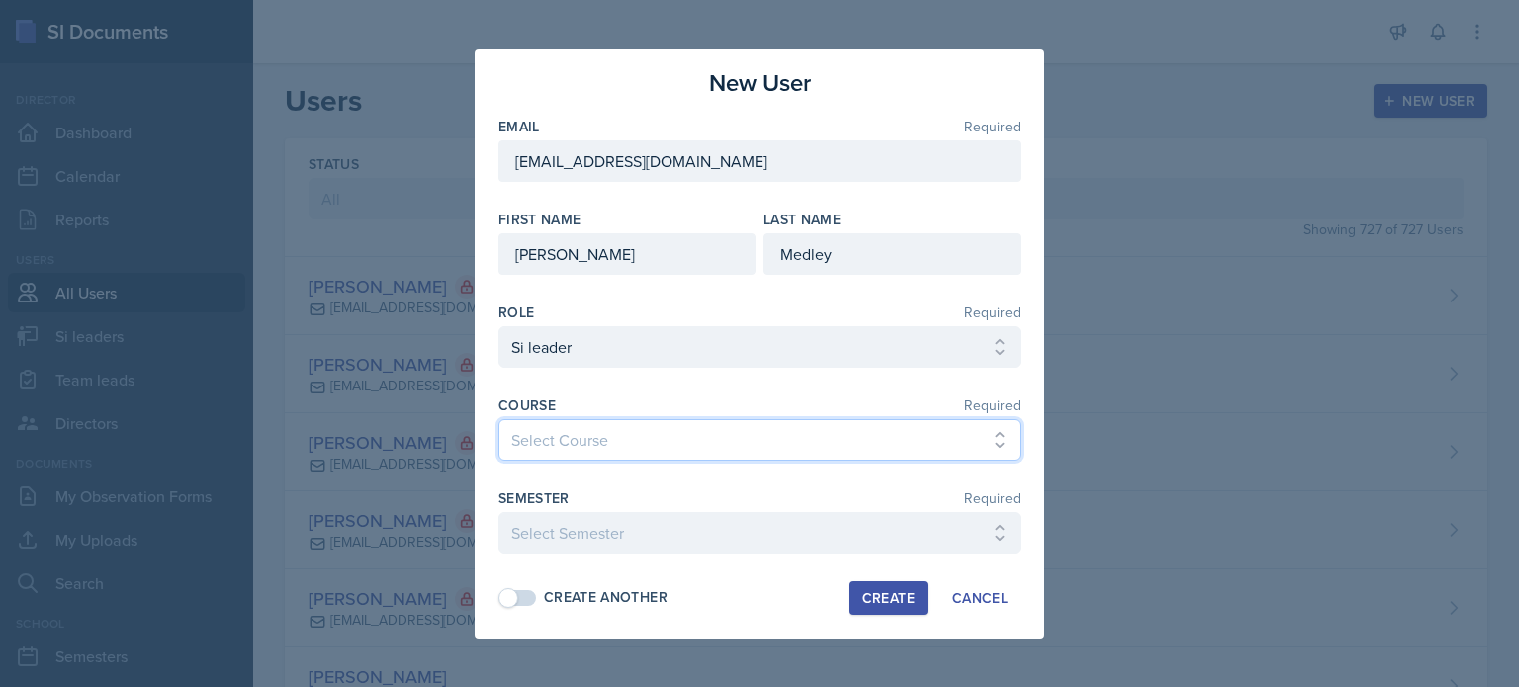
click at [593, 447] on select "Select Course ACCT 2101 ACCT 2102 ACCT 4050 ANTH 1102 ANTH 3301 ARCH 1000 ARCH …" at bounding box center [759, 440] width 522 height 42
click at [582, 446] on select "Select Course ACCT 2101 ACCT 2102 ACCT 4050 ANTH 1102 ANTH 3301 ARCH 1000 ARCH …" at bounding box center [759, 440] width 522 height 42
select select "59d498f3-f70b-432a-8e01-dc47c652652a"
click at [498, 419] on select "Select Course ACCT 2101 ACCT 2102 ACCT 4050 ANTH 1102 ANTH 3301 ARCH 1000 ARCH …" at bounding box center [759, 440] width 522 height 42
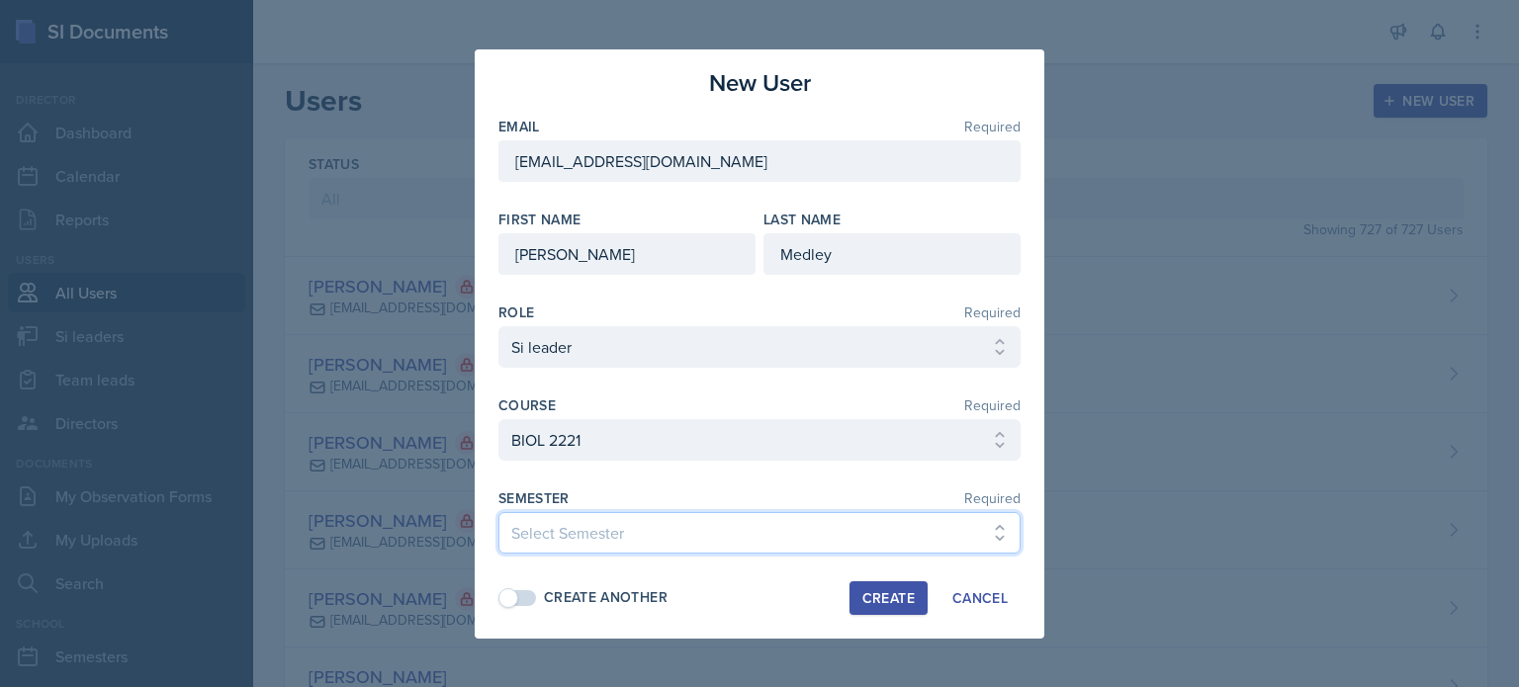
click at [577, 531] on select "Select Semester Fall 2025 Summer 2025 Spring 2025 Fall 2024 Summer 2024 Spring …" at bounding box center [759, 533] width 522 height 42
select select "2bed604d-1099-4043-b1bc-2365e8740244"
click at [498, 512] on select "Select Semester Fall 2025 Summer 2025 Spring 2025 Fall 2024 Summer 2024 Spring …" at bounding box center [759, 533] width 522 height 42
click at [881, 592] on div "Create" at bounding box center [888, 598] width 52 height 16
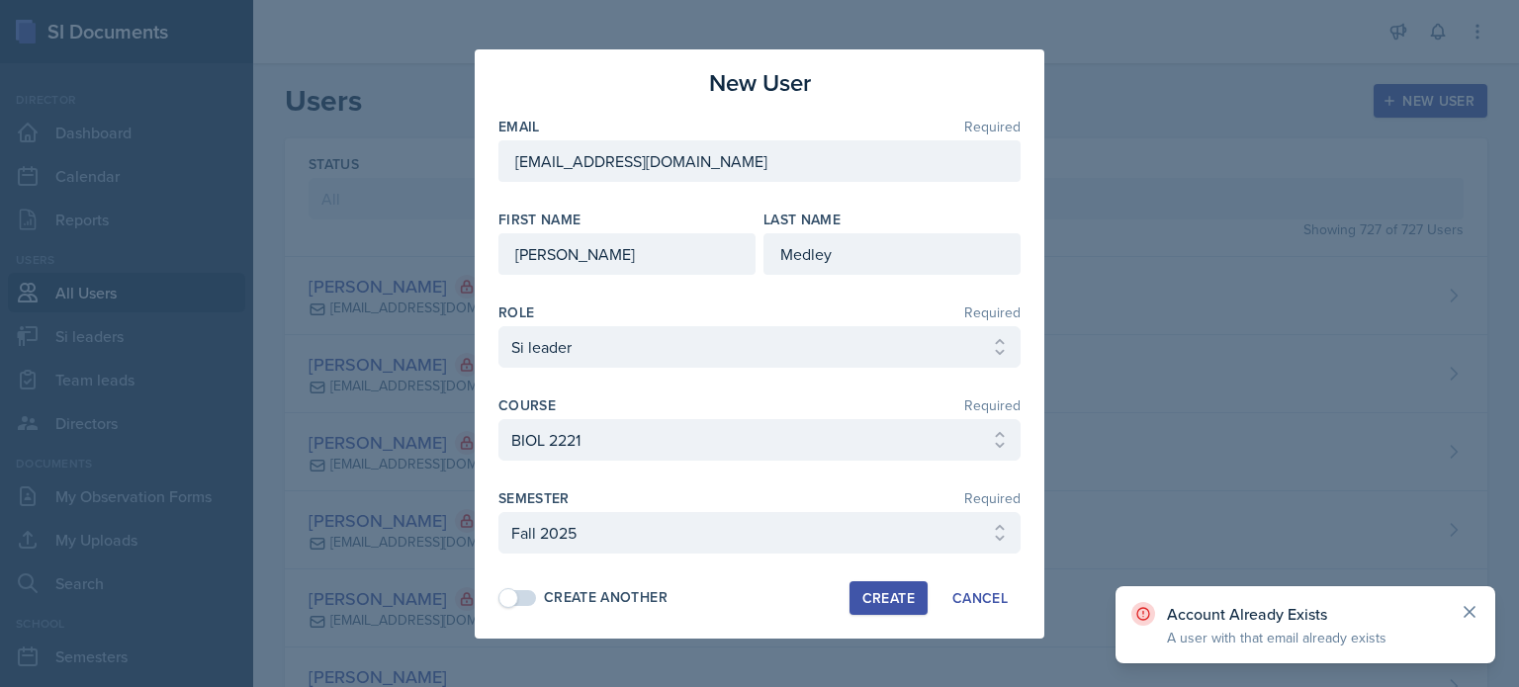
click at [1470, 609] on icon at bounding box center [1470, 612] width 20 height 20
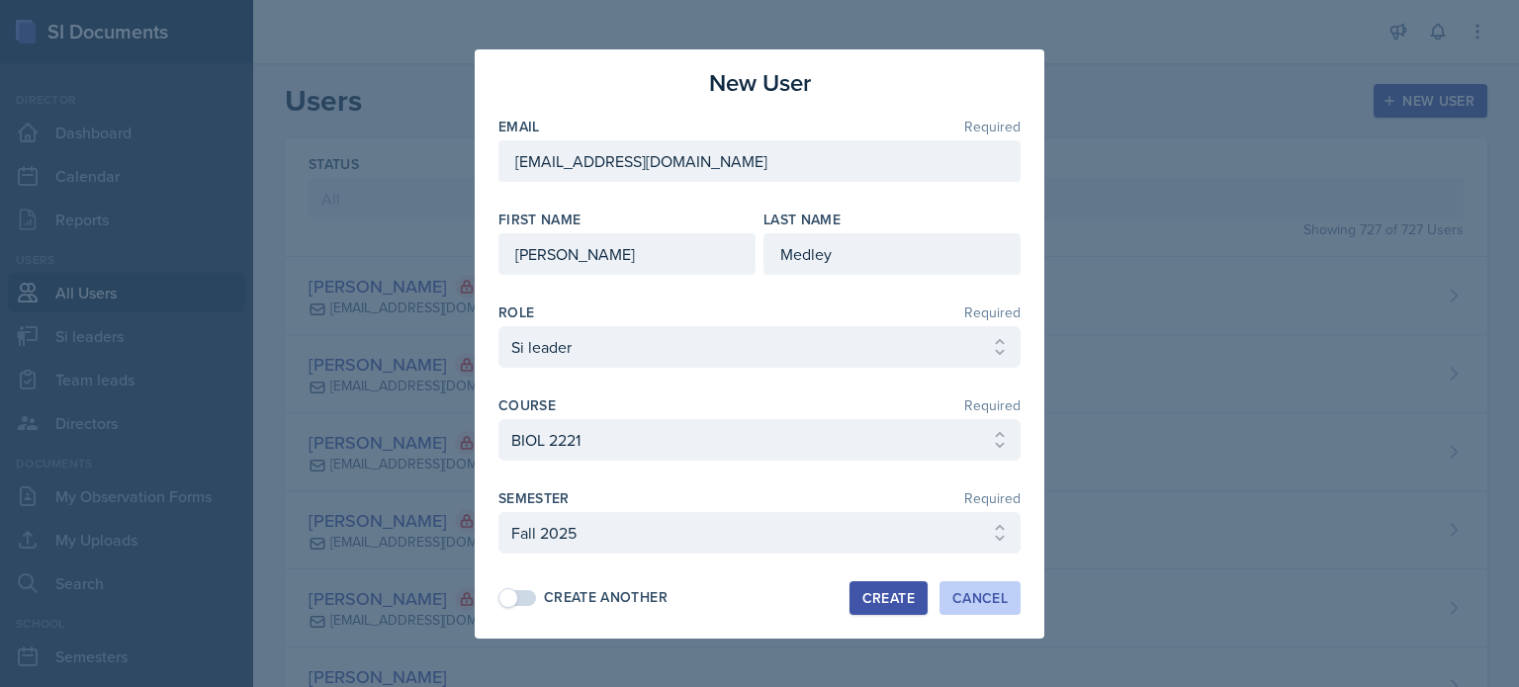
click at [980, 597] on div "Cancel" at bounding box center [979, 598] width 55 height 16
select select
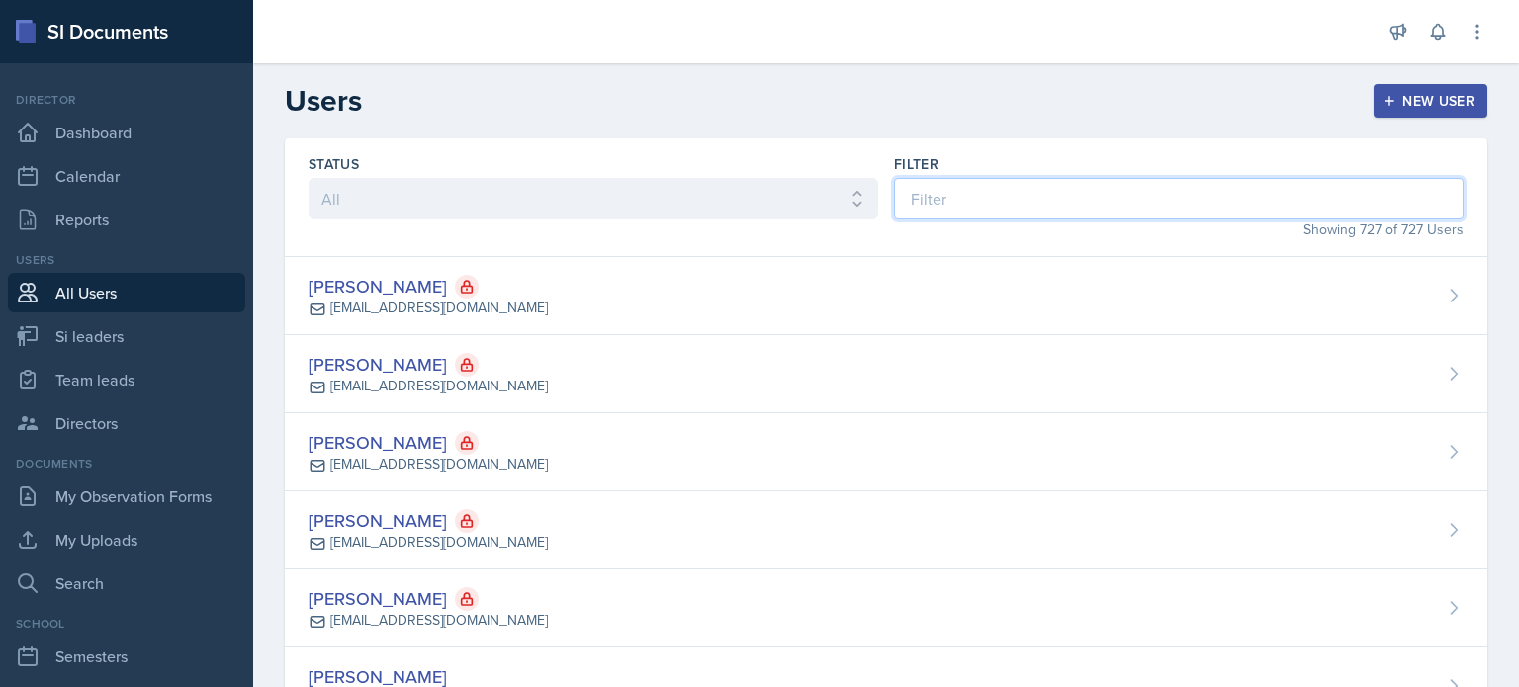
click at [948, 180] on input at bounding box center [1179, 199] width 570 height 42
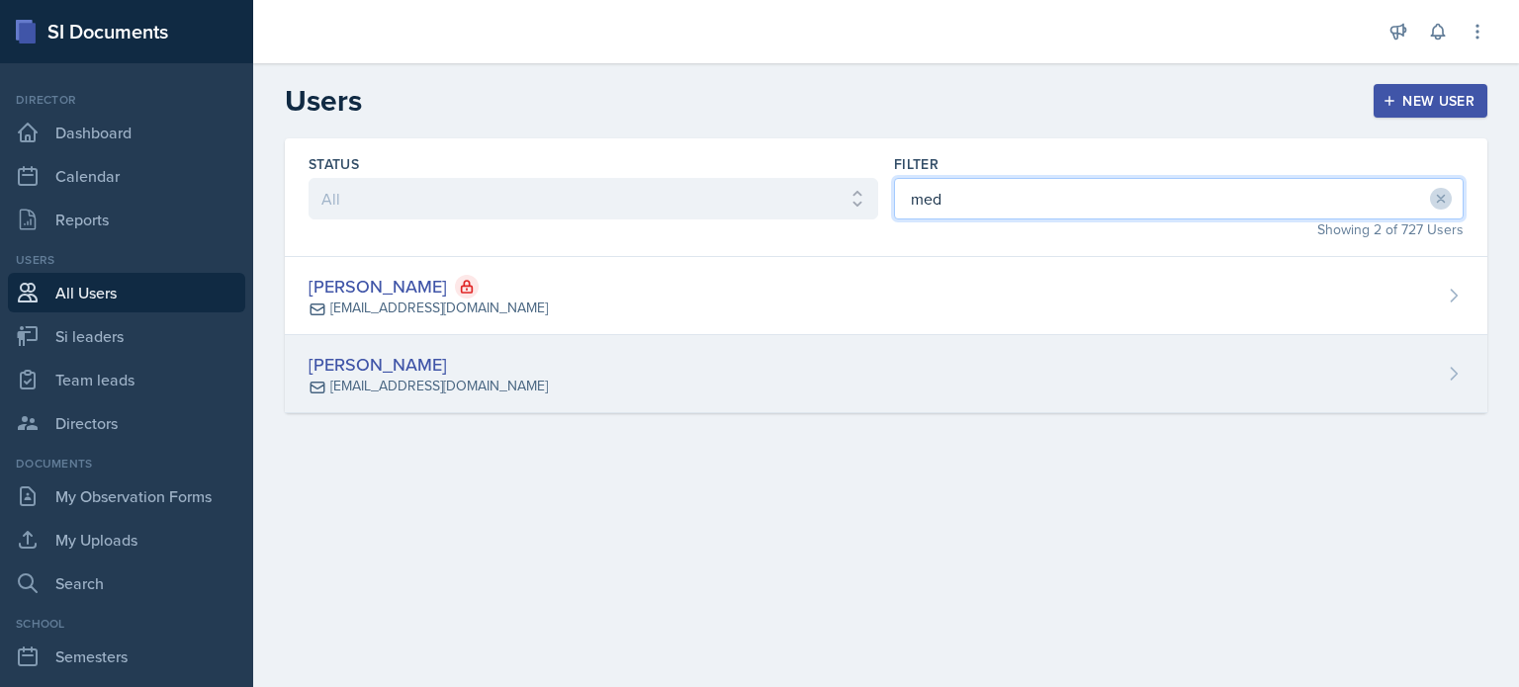
type input "med"
click at [905, 342] on div "[PERSON_NAME] [EMAIL_ADDRESS][DOMAIN_NAME]" at bounding box center [886, 374] width 1203 height 78
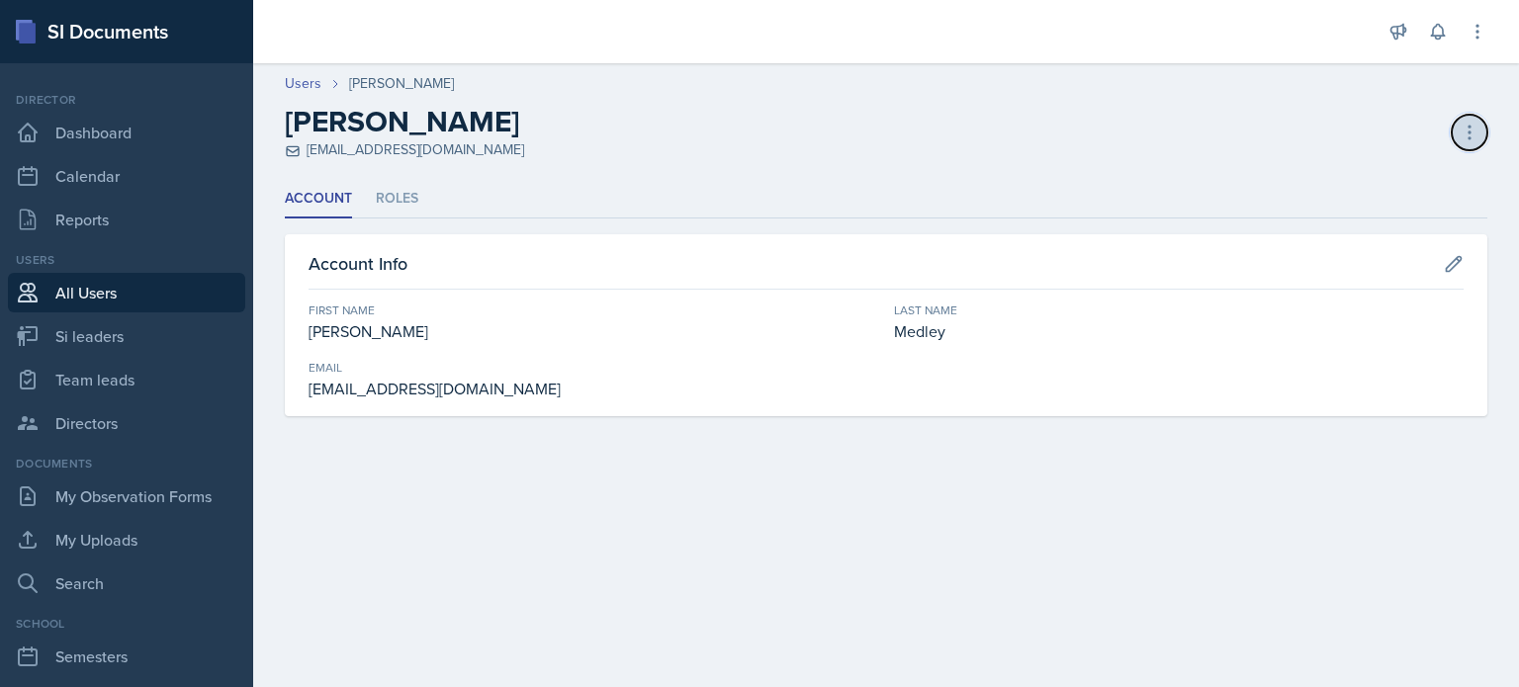
click at [1465, 130] on icon at bounding box center [1470, 133] width 20 height 20
click at [1331, 209] on div "Delete User" at bounding box center [1385, 214] width 190 height 40
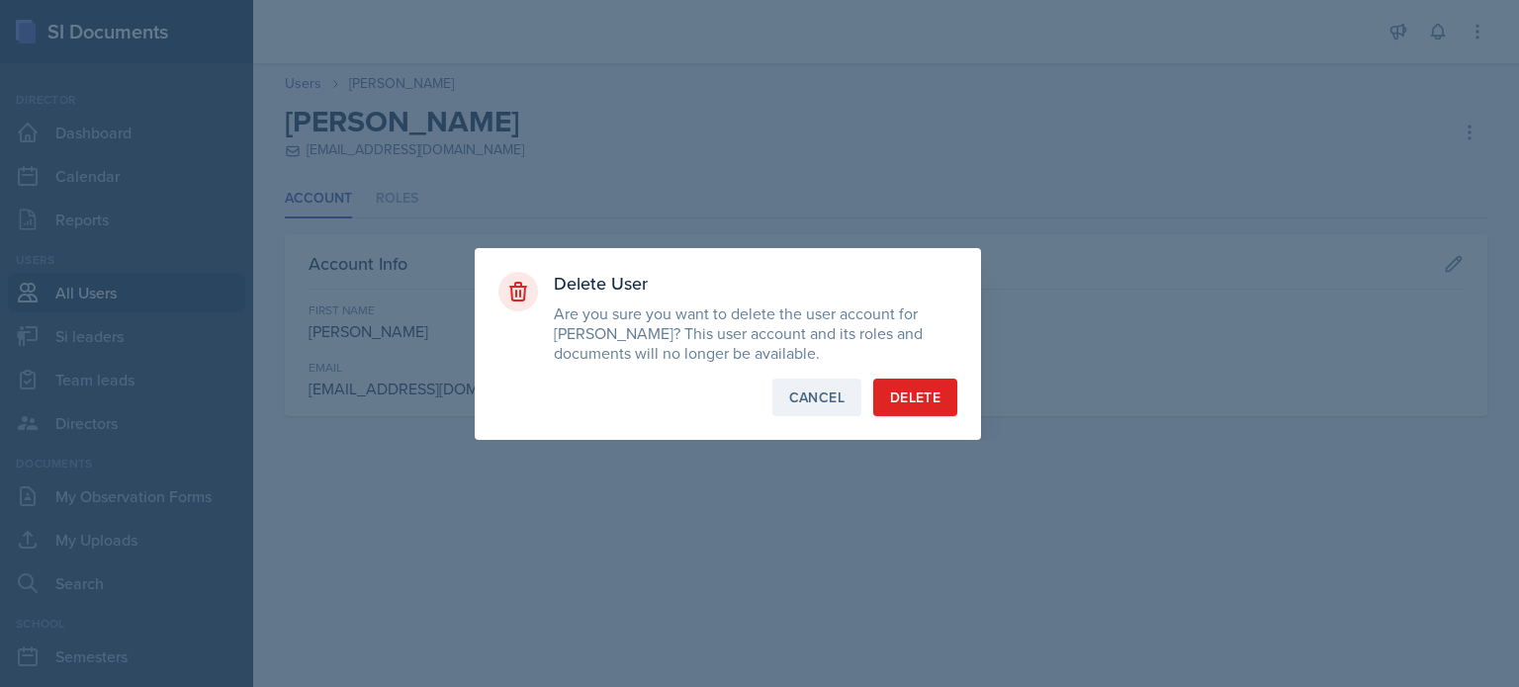
click at [805, 400] on div "Cancel" at bounding box center [816, 398] width 55 height 20
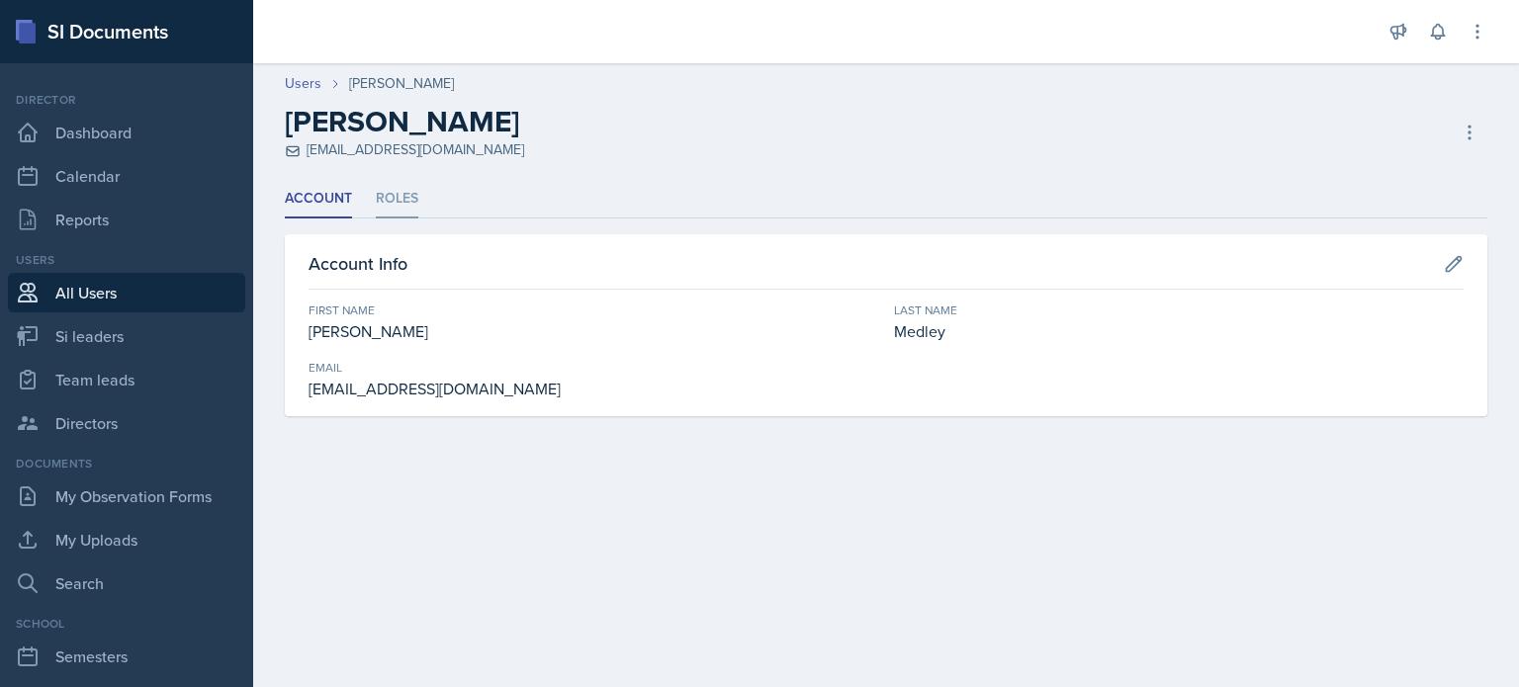
click at [394, 203] on li "Roles" at bounding box center [397, 199] width 43 height 39
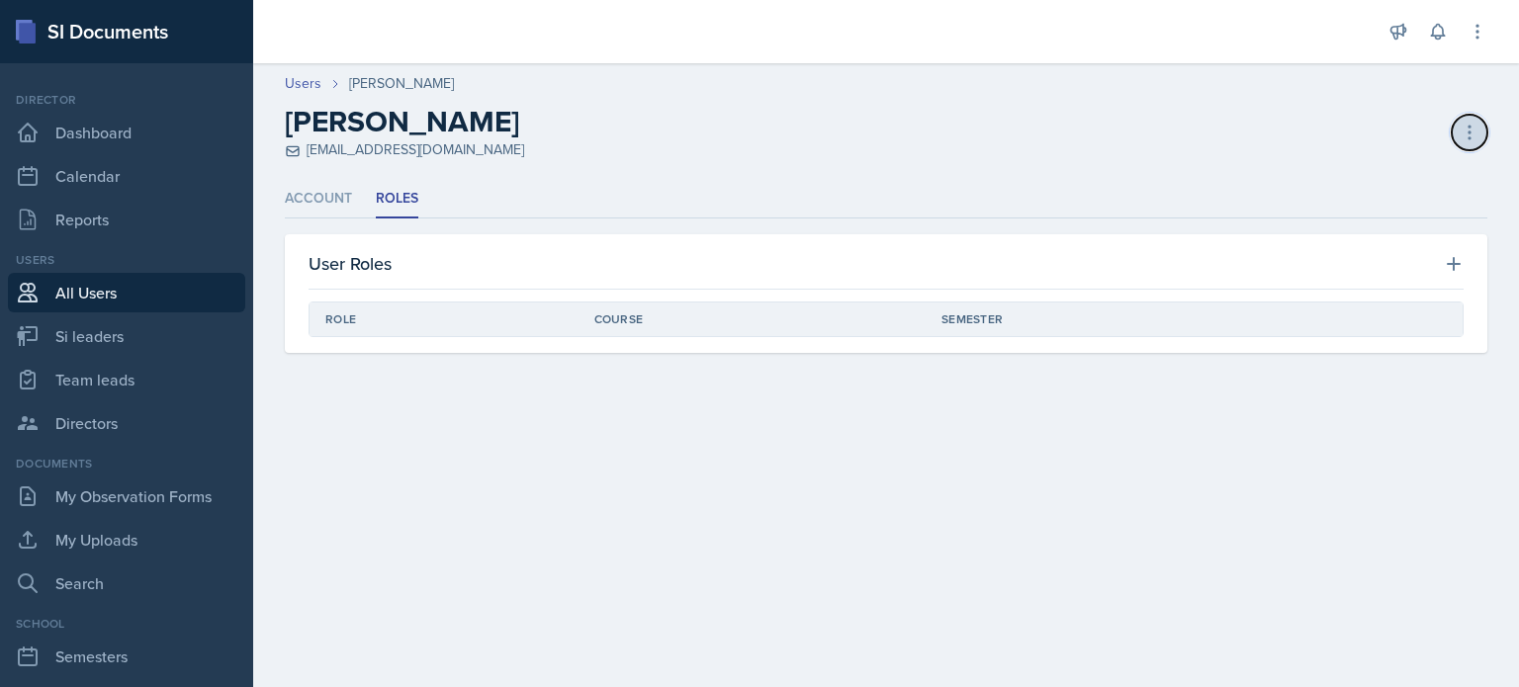
click at [1453, 124] on button at bounding box center [1470, 133] width 36 height 36
click at [1343, 202] on div "Delete User" at bounding box center [1385, 214] width 190 height 40
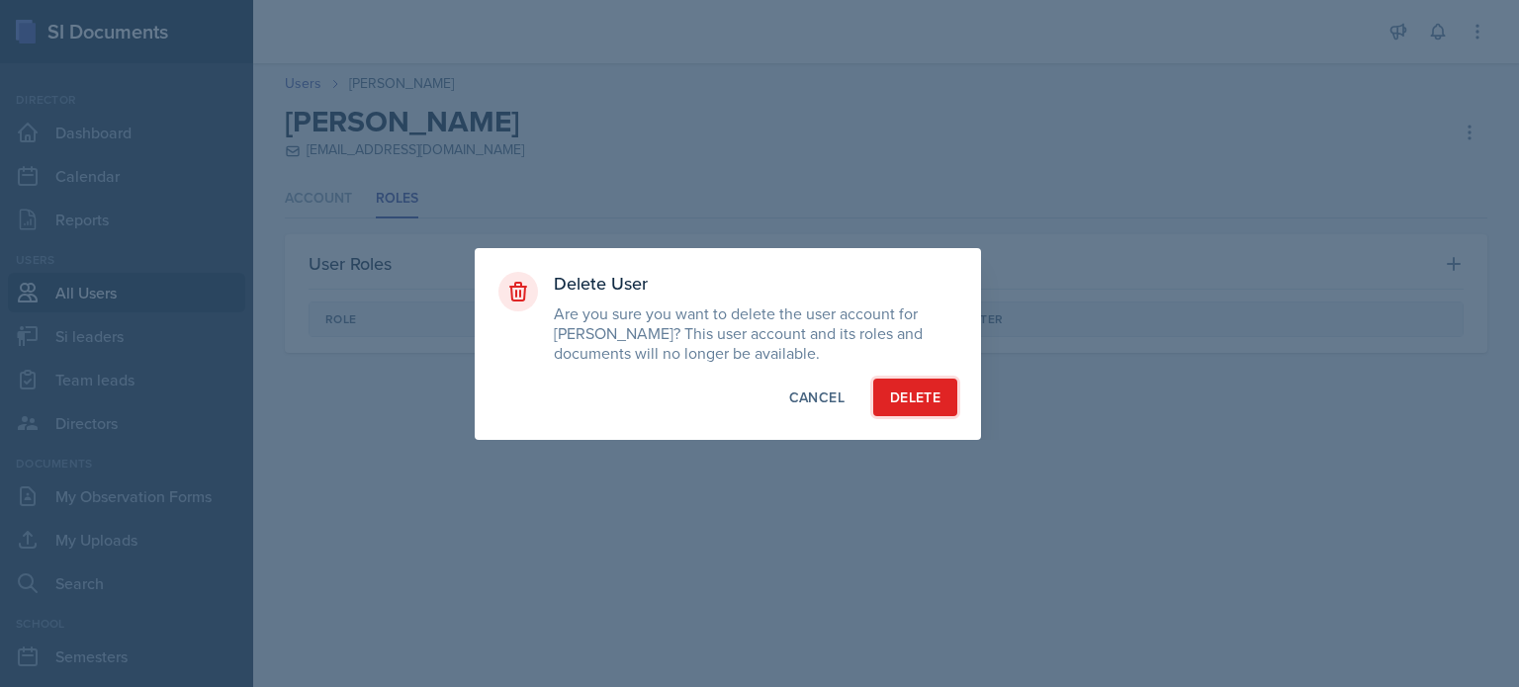
click at [911, 397] on div "Delete" at bounding box center [915, 398] width 50 height 20
select select "1"
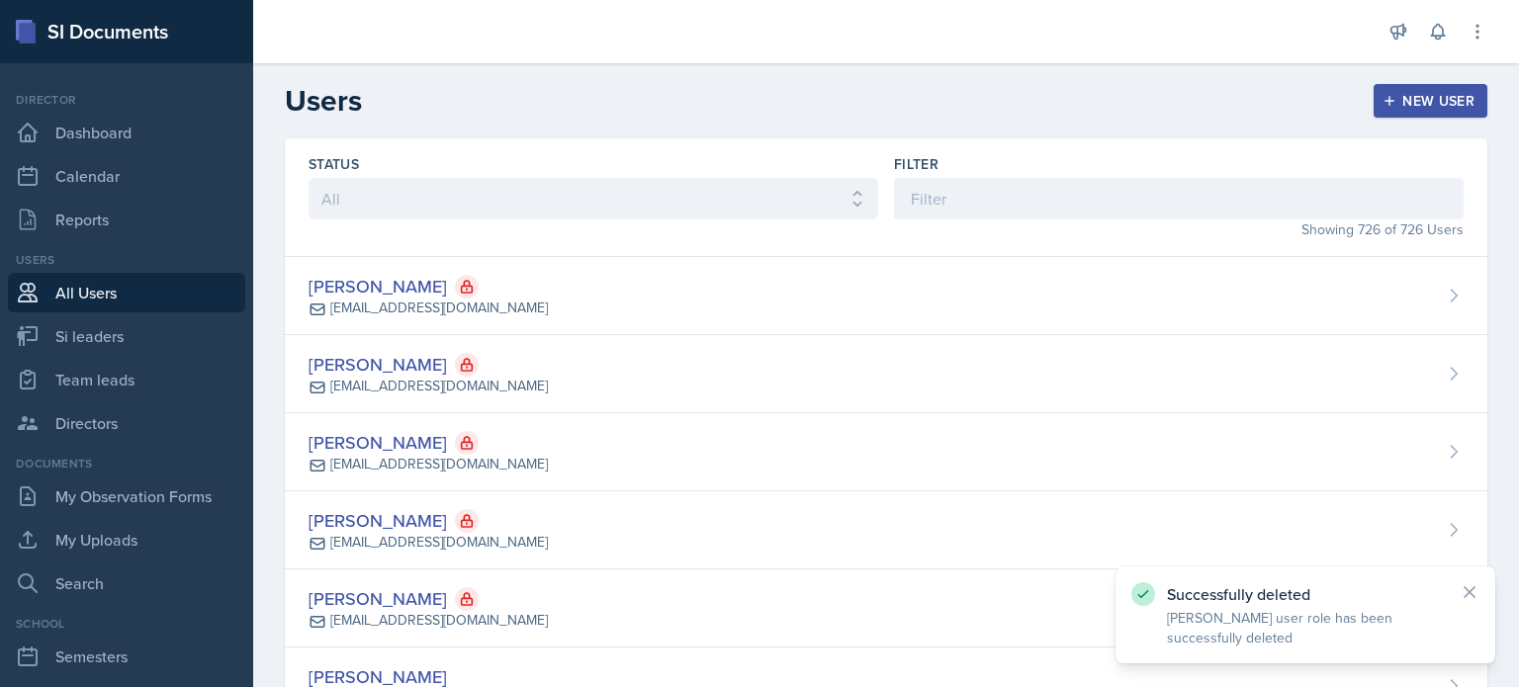
click at [1387, 94] on div "New User" at bounding box center [1431, 101] width 88 height 16
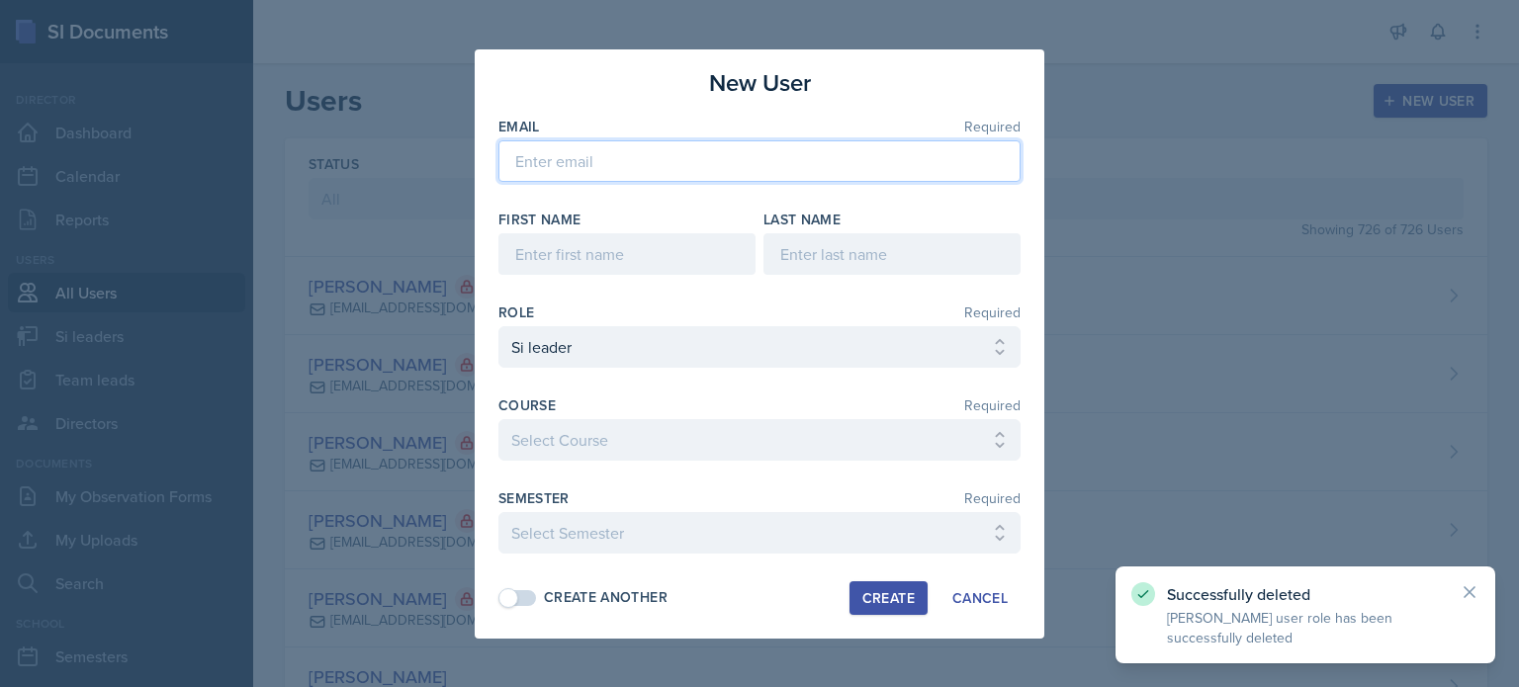
click at [662, 165] on input "email" at bounding box center [759, 161] width 522 height 42
paste input "[EMAIL_ADDRESS][DOMAIN_NAME]"
type input "[EMAIL_ADDRESS][DOMAIN_NAME]"
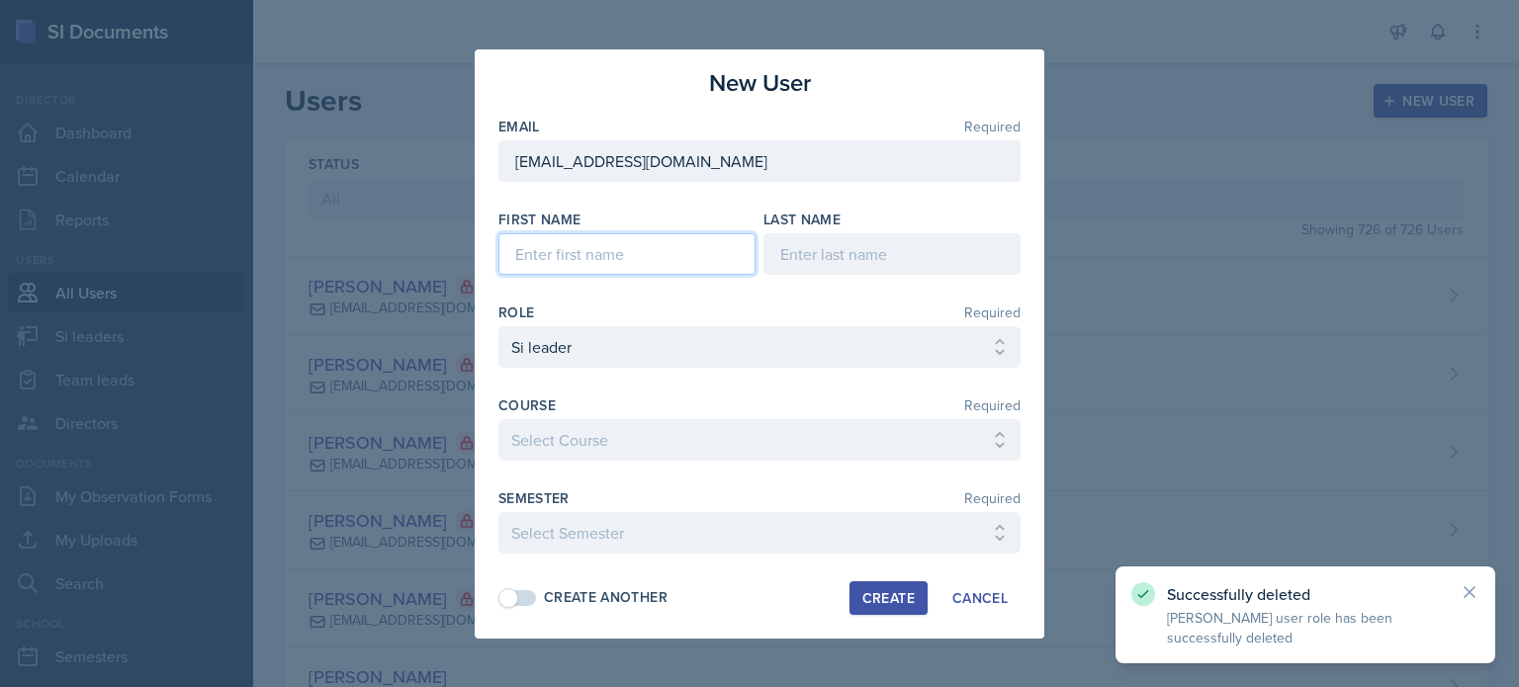
click at [605, 257] on input at bounding box center [626, 254] width 257 height 42
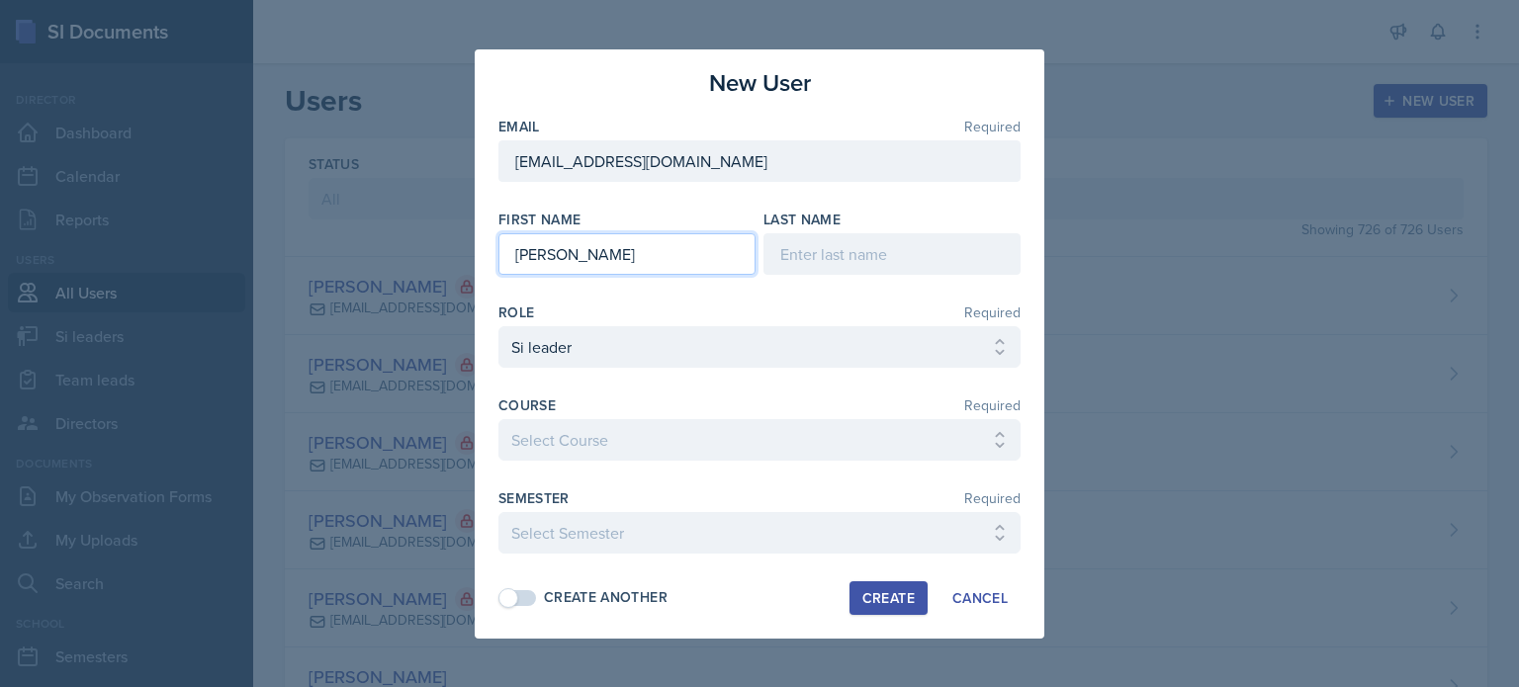
type input "[PERSON_NAME]"
type input "Medley"
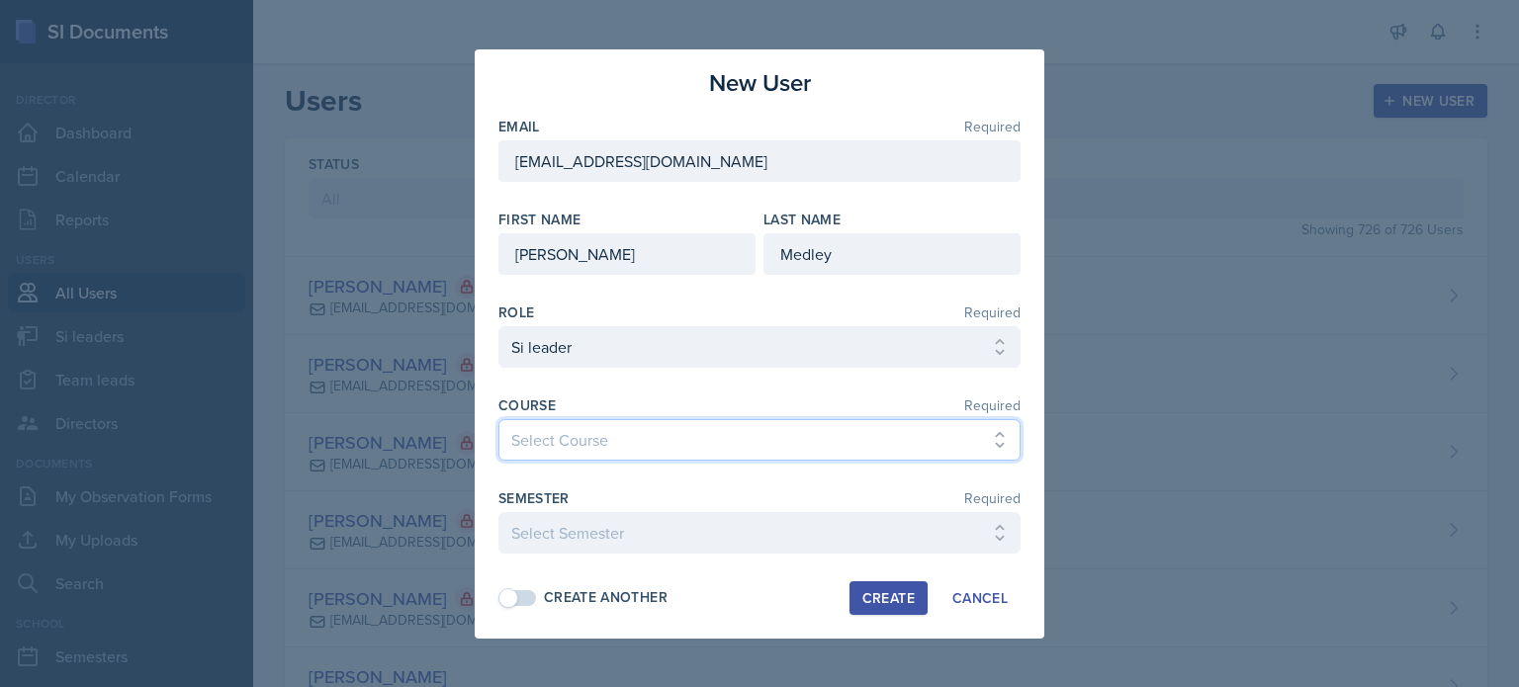
click at [609, 446] on select "Select Course ACCT 2101 ACCT 2102 ACCT 4050 ANTH 1102 ANTH 3301 ARCH 1000 ARCH …" at bounding box center [759, 440] width 522 height 42
click at [498, 419] on select "Select Course ACCT 2101 ACCT 2102 ACCT 4050 ANTH 1102 ANTH 3301 ARCH 1000 ARCH …" at bounding box center [759, 440] width 522 height 42
click at [609, 438] on select "Select Course ACCT 2101 ACCT 2102 ACCT 4050 ANTH 1102 ANTH 3301 ARCH 1000 ARCH …" at bounding box center [759, 440] width 522 height 42
select select "7af7e509-a96f-40a7-91fb-963a61fbbc4a"
click at [498, 419] on select "Select Course ACCT 2101 ACCT 2102 ACCT 4050 ANTH 1102 ANTH 3301 ARCH 1000 ARCH …" at bounding box center [759, 440] width 522 height 42
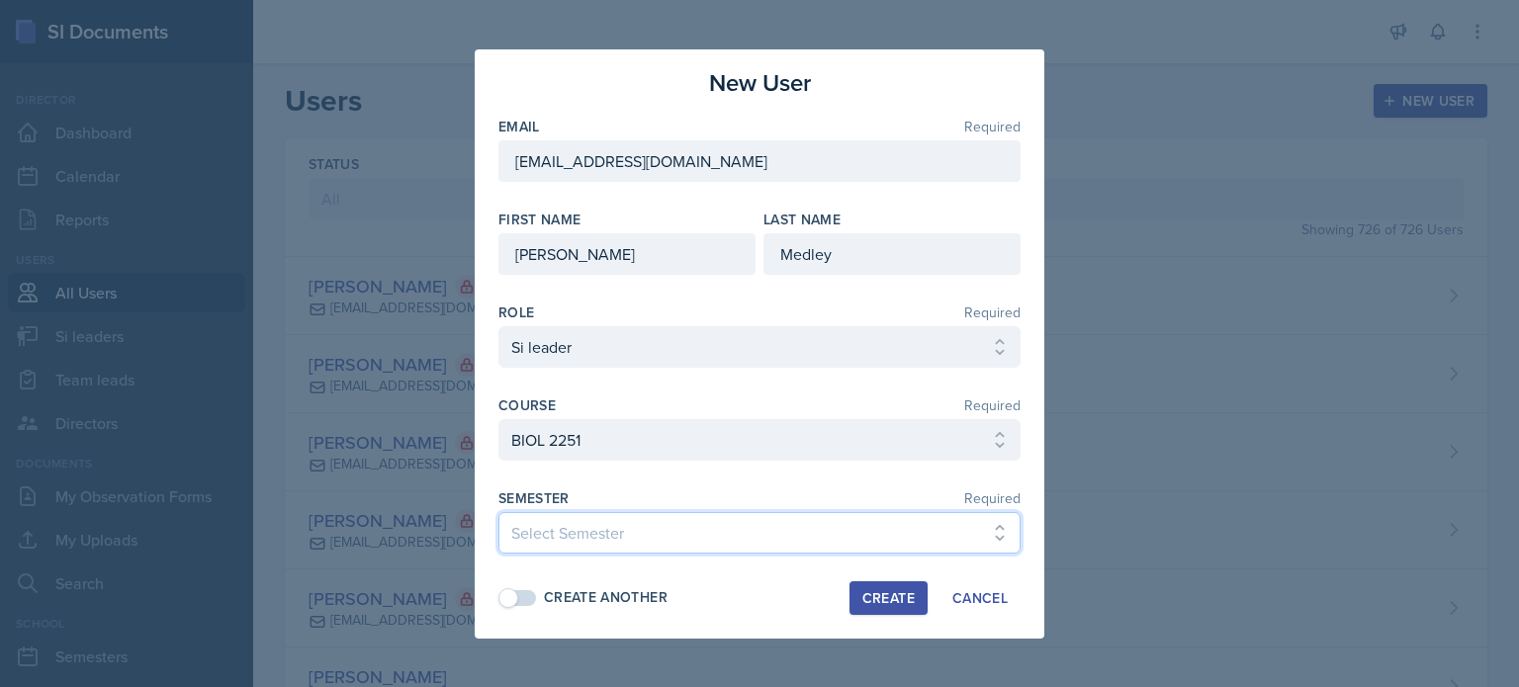
click at [602, 518] on select "Select Semester Fall 2025 Summer 2025 Spring 2025 Fall 2024 Summer 2024 Spring …" at bounding box center [759, 533] width 522 height 42
select select "2bed604d-1099-4043-b1bc-2365e8740244"
click at [498, 512] on select "Select Semester Fall 2025 Summer 2025 Spring 2025 Fall 2024 Summer 2024 Spring …" at bounding box center [759, 533] width 522 height 42
click at [888, 596] on div "Create" at bounding box center [888, 598] width 52 height 16
select select
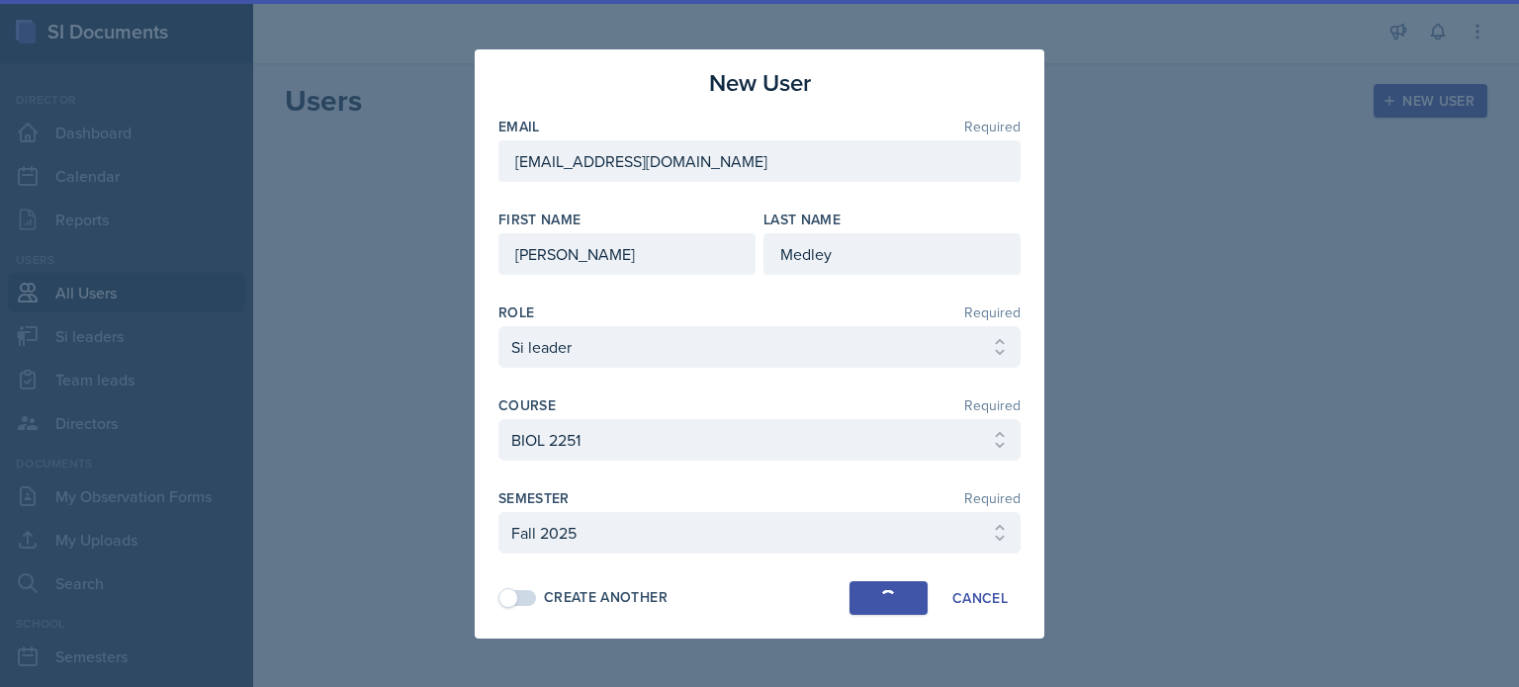
select select
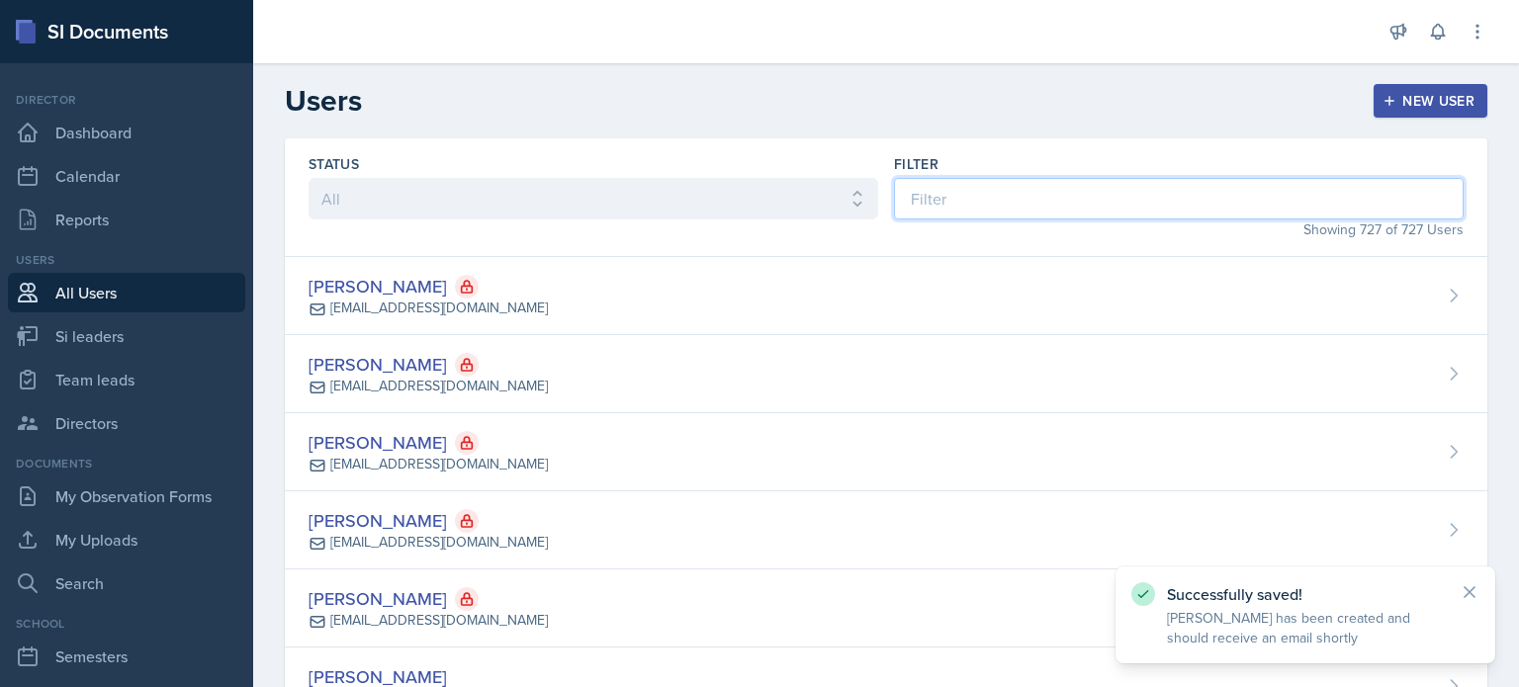
click at [1127, 197] on input at bounding box center [1179, 199] width 570 height 42
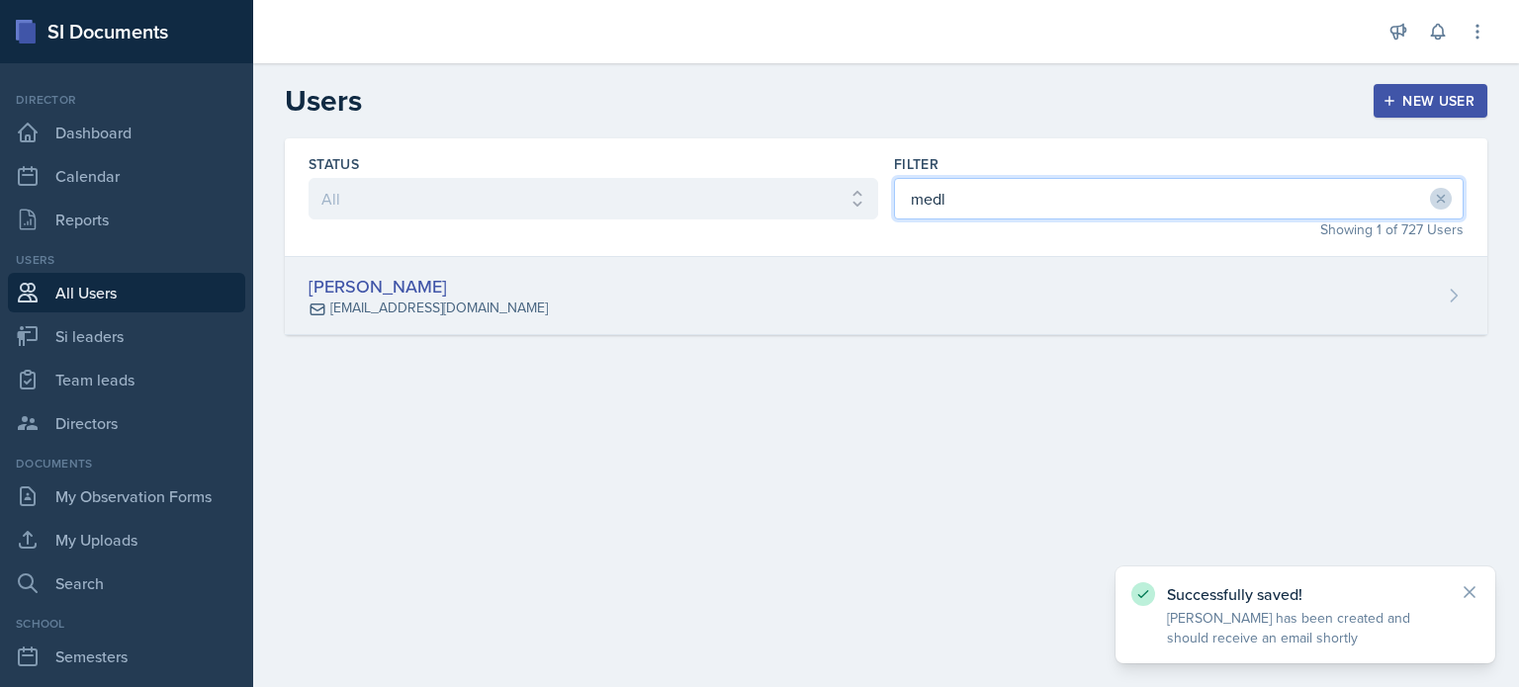
type input "medl"
click at [980, 310] on div "[PERSON_NAME] [EMAIL_ADDRESS][DOMAIN_NAME]" at bounding box center [886, 296] width 1203 height 78
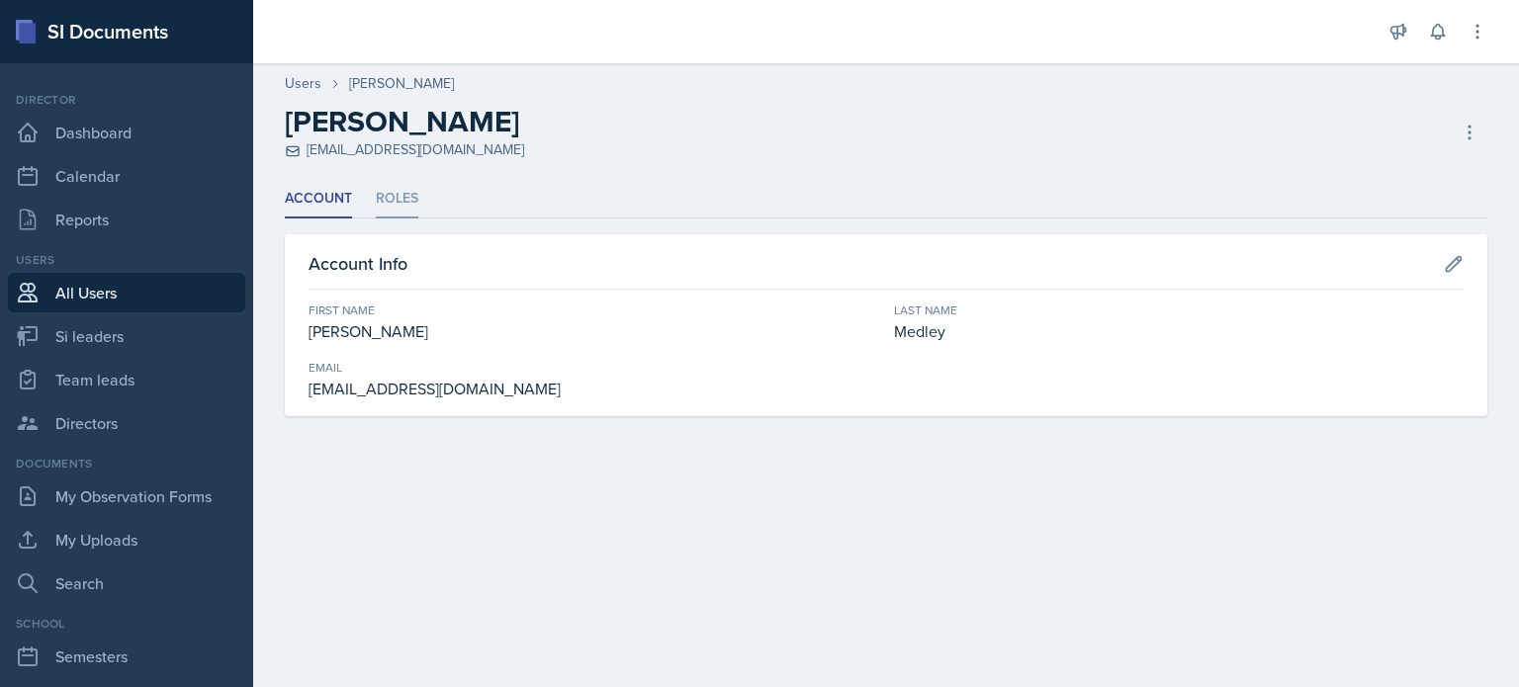
click at [405, 197] on li "Roles" at bounding box center [397, 199] width 43 height 39
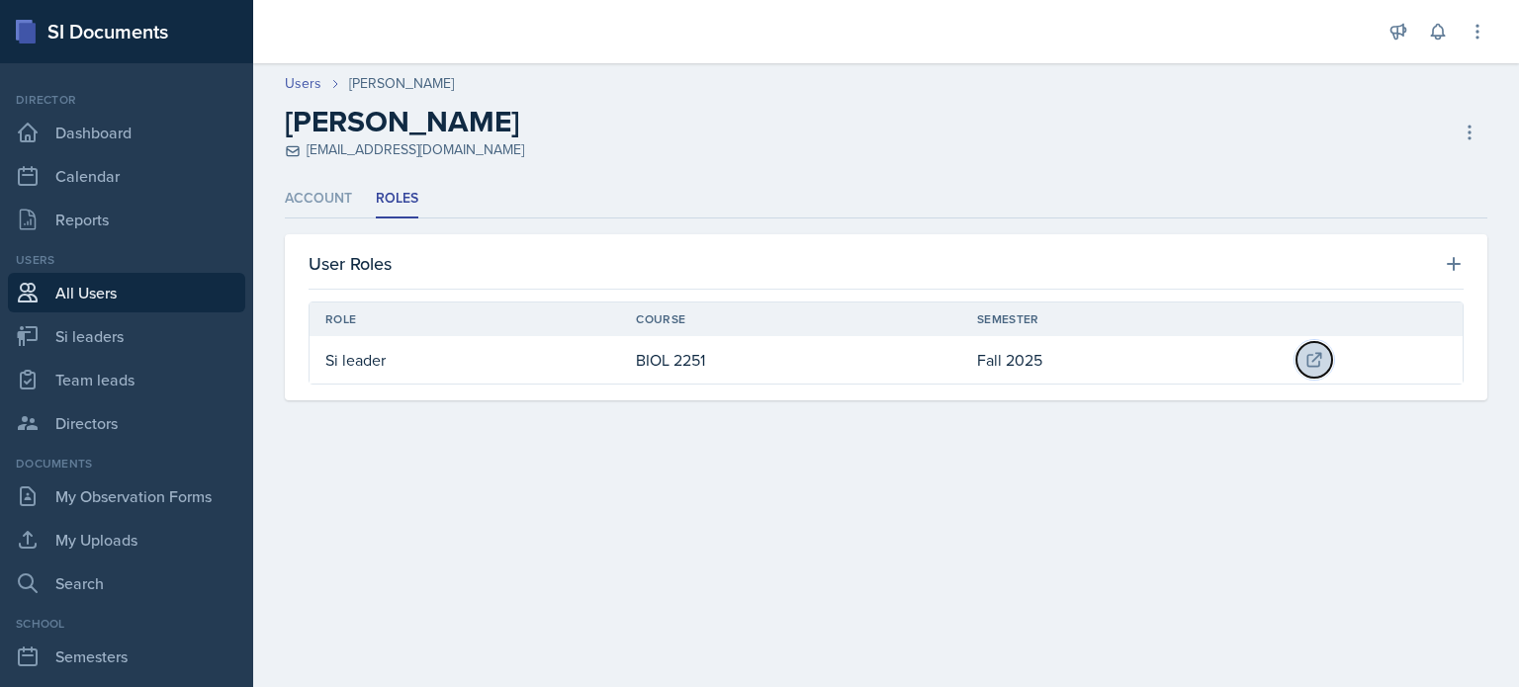
click at [1314, 357] on icon at bounding box center [1315, 360] width 20 height 20
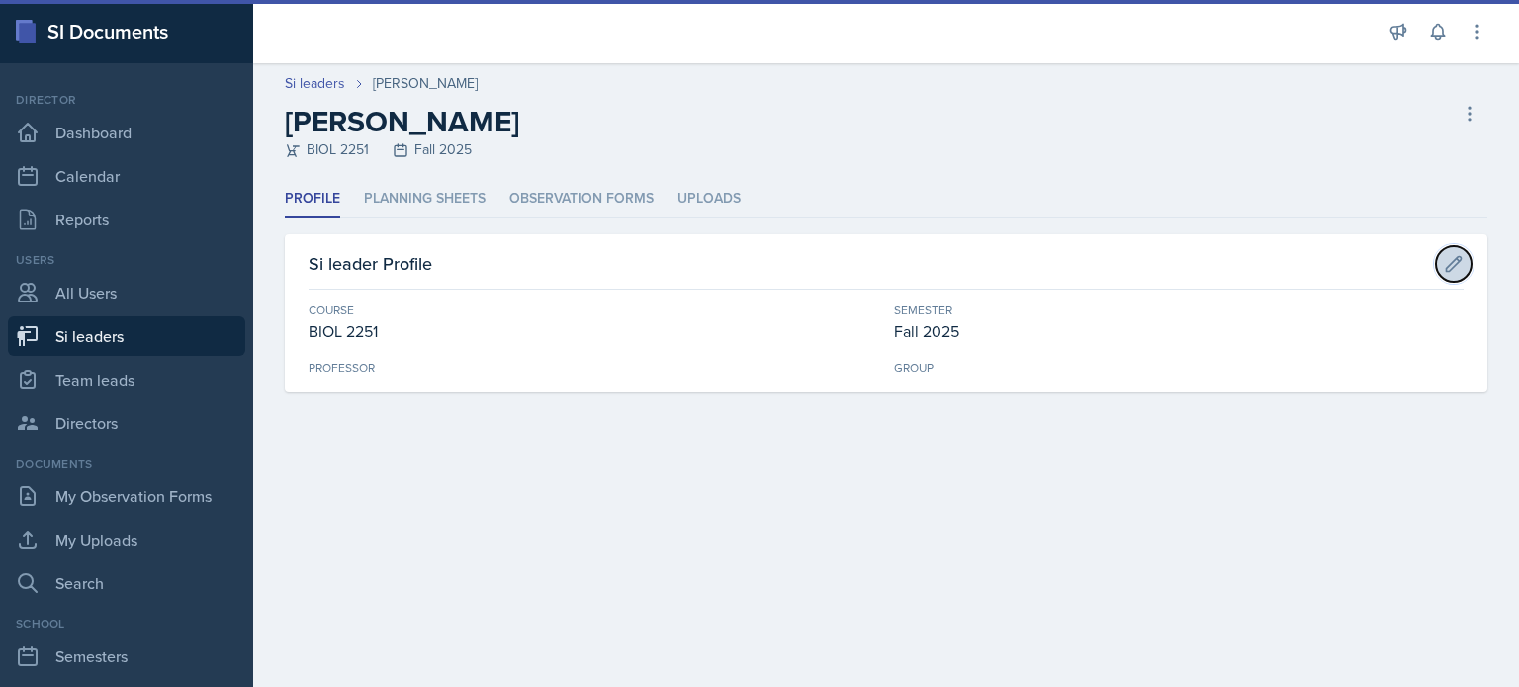
click at [1458, 260] on icon at bounding box center [1454, 263] width 15 height 15
select select "7af7e509-a96f-40a7-91fb-963a61fbbc4a"
select select "2bed604d-1099-4043-b1bc-2365e8740244"
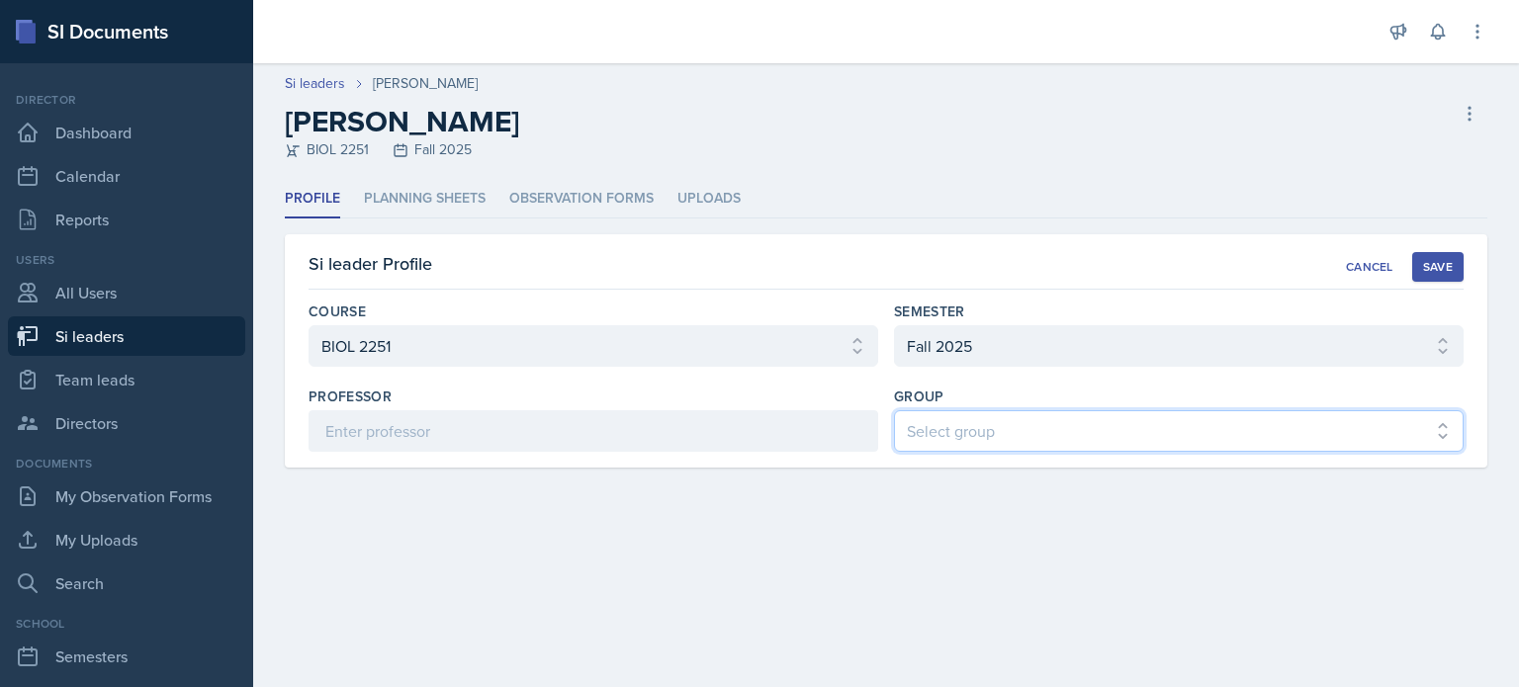
click at [964, 448] on select "Select group Demon SI of [GEOGRAPHIC_DATA] Les Mariettables Lion King Mamma SI/…" at bounding box center [1179, 431] width 570 height 42
select select "8f83532f-1719-4fe6-95c5-07f4aad66979"
click at [894, 410] on select "Select group Demon SI of [GEOGRAPHIC_DATA] Les Mariettables Lion King Mamma SI/…" at bounding box center [1179, 431] width 570 height 42
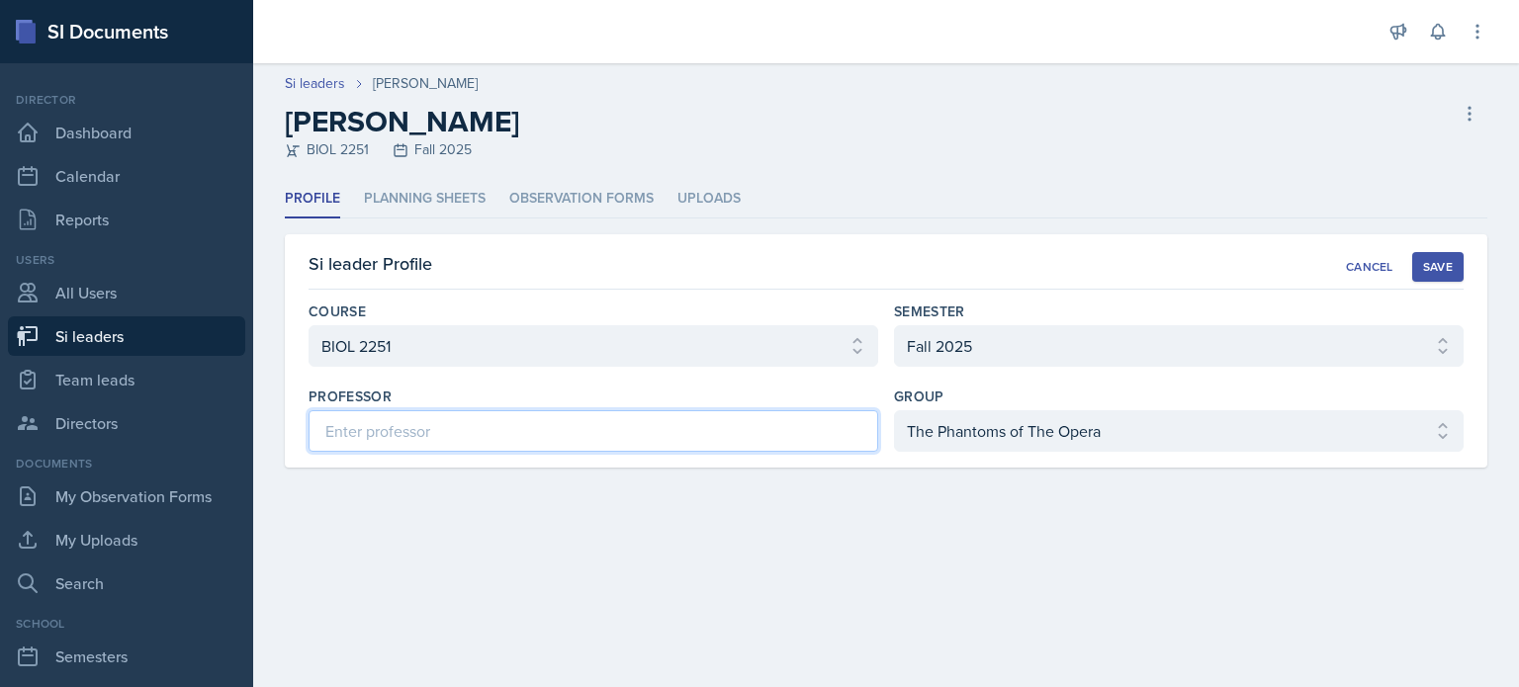
click at [493, 442] on input at bounding box center [594, 431] width 570 height 42
type input "[PERSON_NAME]"
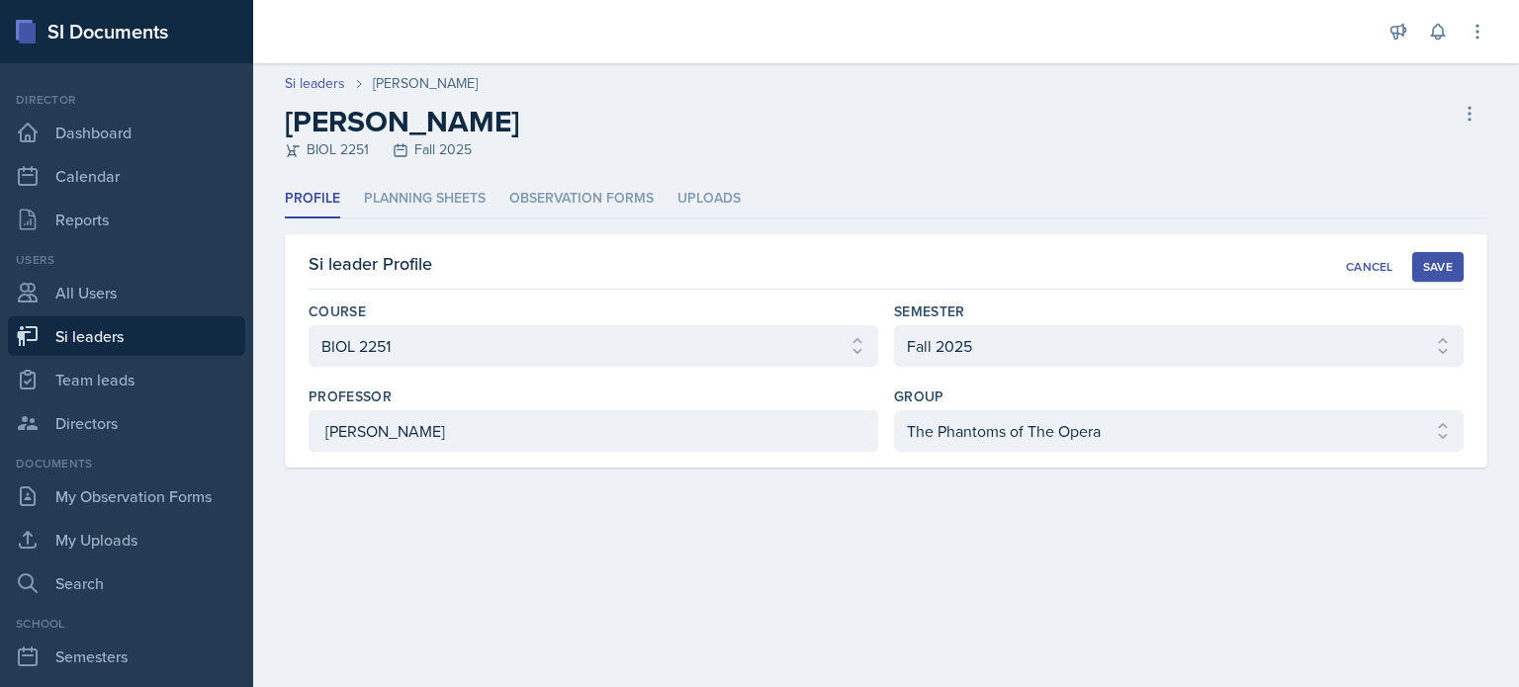
click at [1431, 265] on div "Save" at bounding box center [1438, 267] width 30 height 16
